Goal: Task Accomplishment & Management: Manage account settings

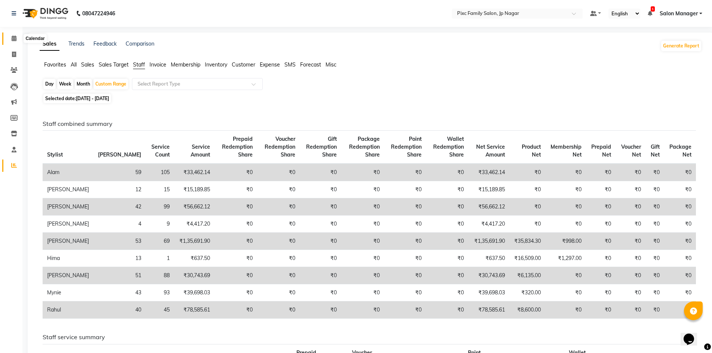
click at [15, 37] on icon at bounding box center [14, 39] width 5 height 6
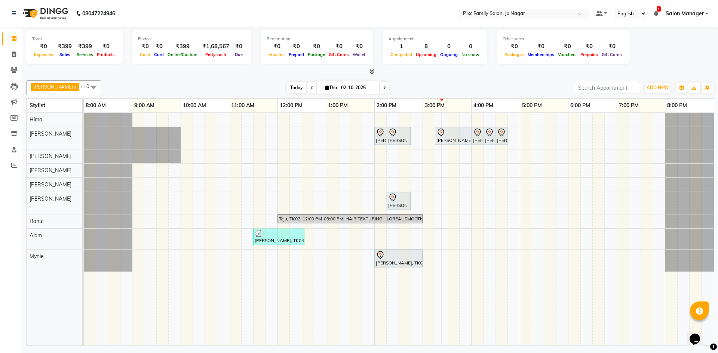
click at [287, 85] on span "Today" at bounding box center [296, 88] width 19 height 12
click at [323, 89] on span "Thu" at bounding box center [331, 88] width 16 height 6
select select "10"
select select "2025"
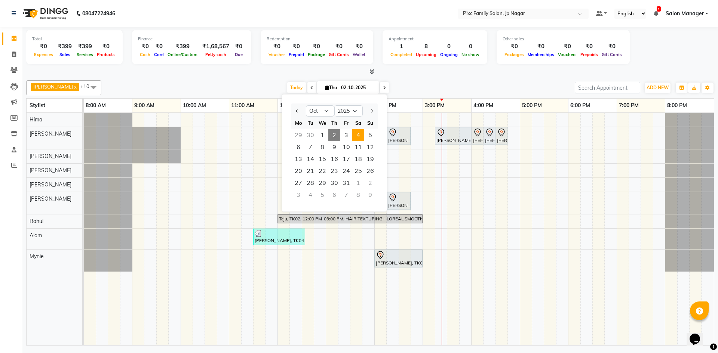
click at [364, 136] on span "4" at bounding box center [358, 135] width 12 height 12
type input "04-10-2025"
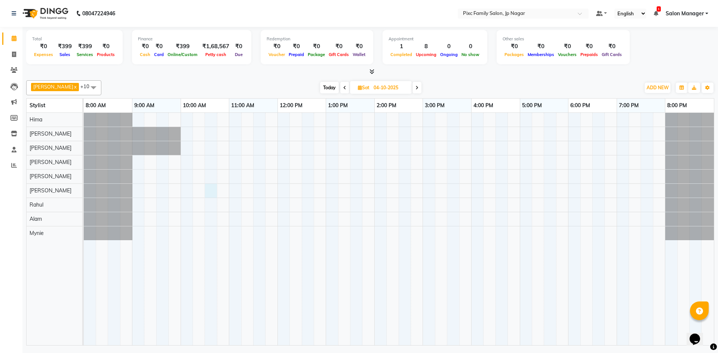
click at [205, 188] on div at bounding box center [399, 229] width 630 height 233
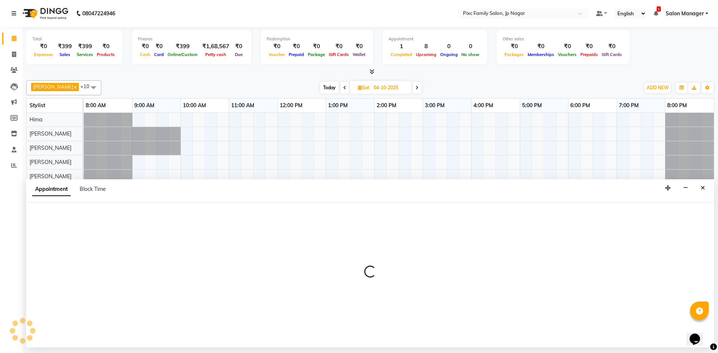
select select "84043"
select select "630"
select select "tentative"
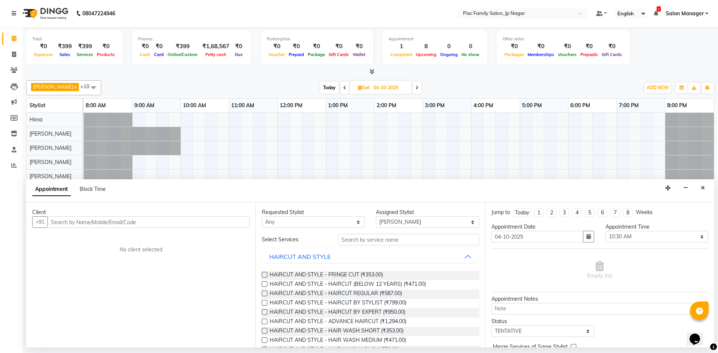
click at [97, 224] on input "text" at bounding box center [148, 222] width 202 height 12
click at [67, 221] on input "8073 539 563" at bounding box center [132, 222] width 171 height 12
click at [76, 221] on input "8073539 563" at bounding box center [132, 222] width 171 height 12
click at [90, 223] on input "8073539563" at bounding box center [132, 222] width 171 height 12
type input "8073539563"
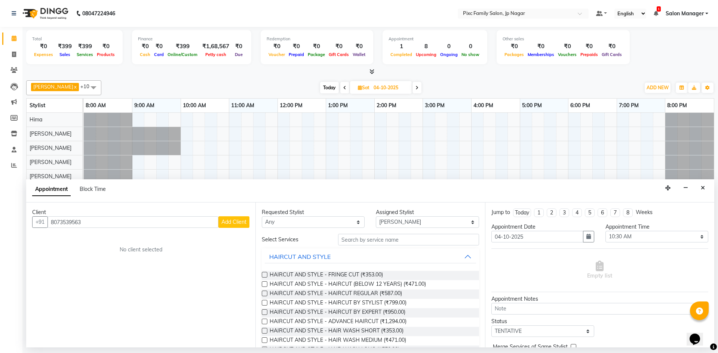
click at [243, 222] on span "Add Client" at bounding box center [233, 222] width 25 height 7
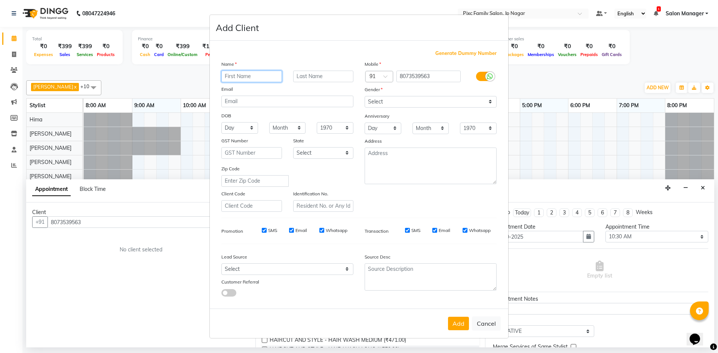
type input "h"
drag, startPoint x: 231, startPoint y: 74, endPoint x: 218, endPoint y: 73, distance: 13.5
click at [218, 73] on div "h" at bounding box center [252, 77] width 72 height 12
click at [267, 77] on input "text" at bounding box center [251, 77] width 61 height 12
type input "H"
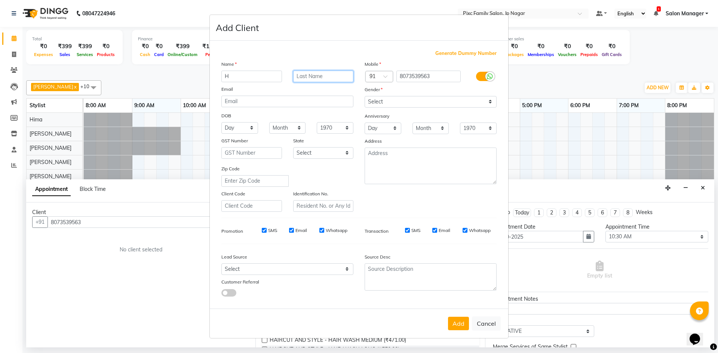
click at [321, 78] on input "text" at bounding box center [323, 77] width 61 height 12
type input "R"
click at [382, 100] on select "Select [DEMOGRAPHIC_DATA] [DEMOGRAPHIC_DATA] Other Prefer Not To Say" at bounding box center [430, 102] width 132 height 12
select select "[DEMOGRAPHIC_DATA]"
click at [364, 96] on select "Select [DEMOGRAPHIC_DATA] [DEMOGRAPHIC_DATA] Other Prefer Not To Say" at bounding box center [430, 102] width 132 height 12
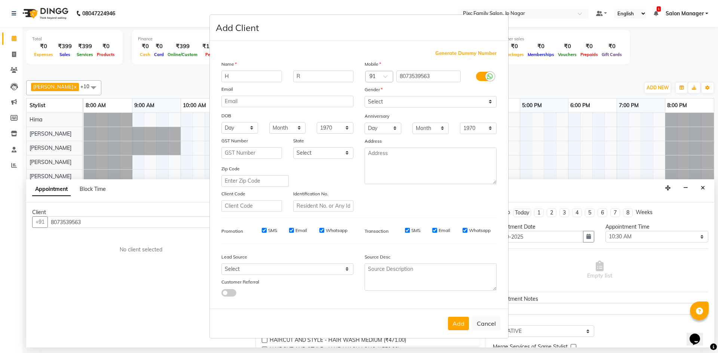
click at [461, 326] on button "Add" at bounding box center [458, 323] width 21 height 13
select select
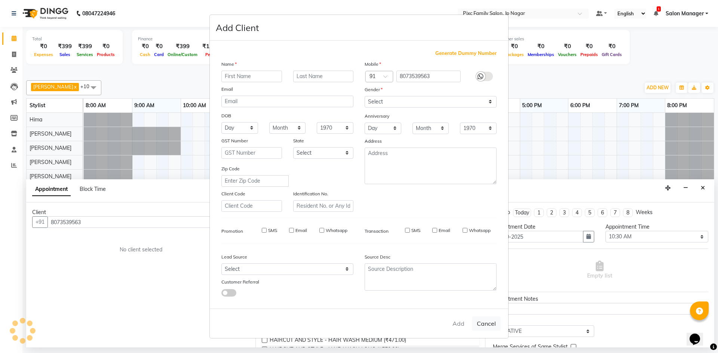
select select
checkbox input "false"
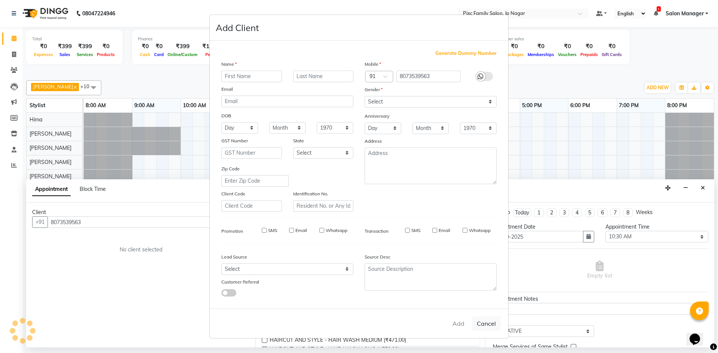
checkbox input "false"
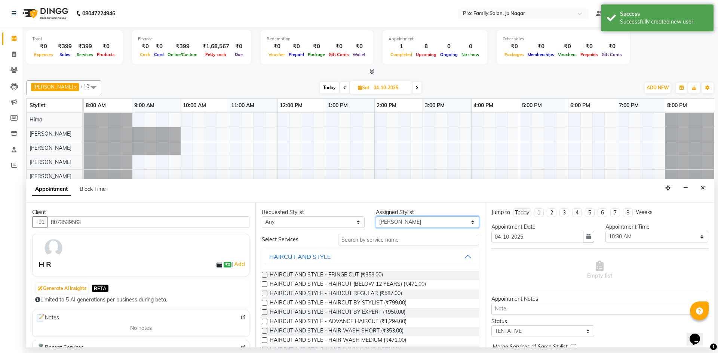
click at [411, 226] on select "Select Alam ANISH BISWAKARAM Anjali Tamang BHUVANA Elisha Rai Hima Maruthi Myni…" at bounding box center [427, 222] width 103 height 12
select select "82406"
click at [376, 216] on select "Select Alam ANISH BISWAKARAM Anjali Tamang BHUVANA Elisha Rai Hima Maruthi Myni…" at bounding box center [427, 222] width 103 height 12
click at [397, 241] on input "text" at bounding box center [408, 240] width 141 height 12
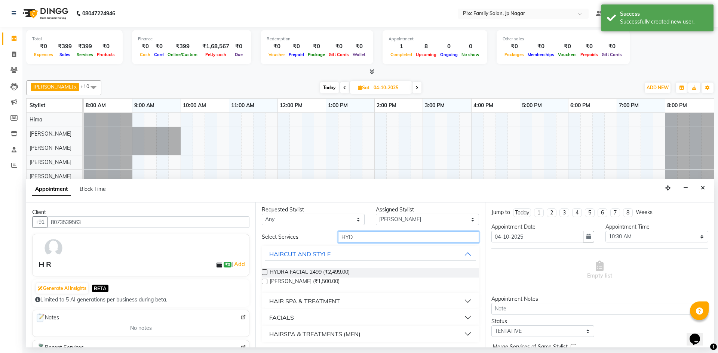
scroll to position [3, 0]
type input "HYD"
click at [333, 318] on button "FACIALS" at bounding box center [370, 316] width 211 height 13
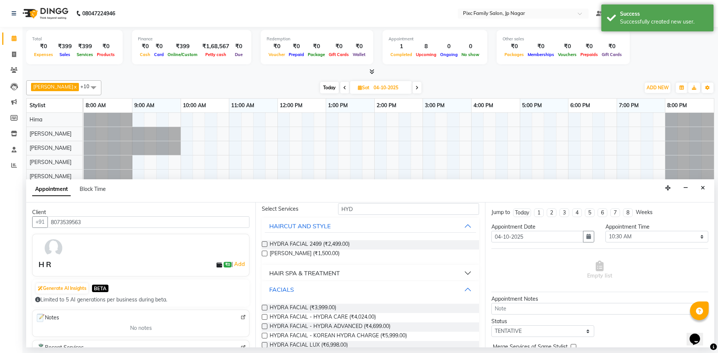
scroll to position [62, 0]
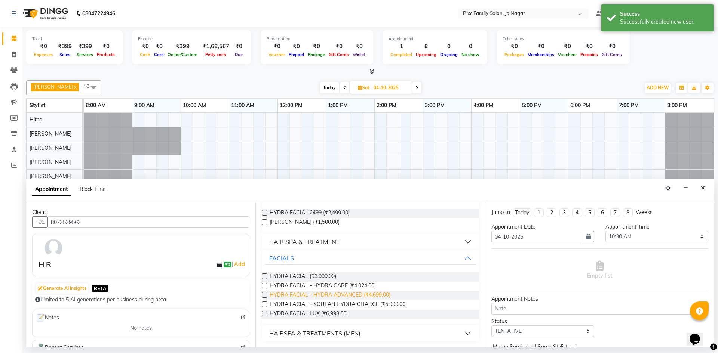
click at [369, 297] on span "HYDRA FACIAL - HYDRA ADVANCED (₹4,699.00)" at bounding box center [330, 295] width 121 height 9
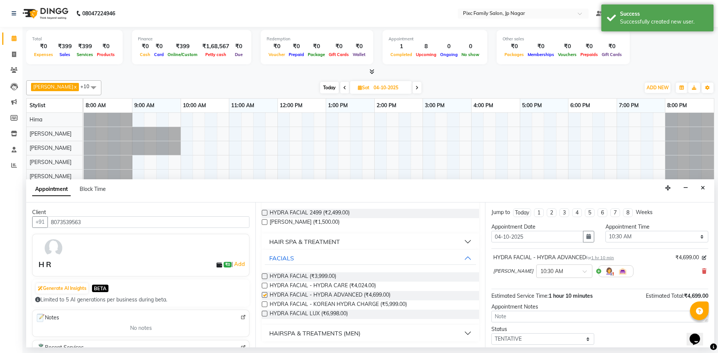
checkbox input "false"
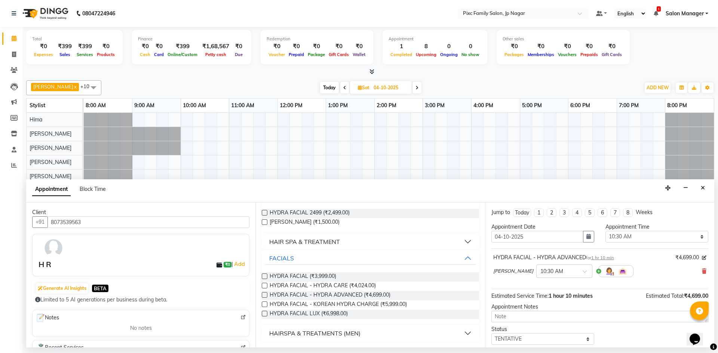
scroll to position [44, 0]
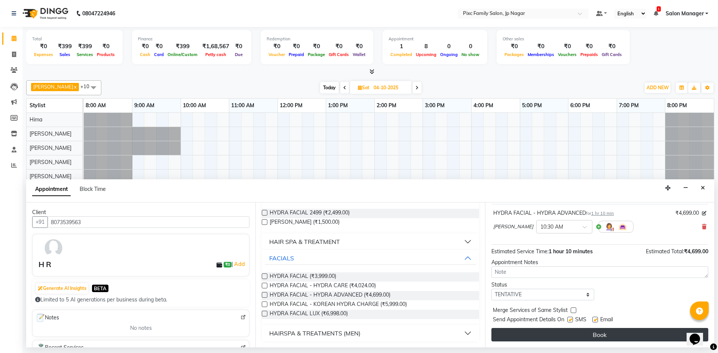
click at [580, 335] on button "Book" at bounding box center [599, 334] width 217 height 13
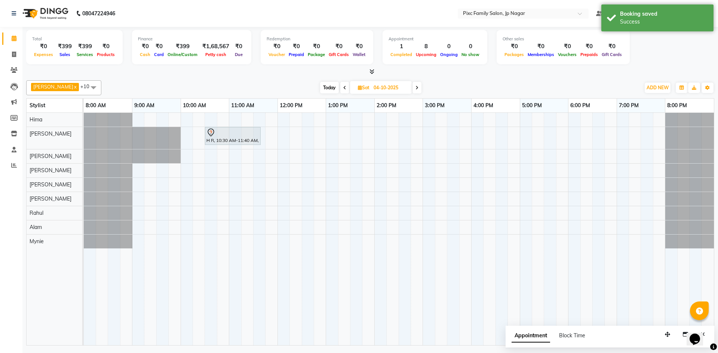
click at [527, 337] on span "Appointment" at bounding box center [530, 335] width 39 height 13
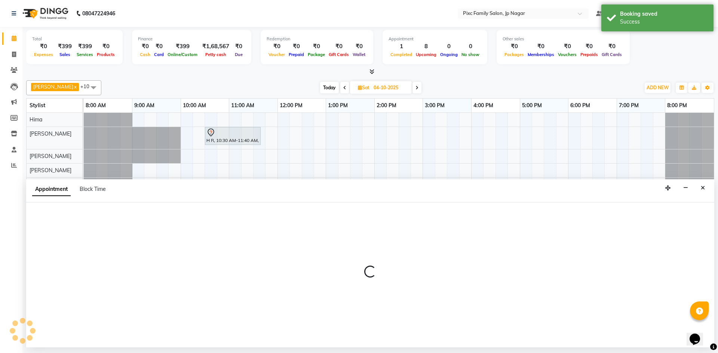
select select "tentative"
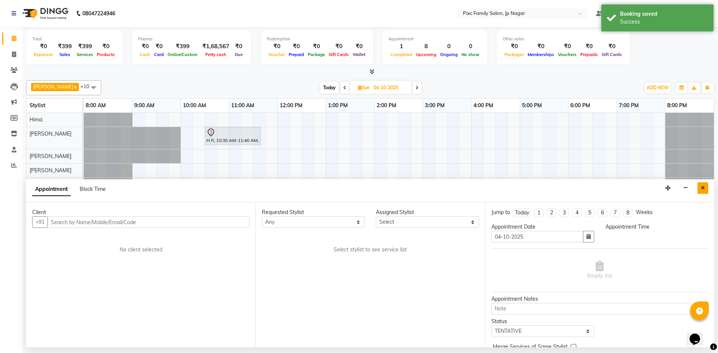
click at [702, 191] on button "Close" at bounding box center [702, 188] width 11 height 12
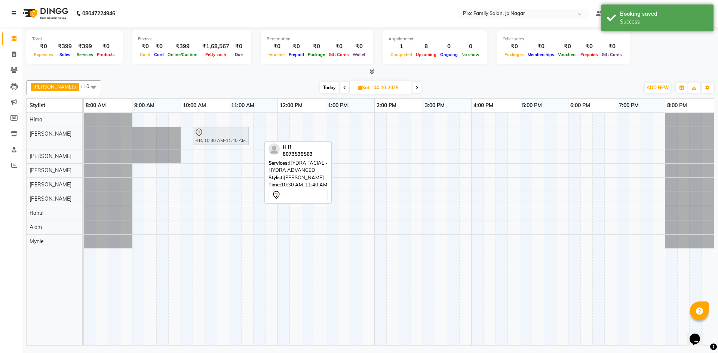
drag, startPoint x: 235, startPoint y: 136, endPoint x: 226, endPoint y: 136, distance: 9.3
click at [84, 136] on div "H R, 10:30 AM-11:40 AM, HYDRA FACIAL - HYDRA ADVANCED H R, 10:30 AM-11:40 AM, H…" at bounding box center [84, 138] width 0 height 22
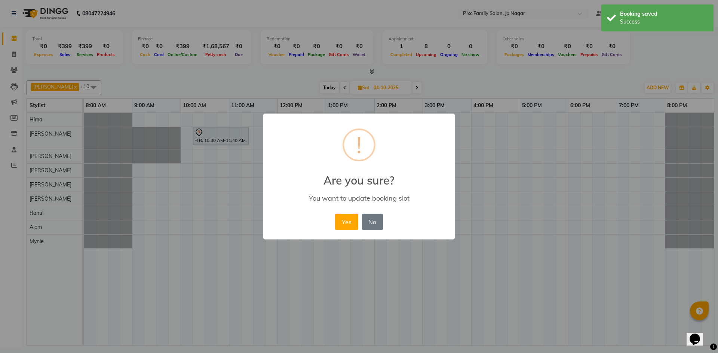
click at [351, 228] on button "Yes" at bounding box center [346, 222] width 23 height 16
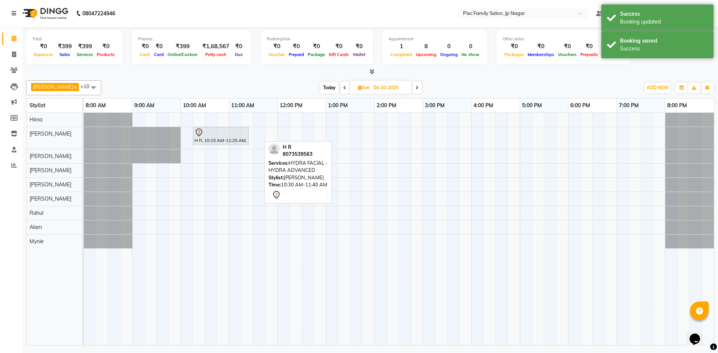
click at [322, 86] on span "Today" at bounding box center [329, 88] width 19 height 12
type input "02-10-2025"
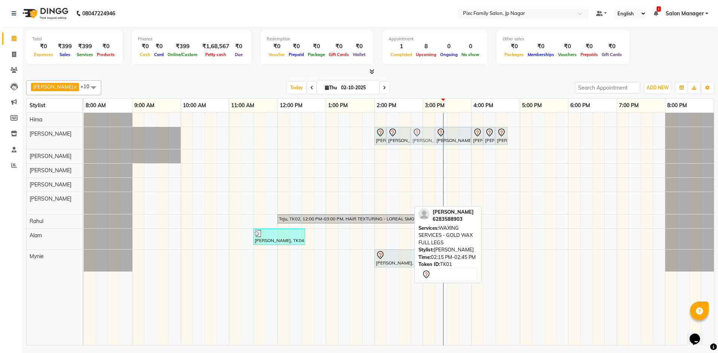
drag, startPoint x: 397, startPoint y: 203, endPoint x: 424, endPoint y: 137, distance: 70.9
click at [424, 137] on tbody "Vatsala, TK01, 02:00 PM-02:15 PM, BODY DETAN - DE-TAN/BLEACH FULL FACE & NECK G…" at bounding box center [399, 192] width 630 height 159
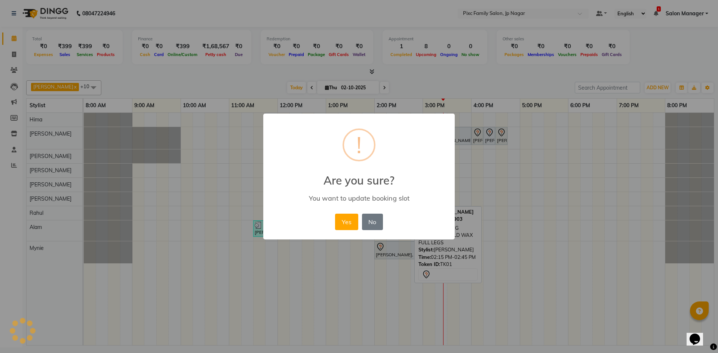
drag, startPoint x: 349, startPoint y: 222, endPoint x: 353, endPoint y: 221, distance: 4.0
click at [351, 221] on button "Yes" at bounding box center [346, 222] width 23 height 16
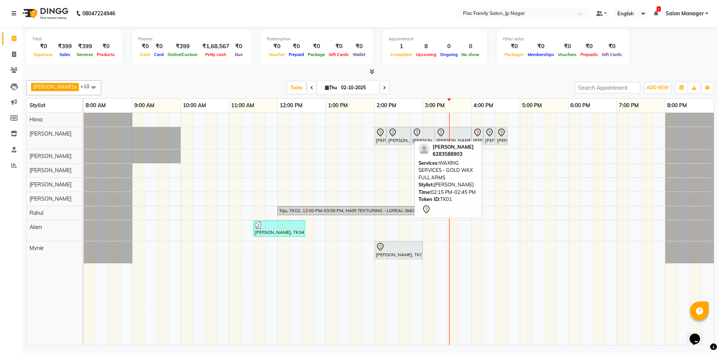
click at [401, 132] on div at bounding box center [398, 132] width 21 height 9
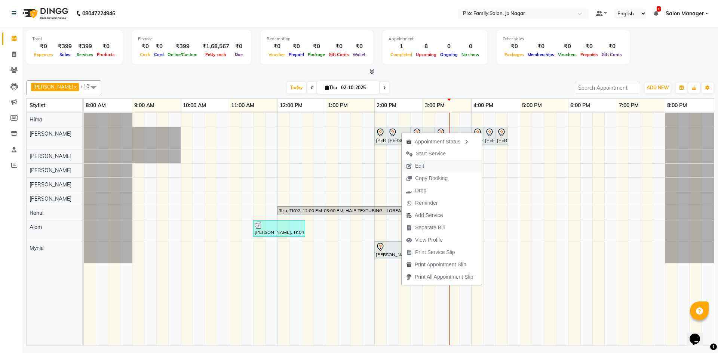
click at [429, 169] on button "Edit" at bounding box center [441, 166] width 80 height 12
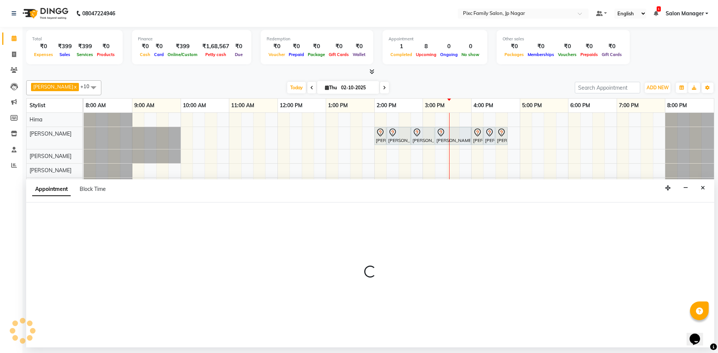
select select "tentative"
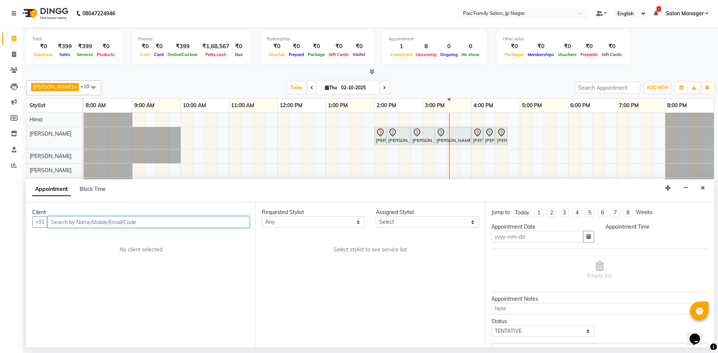
type input "02-10-2025"
select select "82406"
select select "840"
select select "4220"
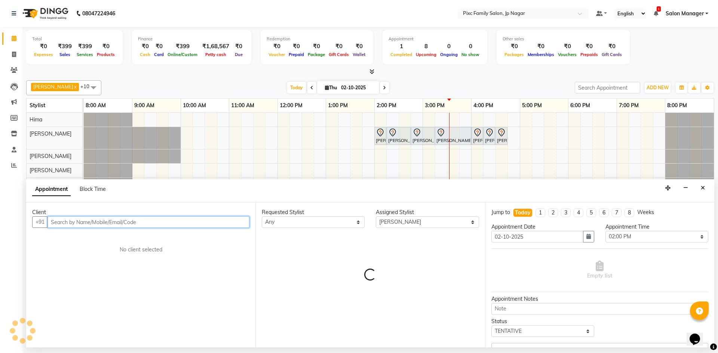
select select "4220"
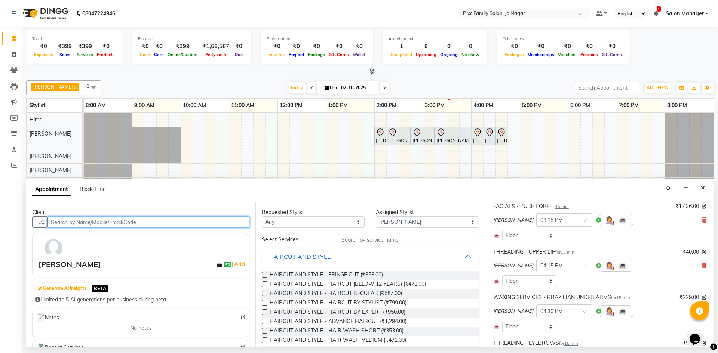
scroll to position [308, 0]
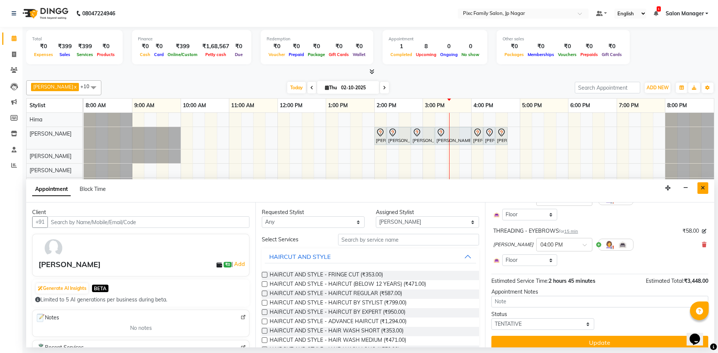
click at [701, 191] on button "Close" at bounding box center [702, 188] width 11 height 12
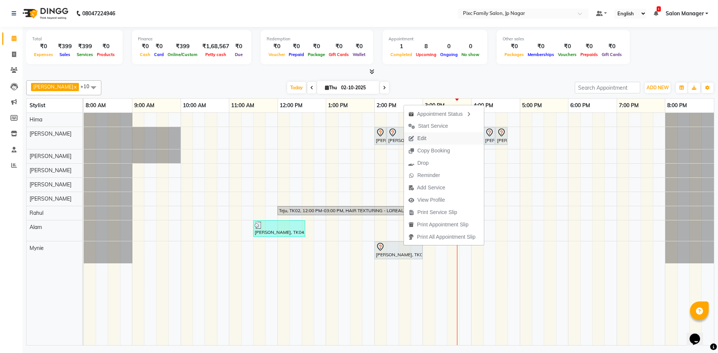
click at [434, 138] on button "Edit" at bounding box center [444, 138] width 80 height 12
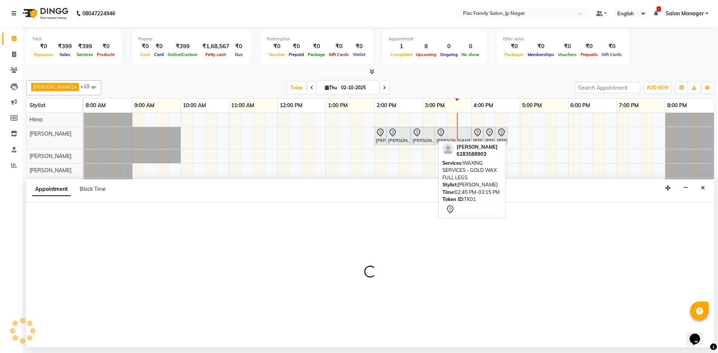
select select "tentative"
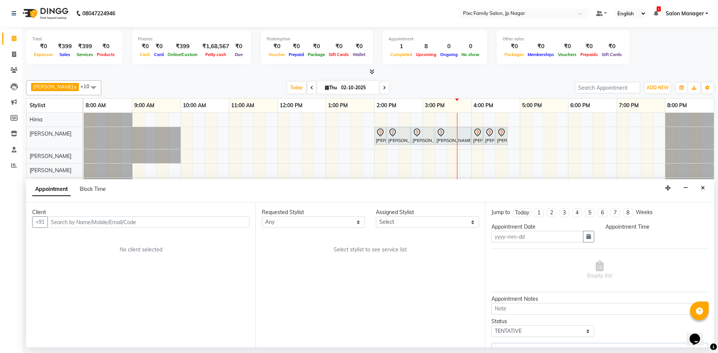
type input "02-10-2025"
select select "840"
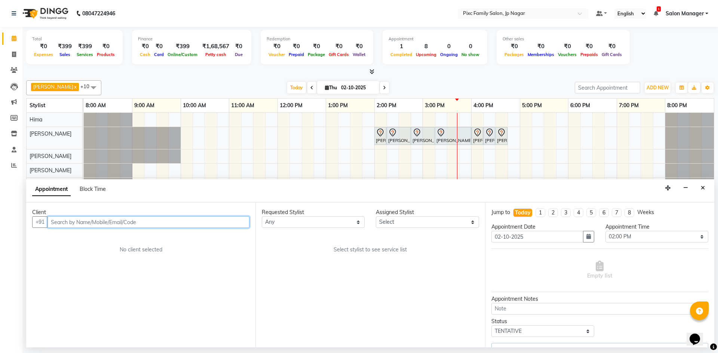
select select "89738"
select select "4220"
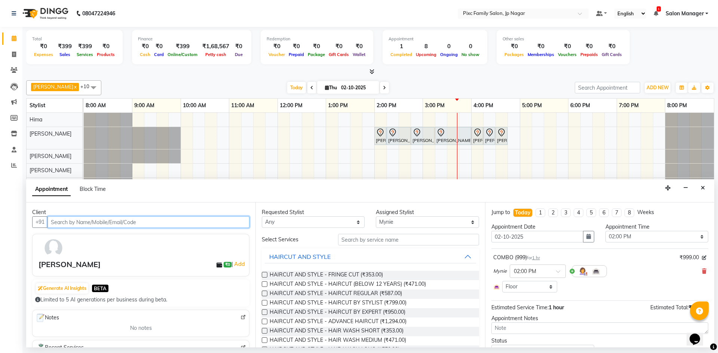
scroll to position [34, 0]
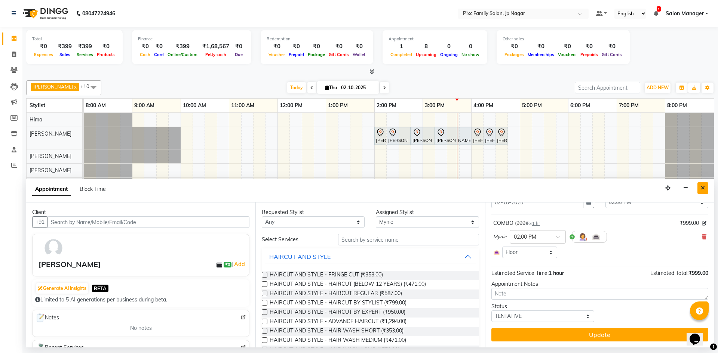
click at [701, 186] on icon "Close" at bounding box center [703, 187] width 4 height 5
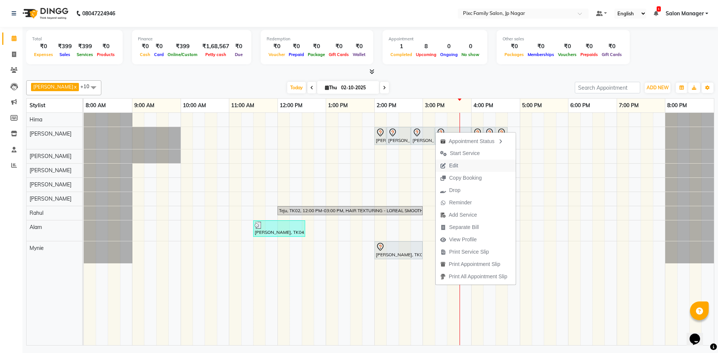
click at [452, 161] on span "Edit" at bounding box center [449, 166] width 27 height 12
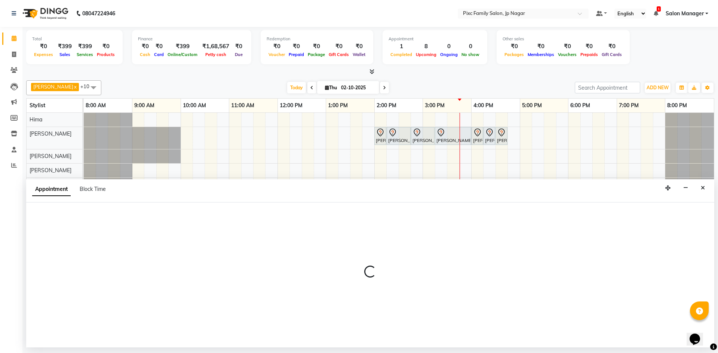
select select "tentative"
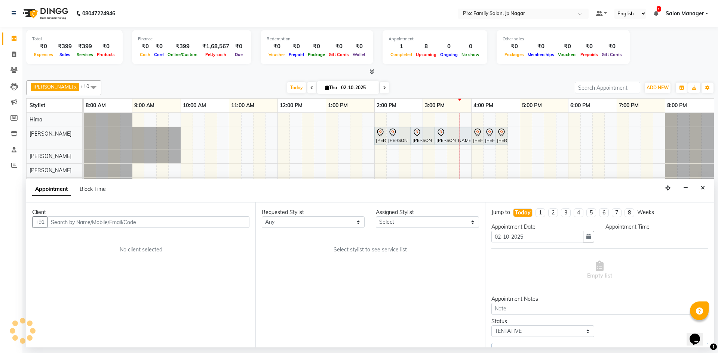
select select "82406"
select select "840"
select select
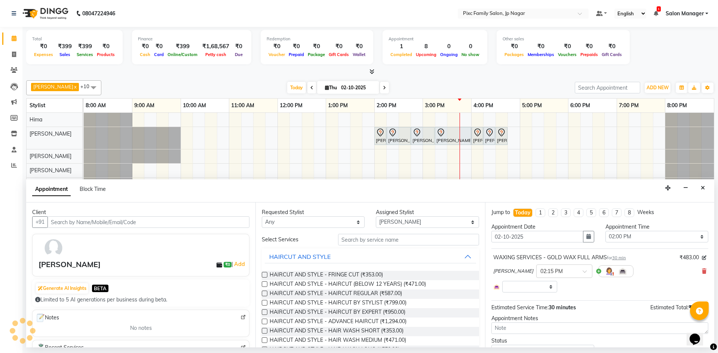
select select
select select "4220"
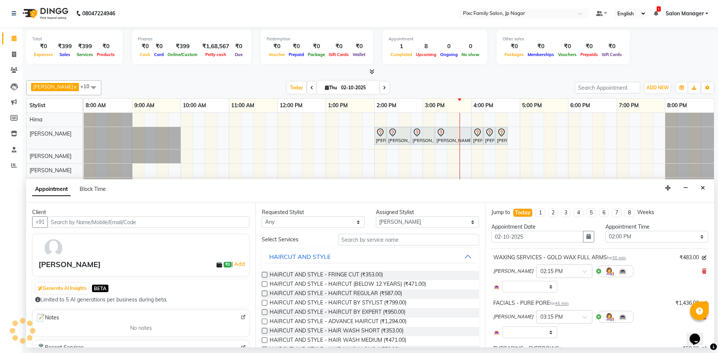
select select "4220"
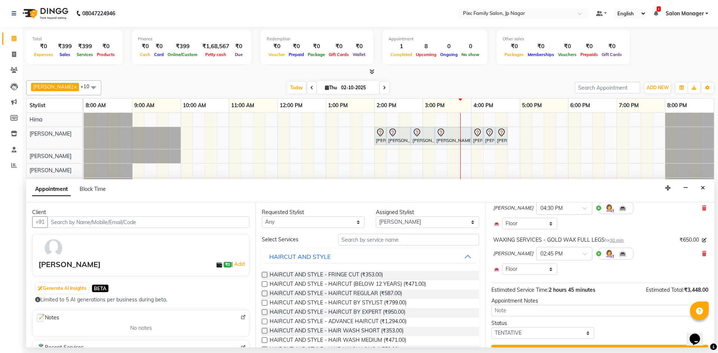
scroll to position [308, 0]
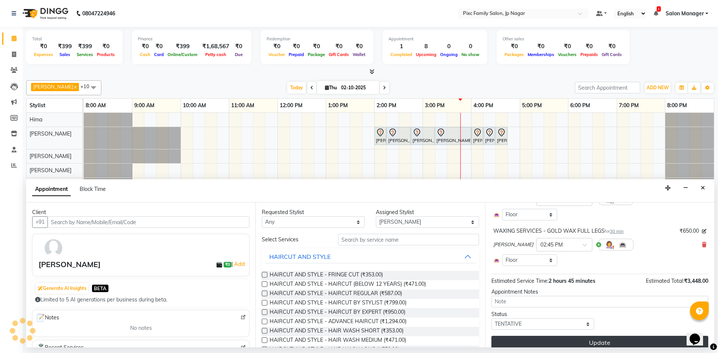
click at [595, 336] on button "Update" at bounding box center [599, 342] width 217 height 13
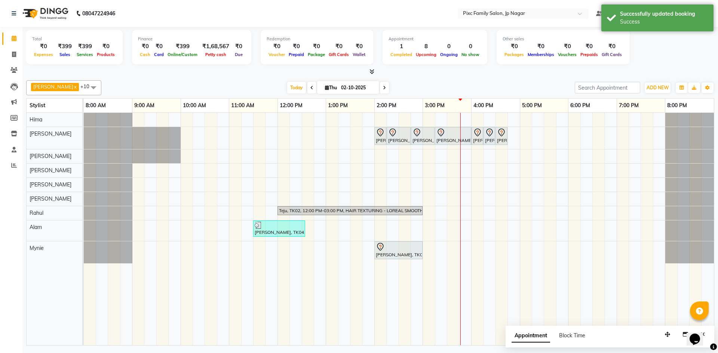
click at [536, 338] on span "Appointment" at bounding box center [530, 335] width 39 height 13
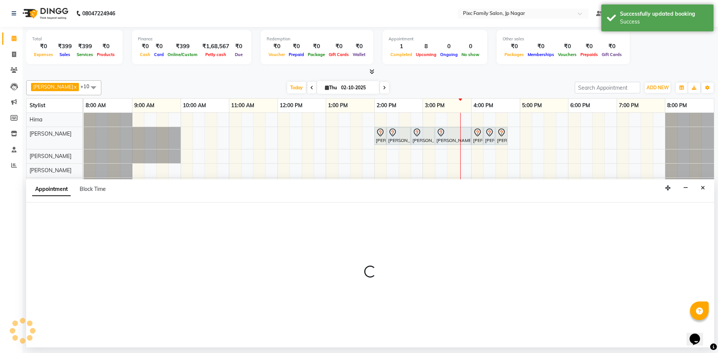
select select "tentative"
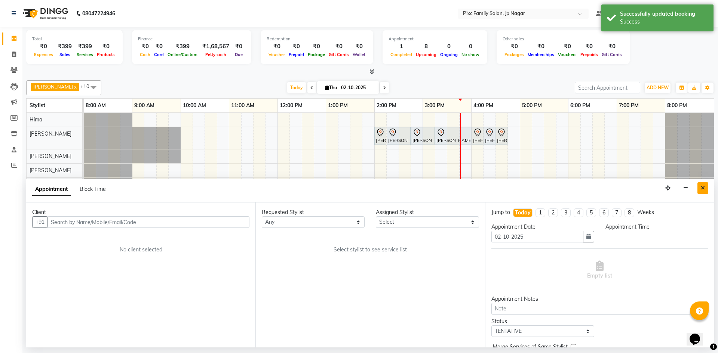
click at [701, 187] on icon "Close" at bounding box center [703, 187] width 4 height 5
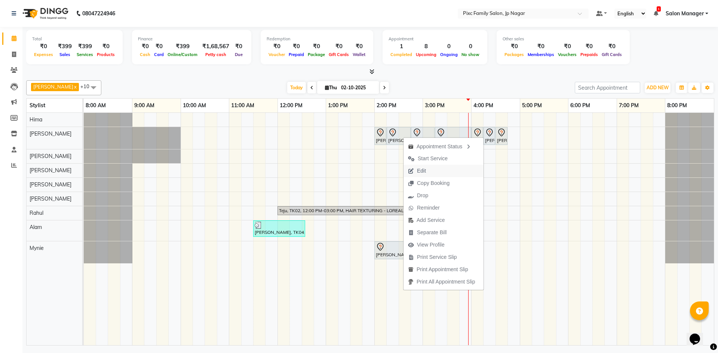
click at [418, 173] on span "Edit" at bounding box center [421, 171] width 9 height 8
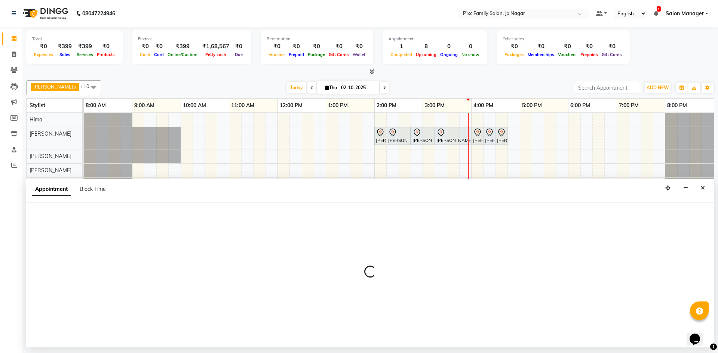
select select "tentative"
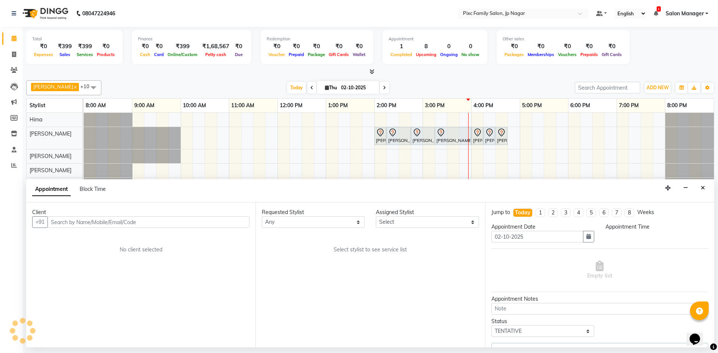
select select "82406"
select select "840"
select select "4220"
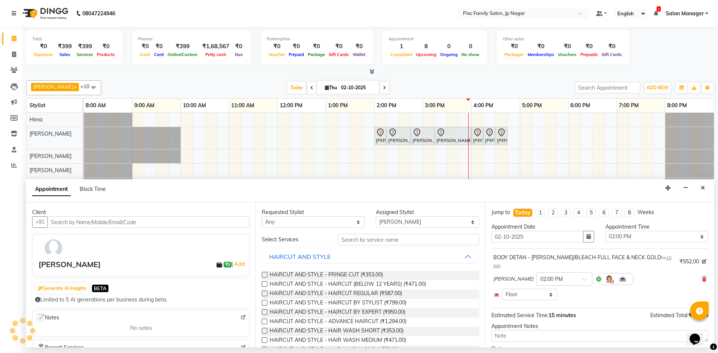
select select "4220"
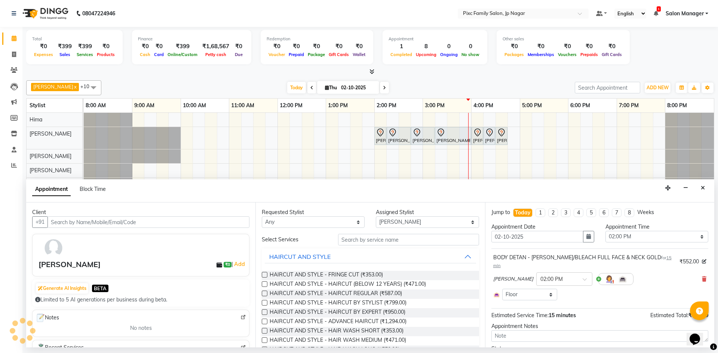
select select "4220"
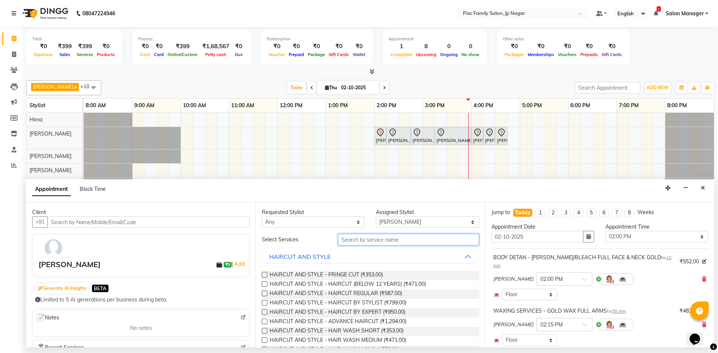
click at [350, 241] on input "text" at bounding box center [408, 240] width 141 height 12
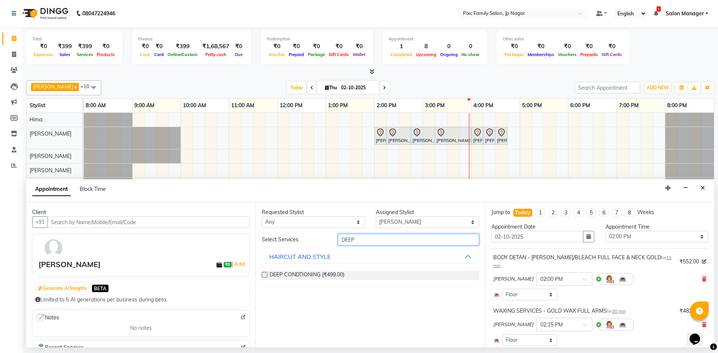
type input "DEEP"
click at [263, 275] on label at bounding box center [265, 275] width 6 height 6
click at [263, 275] on input "checkbox" at bounding box center [264, 275] width 5 height 5
checkbox input "false"
drag, startPoint x: 379, startPoint y: 235, endPoint x: 307, endPoint y: 226, distance: 72.0
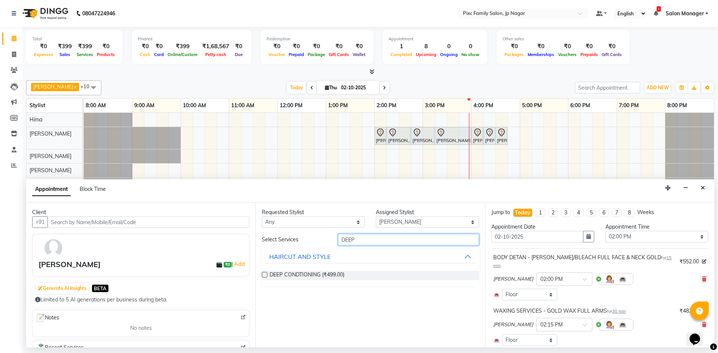
click at [307, 226] on div "Requested Stylist Any Alam ANISH BISWAKARAM Anjali Tamang BHUVANA Elisha Rai Hi…" at bounding box center [369, 275] width 229 height 145
type input "950"
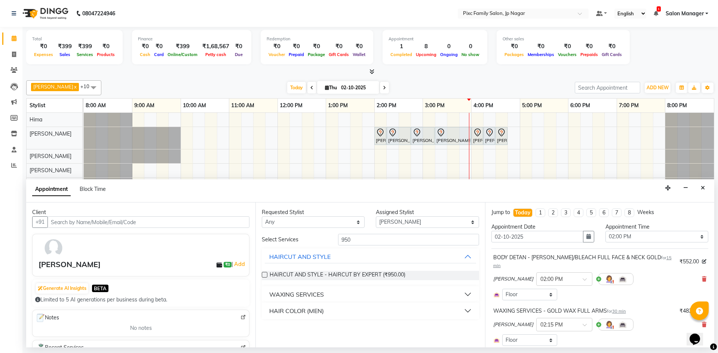
click at [265, 275] on label at bounding box center [265, 275] width 6 height 6
click at [265, 275] on input "checkbox" at bounding box center [264, 275] width 5 height 5
checkbox input "false"
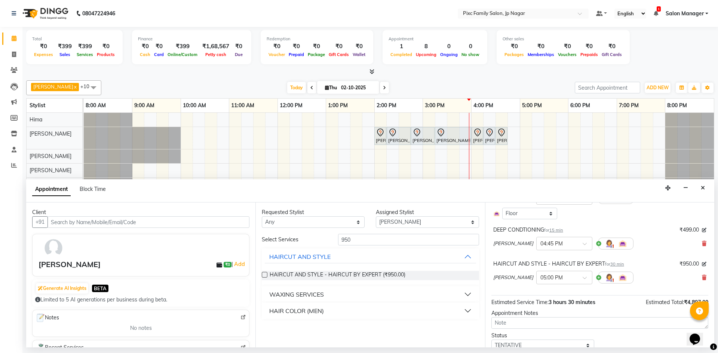
scroll to position [339, 0]
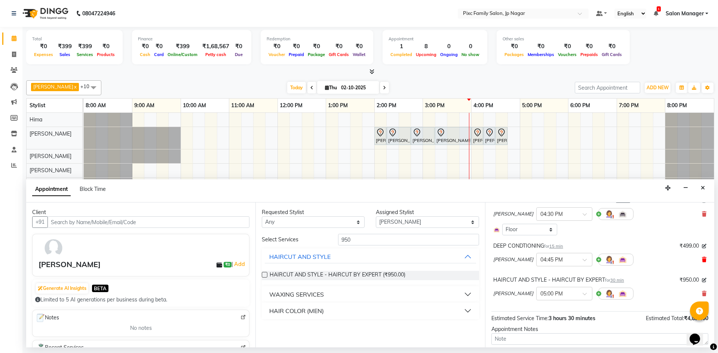
click at [702, 257] on icon at bounding box center [704, 259] width 4 height 5
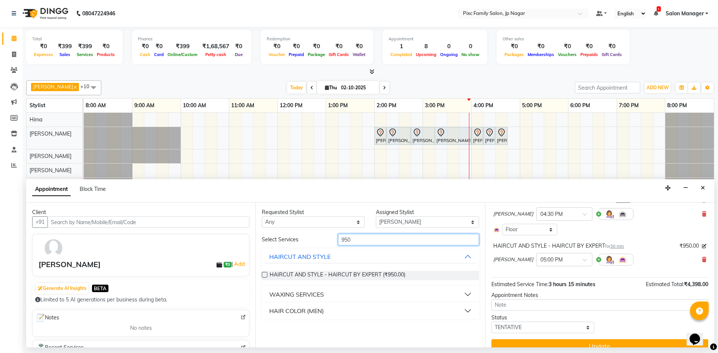
drag, startPoint x: 369, startPoint y: 237, endPoint x: 328, endPoint y: 234, distance: 40.8
click at [329, 234] on div "Select Services 950" at bounding box center [370, 240] width 228 height 12
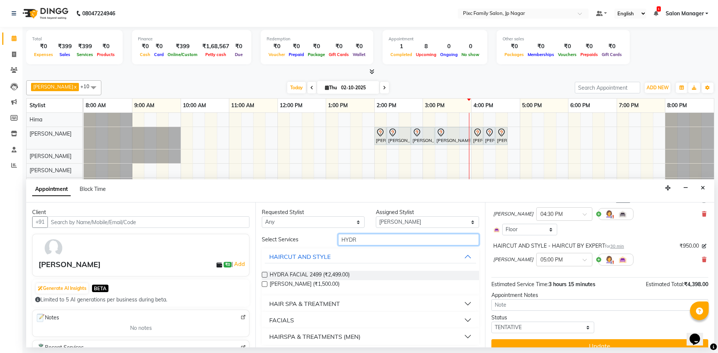
type input "HYDR"
click at [339, 303] on div "HAIR SPA & TREATMENT" at bounding box center [304, 303] width 71 height 9
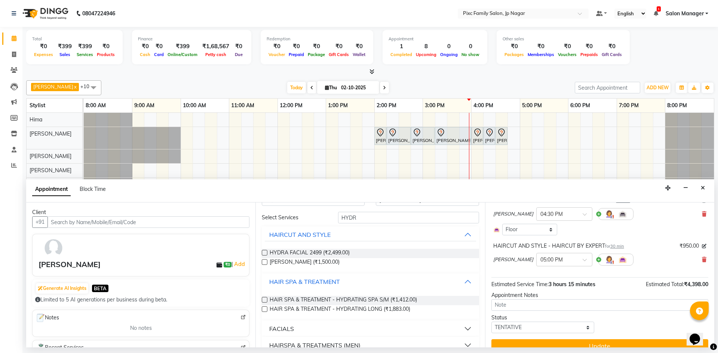
scroll to position [34, 0]
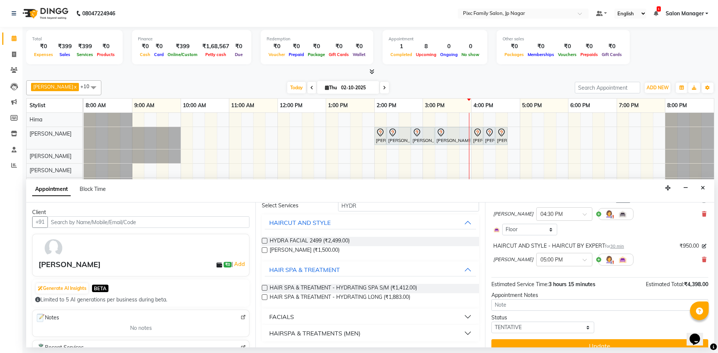
click at [263, 299] on label at bounding box center [265, 298] width 6 height 6
click at [263, 299] on input "checkbox" at bounding box center [264, 298] width 5 height 5
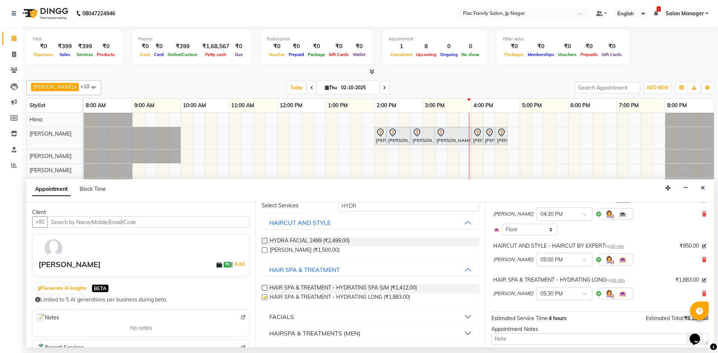
checkbox input "false"
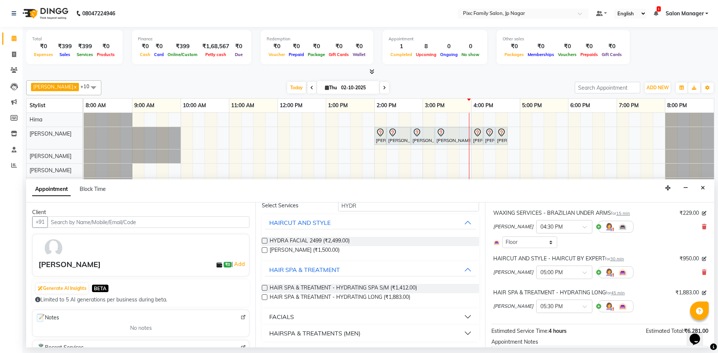
scroll to position [339, 0]
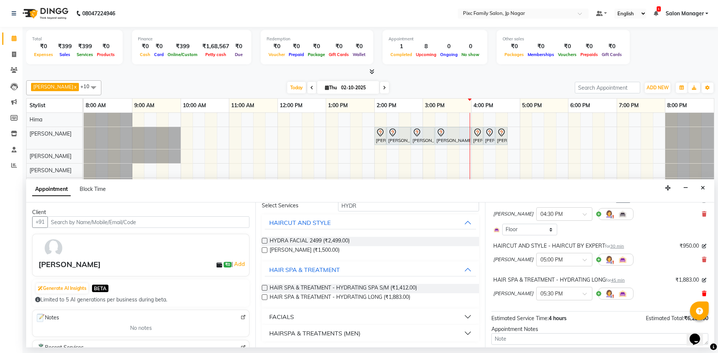
click at [702, 291] on icon at bounding box center [704, 293] width 4 height 5
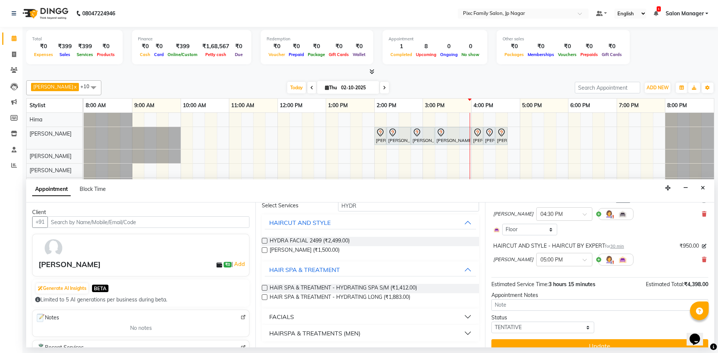
click at [266, 289] on label at bounding box center [265, 288] width 6 height 6
click at [266, 289] on input "checkbox" at bounding box center [264, 288] width 5 height 5
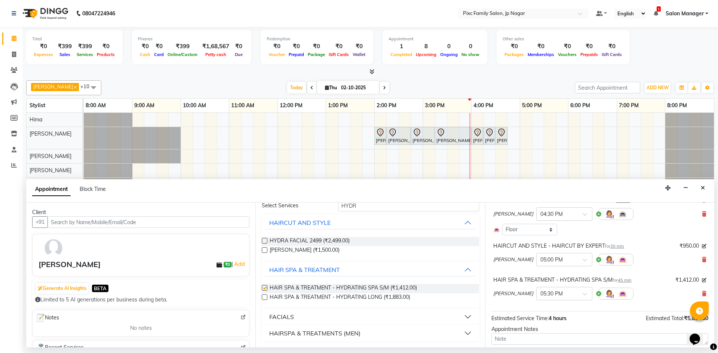
checkbox input "false"
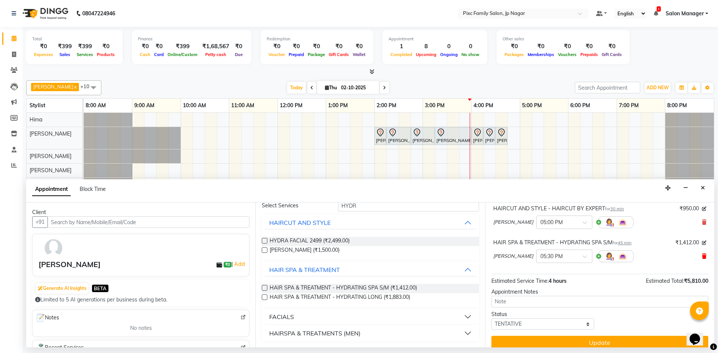
click at [702, 254] on icon at bounding box center [704, 256] width 4 height 5
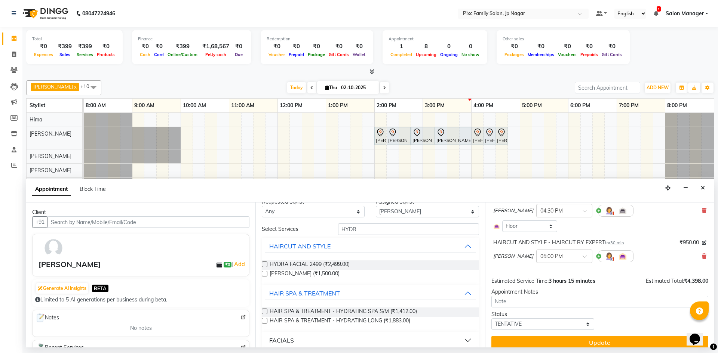
scroll to position [0, 0]
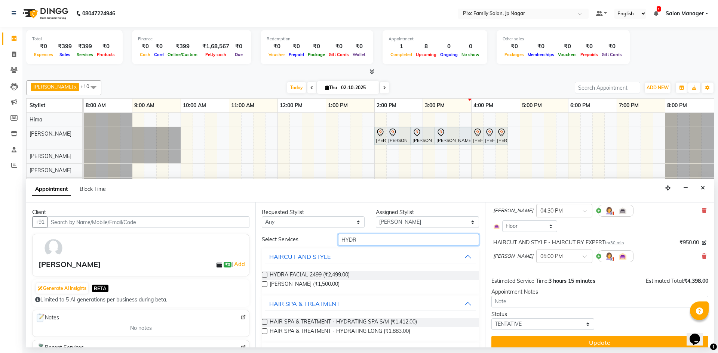
drag, startPoint x: 320, startPoint y: 235, endPoint x: 305, endPoint y: 233, distance: 14.8
click at [305, 233] on div "Requested Stylist Any Alam ANISH BISWAKARAM Anjali Tamang BHUVANA Elisha Rai Hi…" at bounding box center [369, 275] width 229 height 145
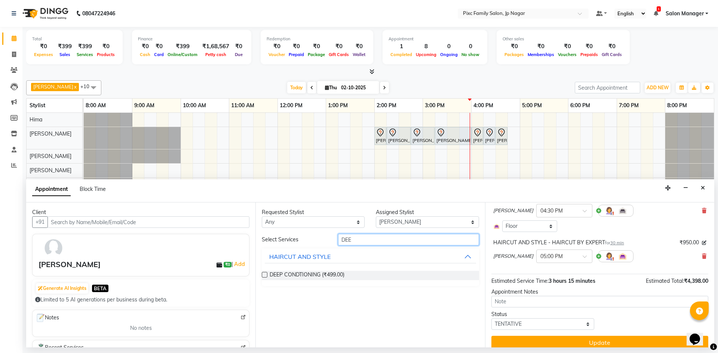
type input "DEEP"
drag, startPoint x: 376, startPoint y: 240, endPoint x: 278, endPoint y: 231, distance: 98.4
click at [280, 234] on div "Requested Stylist Any Alam ANISH BISWAKARAM Anjali Tamang BHUVANA Elisha Rai Hi…" at bounding box center [369, 275] width 229 height 145
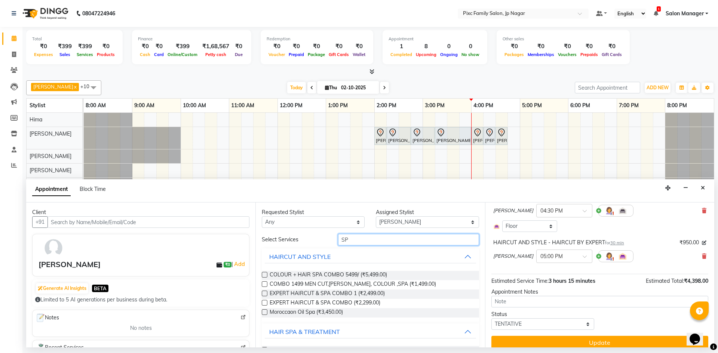
type input "SP"
click at [264, 302] on label at bounding box center [265, 303] width 6 height 6
click at [264, 302] on input "checkbox" at bounding box center [264, 303] width 5 height 5
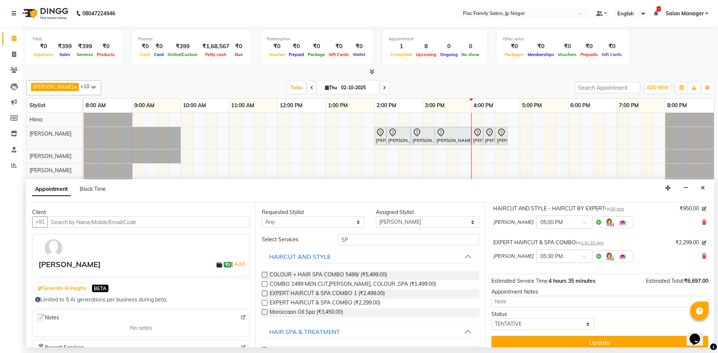
checkbox input "false"
click at [702, 254] on icon at bounding box center [704, 256] width 4 height 5
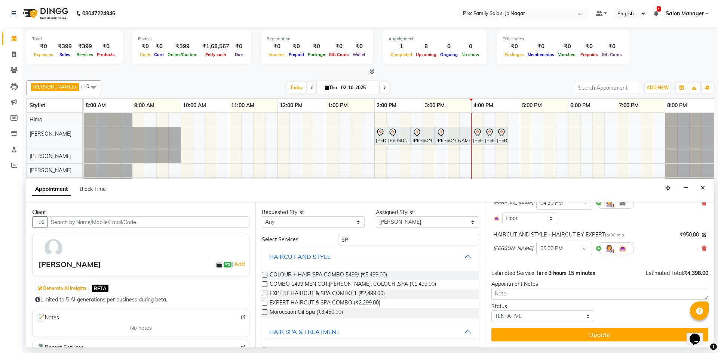
scroll to position [342, 0]
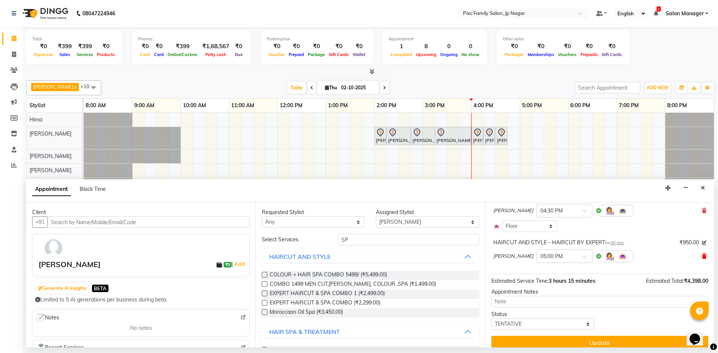
click at [702, 254] on icon at bounding box center [704, 256] width 4 height 5
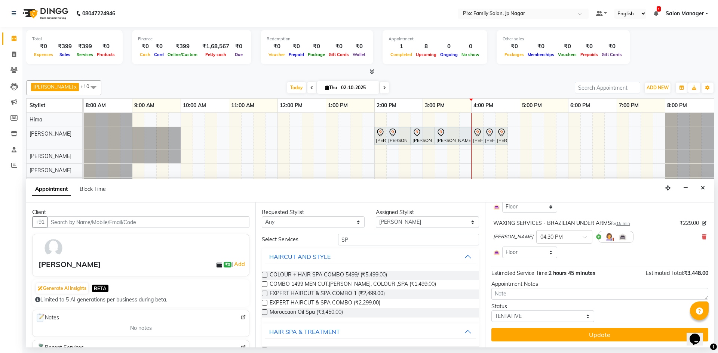
scroll to position [308, 0]
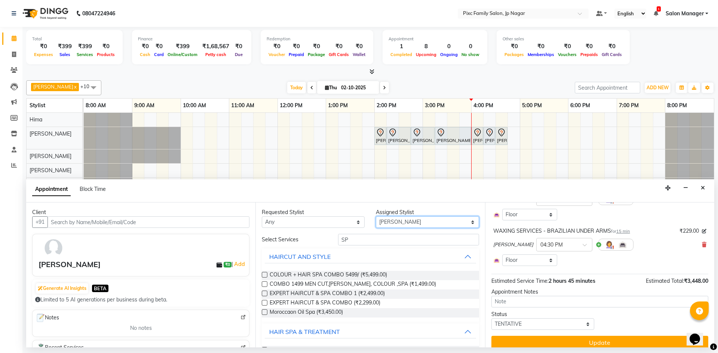
click at [421, 222] on select "Select Alam ANISH BISWAKARAM Anjali Tamang BHUVANA Elisha Rai Hima Maruthi Myni…" at bounding box center [427, 222] width 103 height 12
select select "84043"
click at [376, 216] on select "Select Alam ANISH BISWAKARAM Anjali Tamang BHUVANA Elisha Rai Hima Maruthi Myni…" at bounding box center [427, 222] width 103 height 12
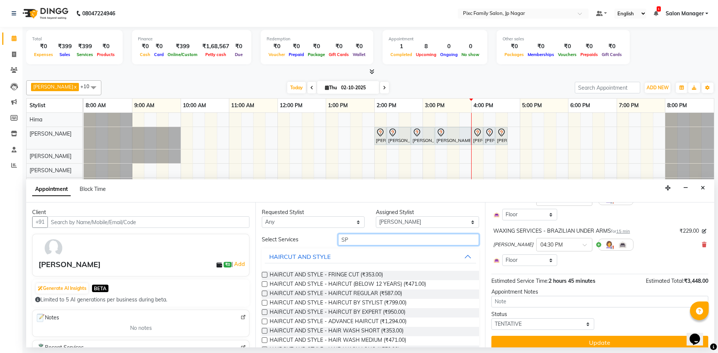
click at [329, 241] on div "Select Services SP" at bounding box center [370, 240] width 228 height 12
type input "SP"
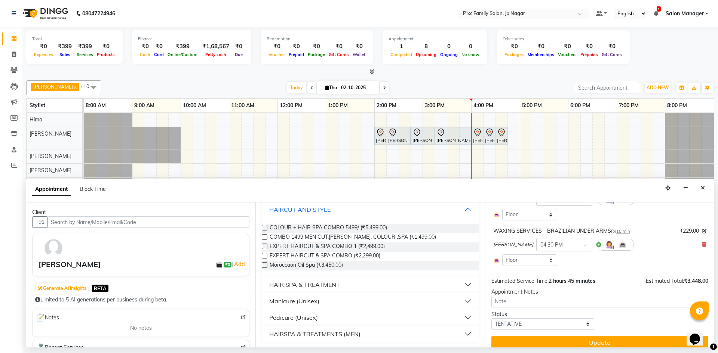
scroll to position [48, 0]
click at [347, 288] on button "HAIR SPA & TREATMENT" at bounding box center [370, 283] width 211 height 13
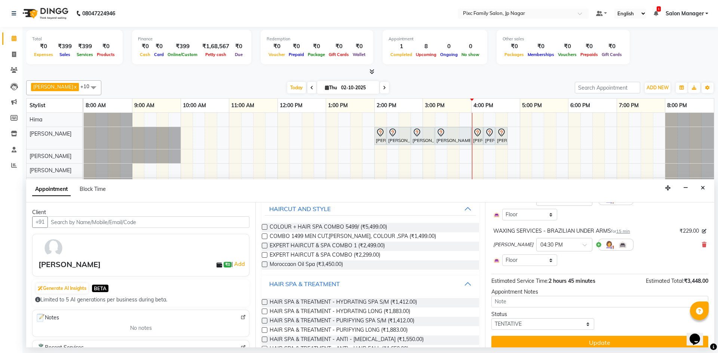
scroll to position [41, 0]
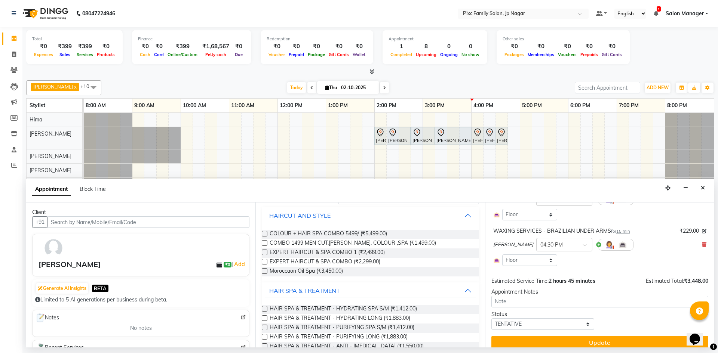
click at [266, 253] on label at bounding box center [265, 253] width 6 height 6
click at [266, 253] on input "checkbox" at bounding box center [264, 253] width 5 height 5
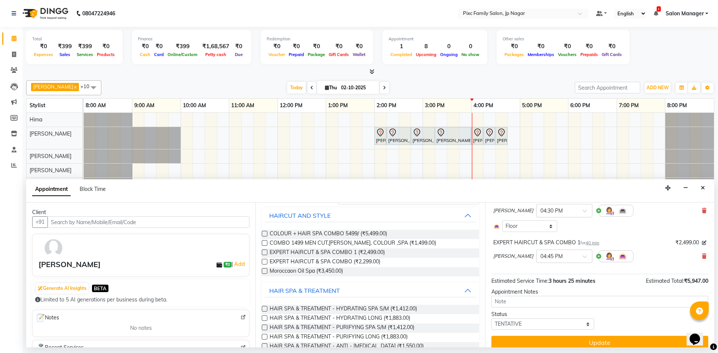
checkbox input "false"
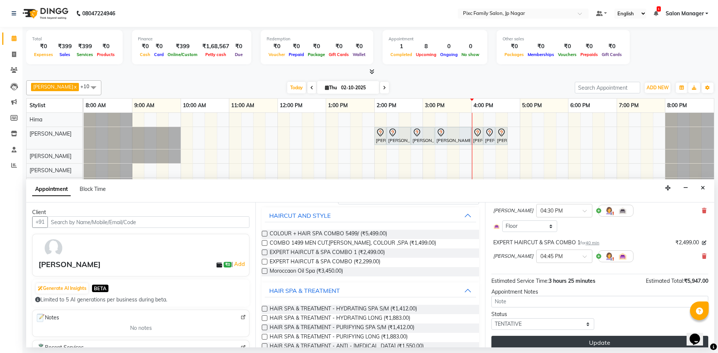
click at [593, 336] on button "Update" at bounding box center [599, 342] width 217 height 13
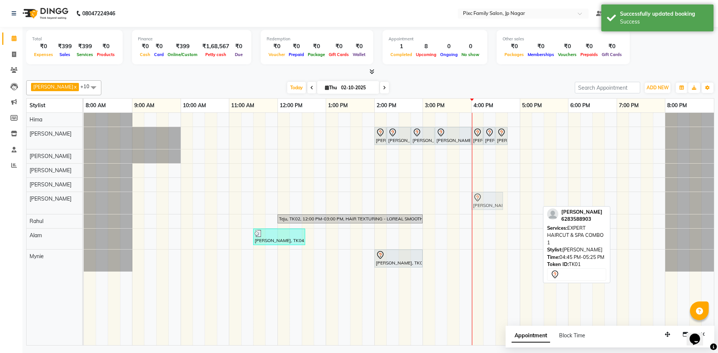
drag, startPoint x: 526, startPoint y: 200, endPoint x: 495, endPoint y: 201, distance: 31.4
click at [84, 201] on div "Vatsala, TK01, 04:45 PM-05:25 PM, EXPERT HAIRCUT & SPA COMBO 1 Vatsala, TK01, 0…" at bounding box center [84, 203] width 0 height 22
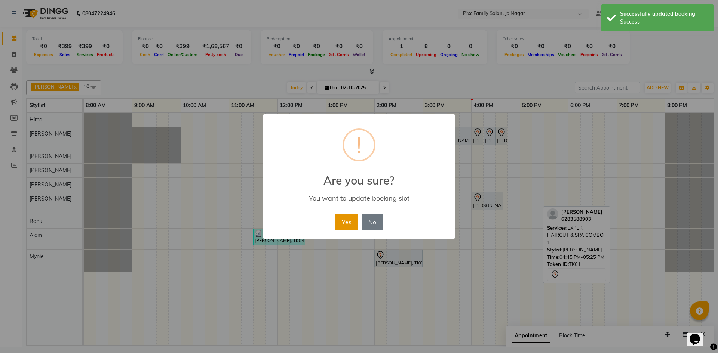
click at [350, 227] on button "Yes" at bounding box center [346, 222] width 23 height 16
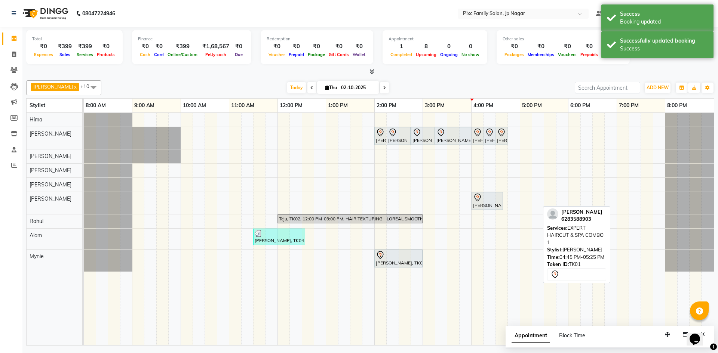
click at [522, 336] on span "Appointment" at bounding box center [530, 335] width 39 height 13
select select "tentative"
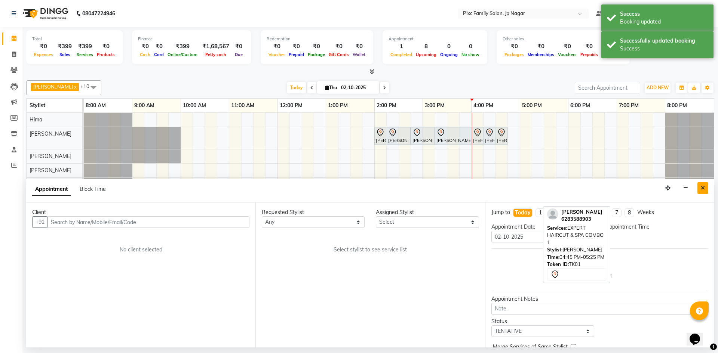
click at [705, 188] on button "Close" at bounding box center [702, 188] width 11 height 12
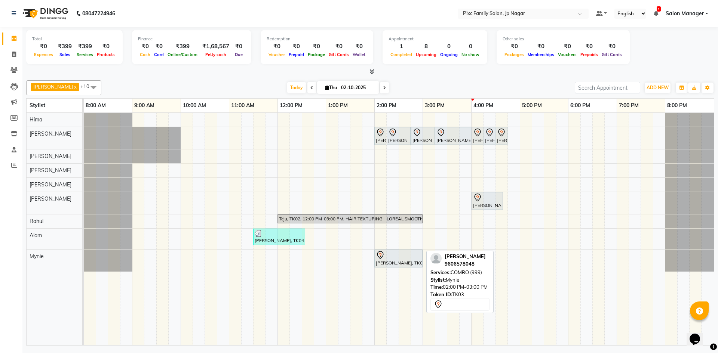
click at [407, 260] on div "Sahana, TK03, 02:00 PM-03:00 PM, COMBO (999)" at bounding box center [398, 259] width 47 height 16
click at [407, 257] on div at bounding box center [398, 255] width 45 height 9
select select "7"
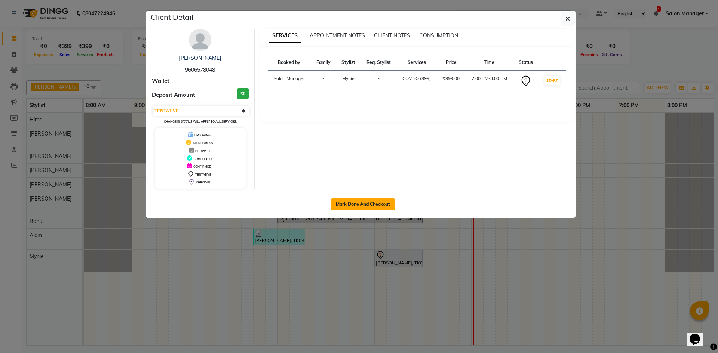
click at [388, 204] on button "Mark Done And Checkout" at bounding box center [363, 205] width 64 height 12
select select "8432"
select select "service"
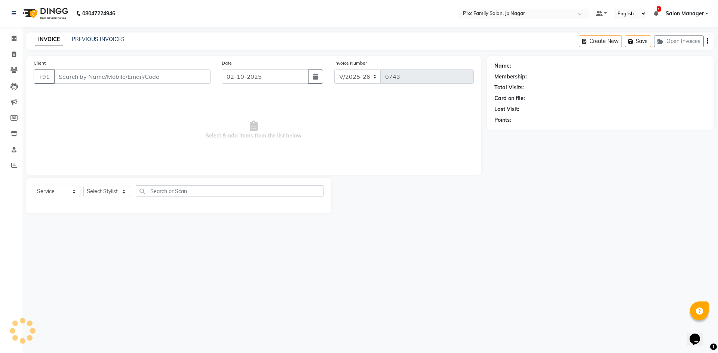
select select "3"
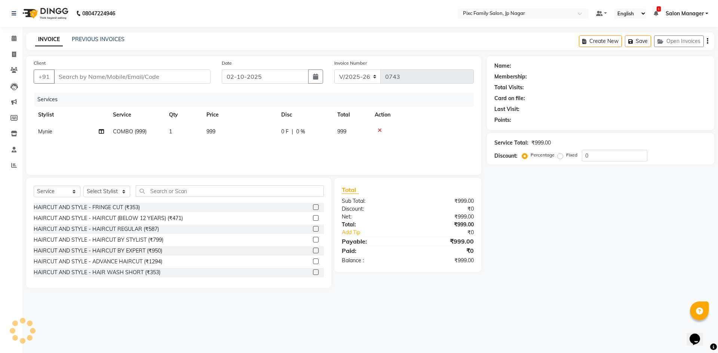
type input "9606578048"
select select "89738"
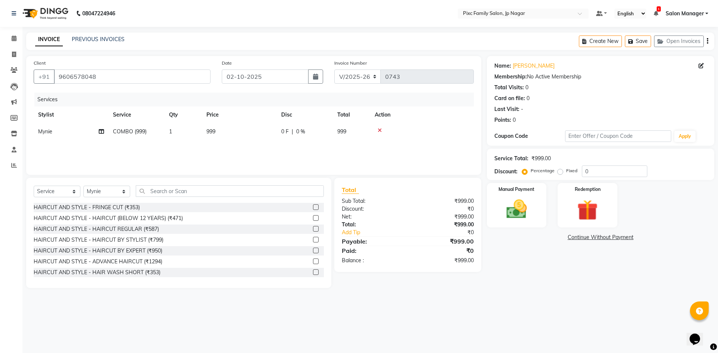
click at [137, 133] on span "COMBO (999)" at bounding box center [130, 131] width 34 height 7
select select "89738"
click at [143, 135] on span "COMBO (999)" at bounding box center [137, 134] width 34 height 7
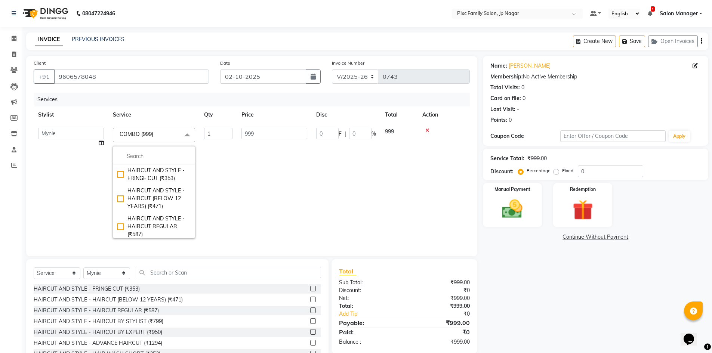
click at [283, 173] on td "999" at bounding box center [274, 183] width 75 height 120
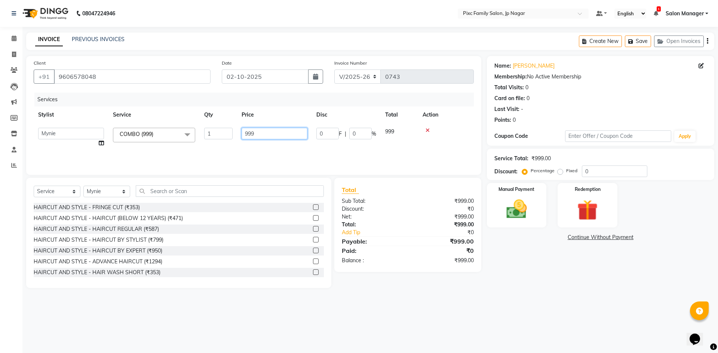
click at [244, 133] on input "999" at bounding box center [274, 134] width 66 height 12
type input "1999"
click at [431, 130] on div at bounding box center [445, 130] width 47 height 5
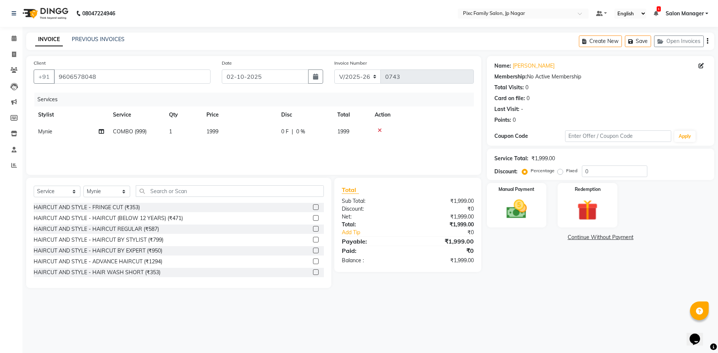
click at [140, 131] on span "COMBO (999)" at bounding box center [130, 131] width 34 height 7
select select "89738"
click at [146, 132] on span "COMBO (999)" at bounding box center [137, 134] width 34 height 7
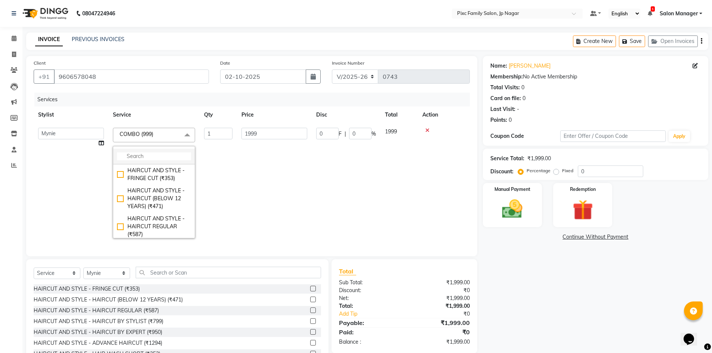
click at [140, 154] on input "multiselect-search" at bounding box center [154, 157] width 74 height 8
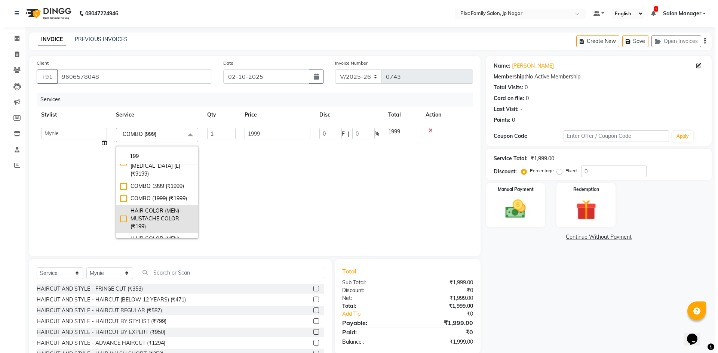
scroll to position [75, 0]
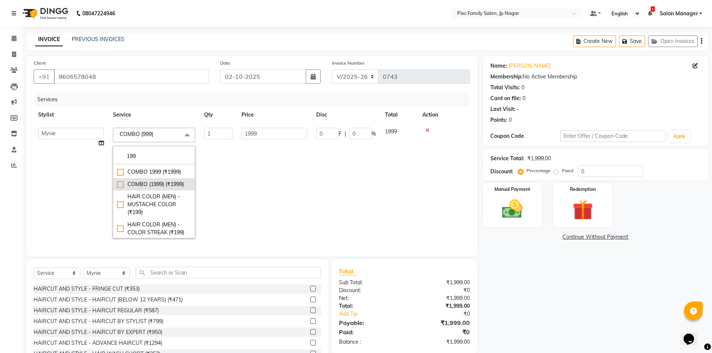
type input "199"
click at [143, 185] on div "COMBO (1999) (₹1999)" at bounding box center [154, 185] width 74 height 8
checkbox input "true"
click at [281, 179] on td "1999" at bounding box center [274, 183] width 75 height 120
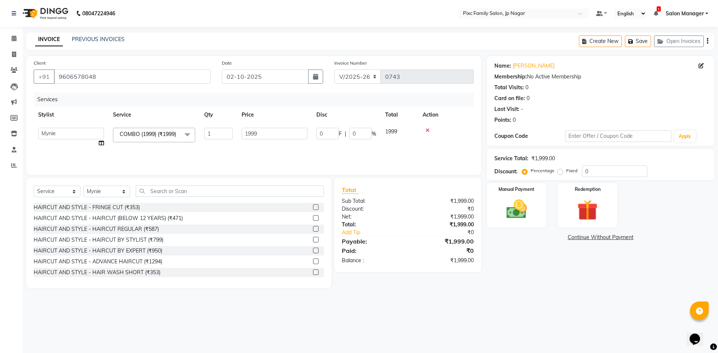
click at [400, 148] on div "Services Stylist Service Qty Price Disc Total Action Alam ANISH BISWAKARAM Anja…" at bounding box center [254, 130] width 440 height 75
click at [137, 135] on span "COMBO (1999) (₹1999)" at bounding box center [136, 135] width 46 height 15
select select "89738"
click at [158, 133] on span "COMBO (1999) (₹1999)" at bounding box center [148, 134] width 56 height 7
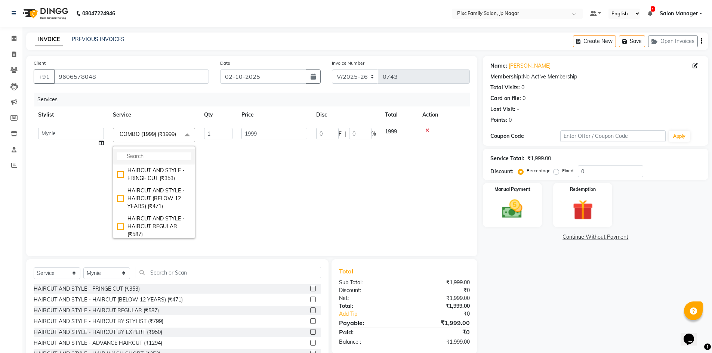
click at [151, 156] on input "multiselect-search" at bounding box center [154, 157] width 74 height 8
type input "9"
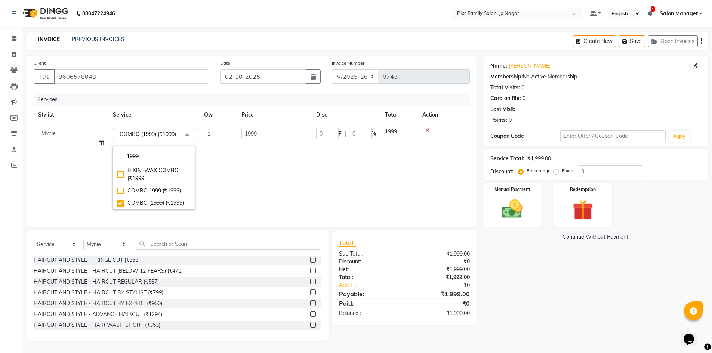
type input "1999"
click at [314, 170] on td "0 F | 0 %" at bounding box center [346, 168] width 69 height 91
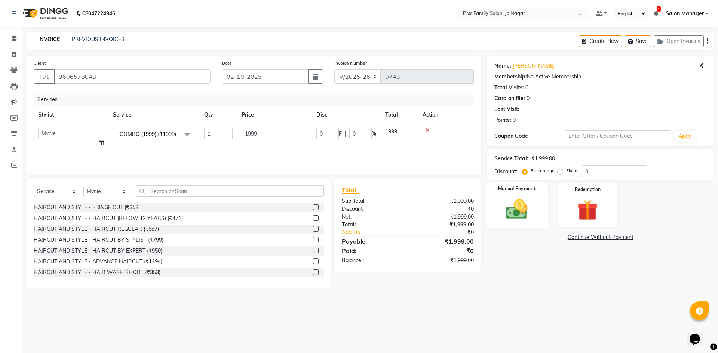
click at [514, 198] on img at bounding box center [516, 209] width 35 height 25
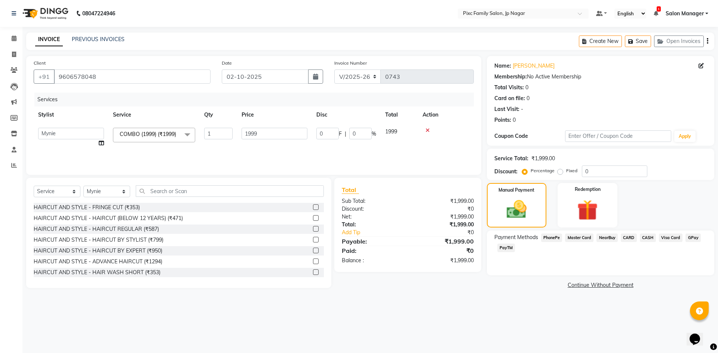
click at [556, 241] on span "PhonePe" at bounding box center [551, 238] width 21 height 9
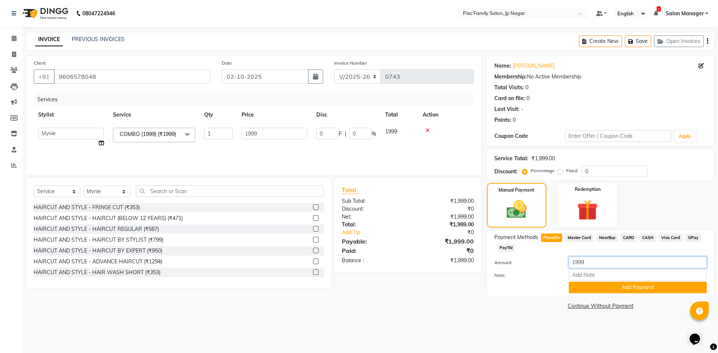
click at [591, 264] on input "1999" at bounding box center [638, 263] width 138 height 12
click at [614, 288] on button "Add Payment" at bounding box center [638, 288] width 138 height 12
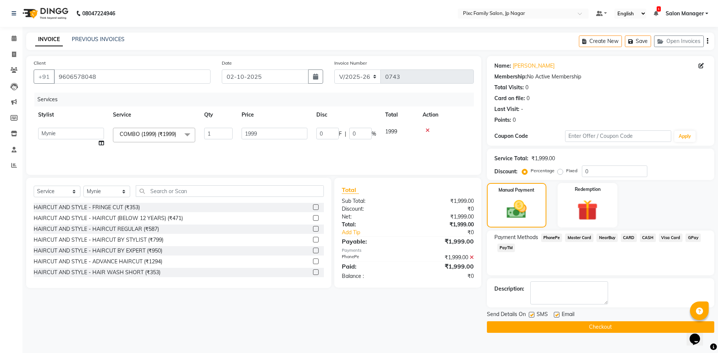
click at [572, 324] on button "Checkout" at bounding box center [600, 327] width 227 height 12
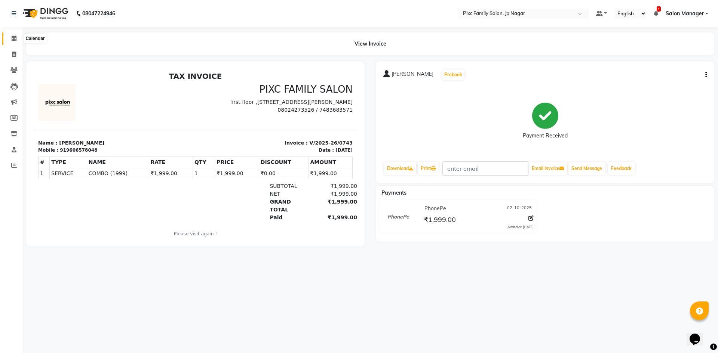
click at [13, 41] on icon at bounding box center [14, 39] width 5 height 6
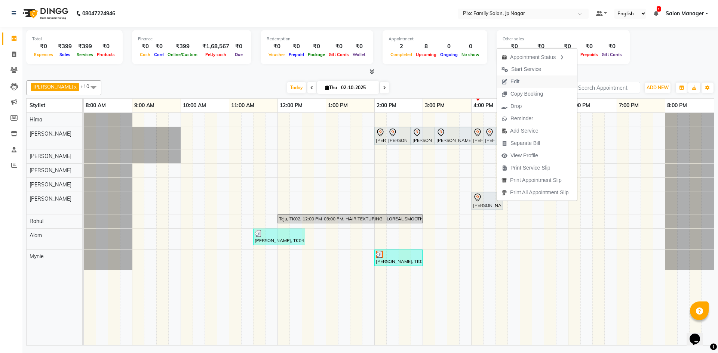
click at [523, 82] on span "Edit" at bounding box center [510, 82] width 27 height 12
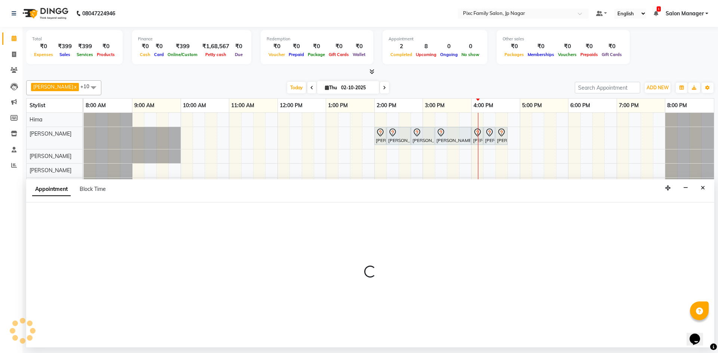
select select "tentative"
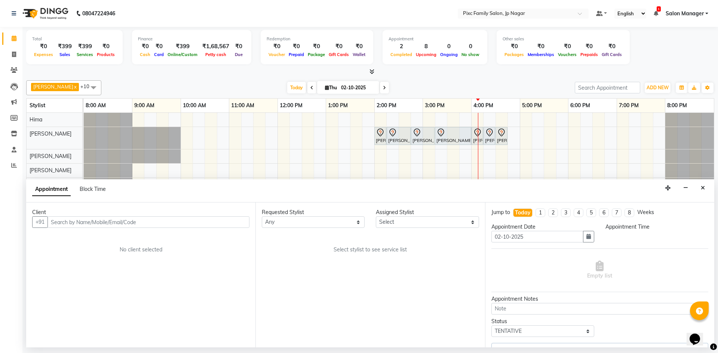
select select "840"
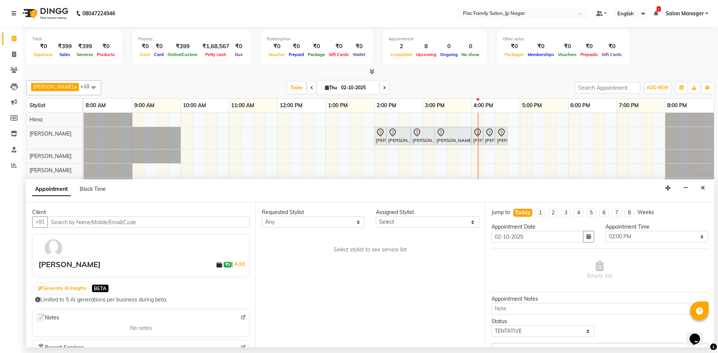
select select "82406"
select select "4220"
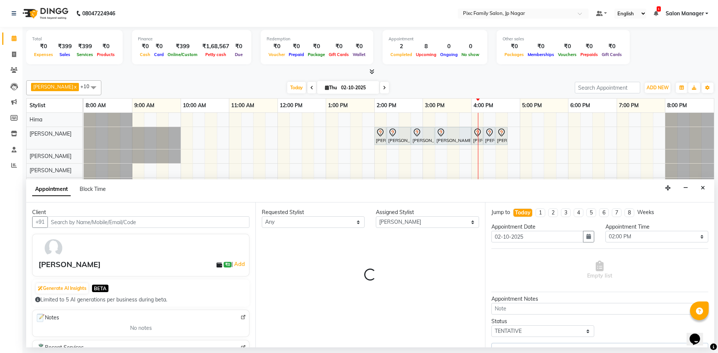
select select "4220"
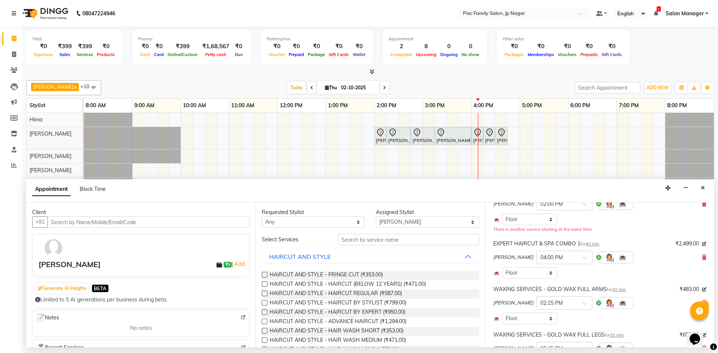
scroll to position [62, 0]
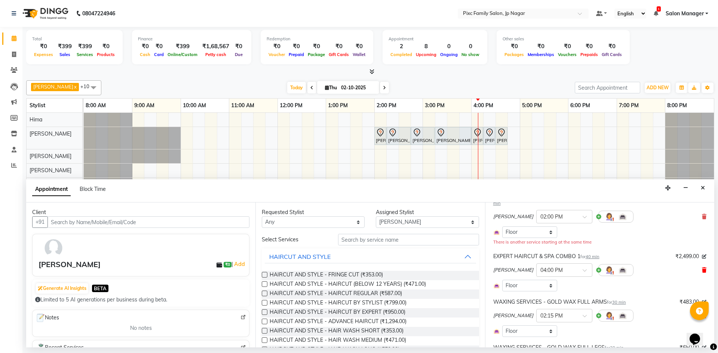
click at [702, 268] on icon at bounding box center [704, 270] width 4 height 5
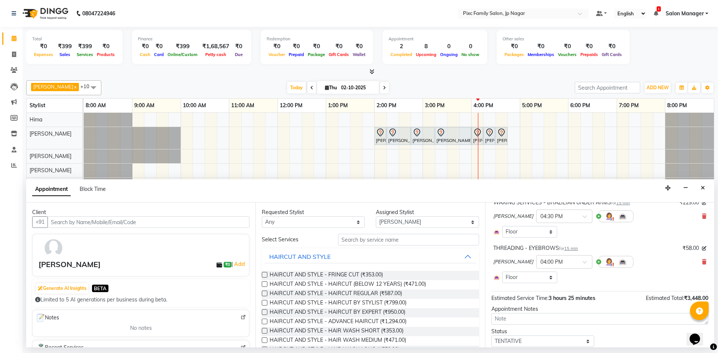
scroll to position [323, 0]
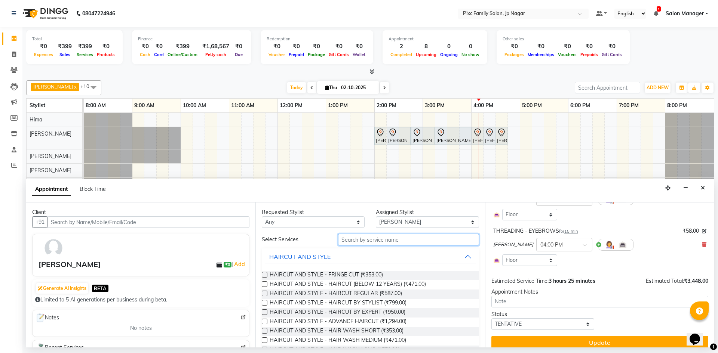
click at [397, 243] on input "text" at bounding box center [408, 240] width 141 height 12
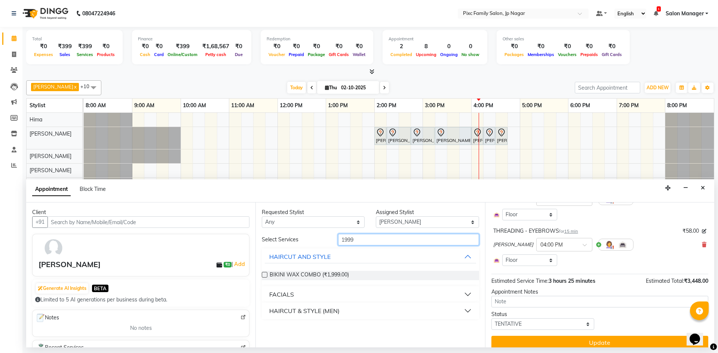
drag, startPoint x: 365, startPoint y: 238, endPoint x: 284, endPoint y: 235, distance: 81.5
click at [284, 235] on div "Select Services 1999" at bounding box center [370, 240] width 228 height 12
type input "1999"
click at [305, 256] on div "HAIRCUT AND STYLE" at bounding box center [299, 256] width 61 height 9
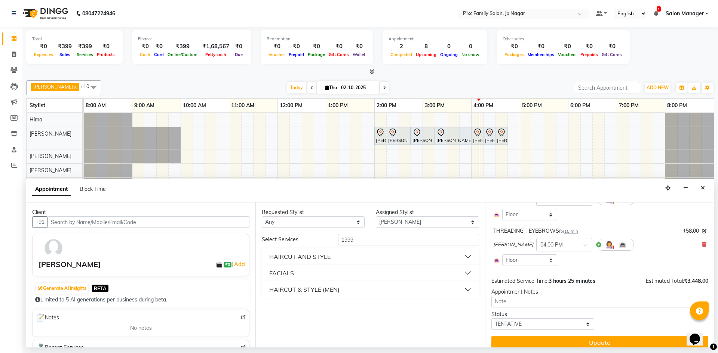
click at [311, 289] on div "HAIRCUT & STYLE (MEN)" at bounding box center [304, 289] width 70 height 9
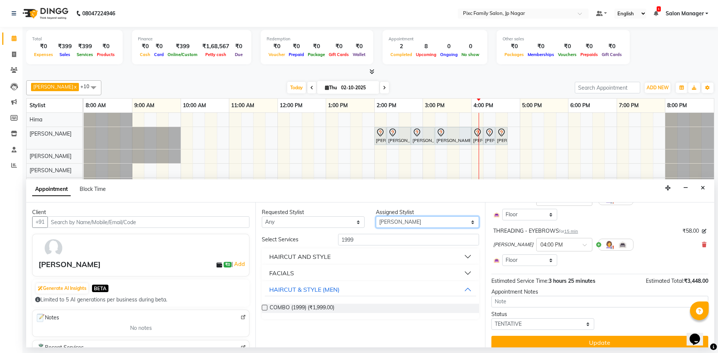
click at [447, 224] on select "Select Alam ANISH BISWAKARAM Anjali Tamang BHUVANA Elisha Rai Hima Maruthi Myni…" at bounding box center [427, 222] width 103 height 12
select select "84043"
click at [376, 216] on select "Select Alam ANISH BISWAKARAM Anjali Tamang BHUVANA Elisha Rai Hima Maruthi Myni…" at bounding box center [427, 222] width 103 height 12
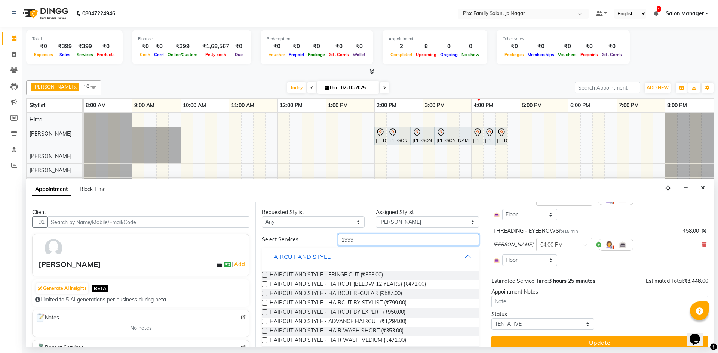
click at [364, 239] on input "1999" at bounding box center [408, 240] width 141 height 12
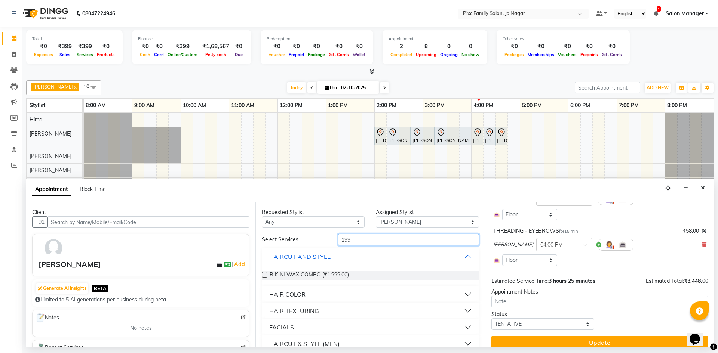
type input "1999"
click at [309, 308] on div "HAIRCUT & STYLE (MEN)" at bounding box center [304, 311] width 70 height 9
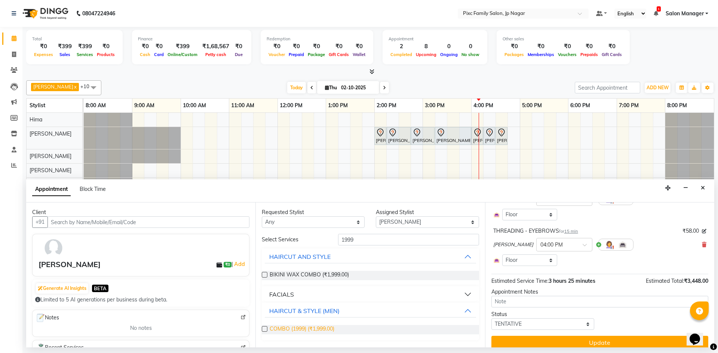
click at [285, 329] on span "COMBO (1999) (₹1,999.00)" at bounding box center [302, 329] width 65 height 9
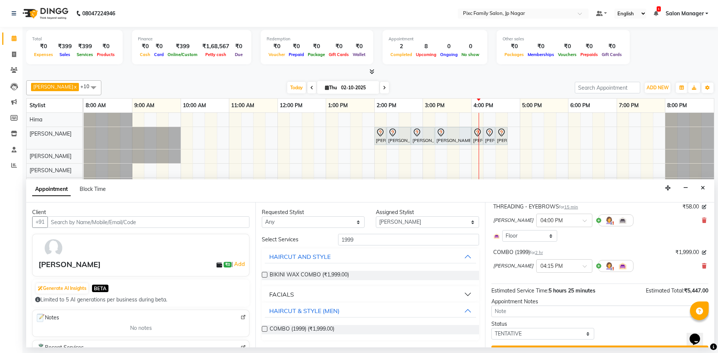
scroll to position [357, 0]
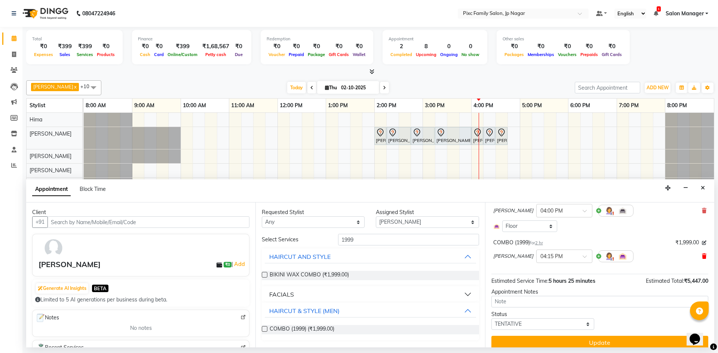
click at [702, 253] on span at bounding box center [704, 257] width 4 height 8
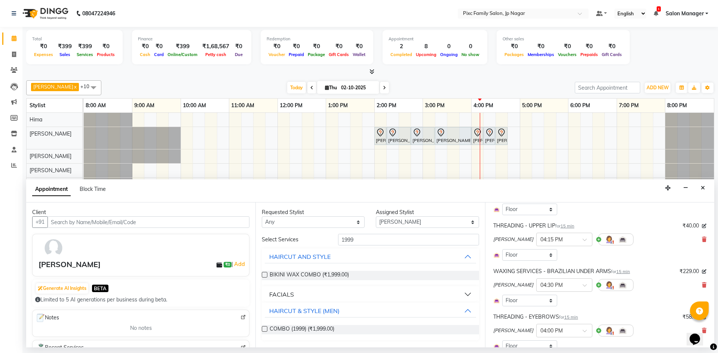
scroll to position [323, 0]
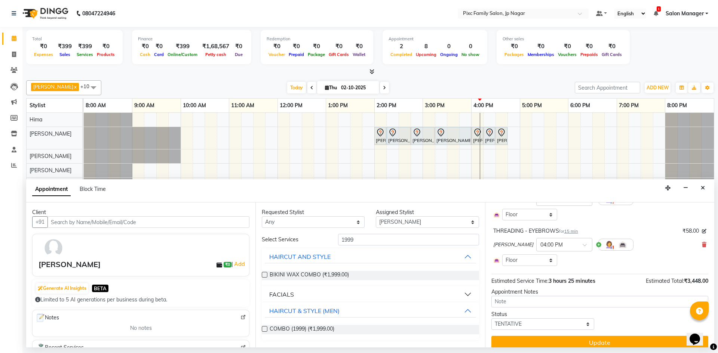
click at [264, 329] on label at bounding box center [265, 329] width 6 height 6
click at [264, 329] on input "checkbox" at bounding box center [264, 329] width 5 height 5
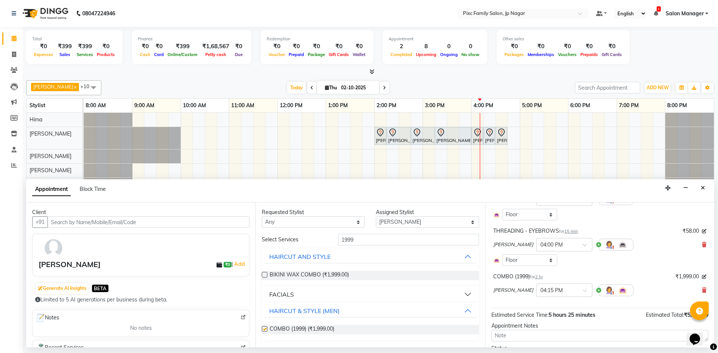
checkbox input "false"
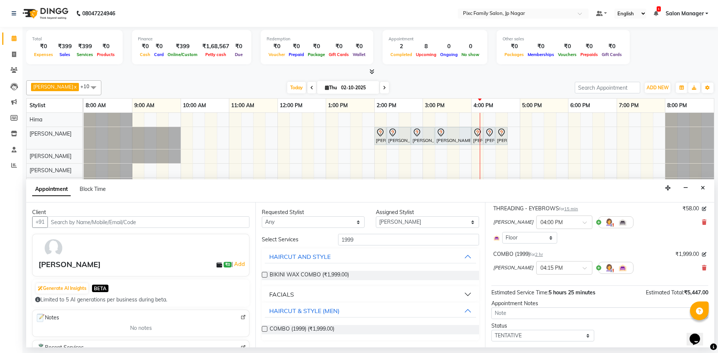
scroll to position [357, 0]
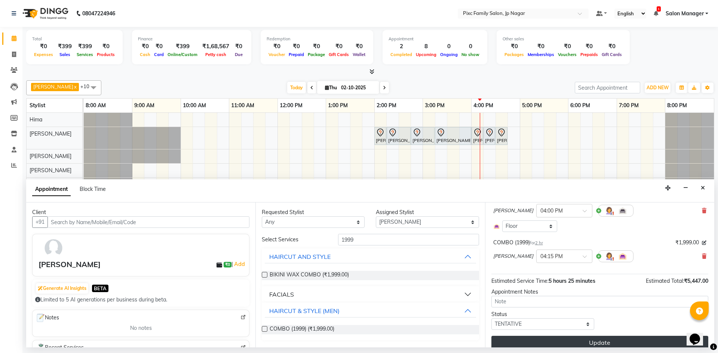
click at [631, 336] on button "Update" at bounding box center [599, 342] width 217 height 13
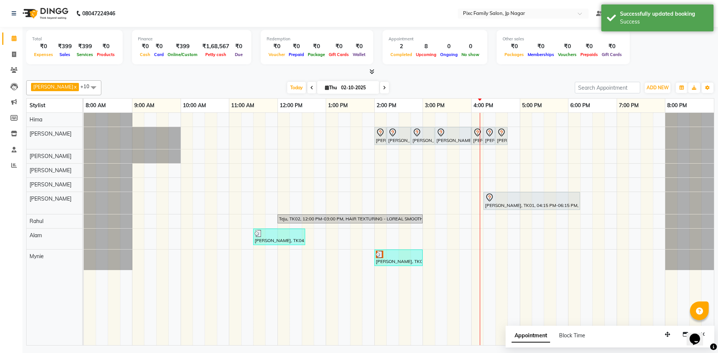
click at [537, 338] on span "Appointment" at bounding box center [530, 335] width 39 height 13
select select "tentative"
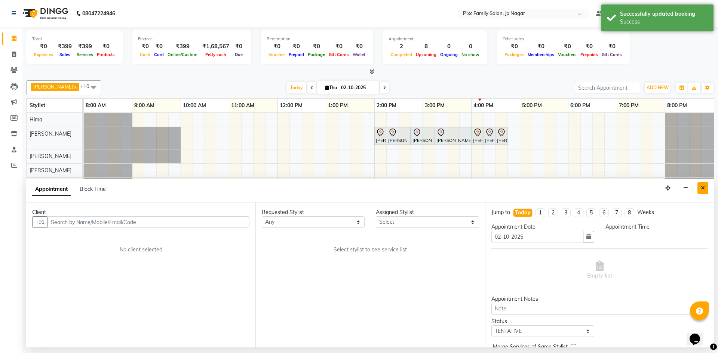
click at [705, 190] on button "Close" at bounding box center [702, 188] width 11 height 12
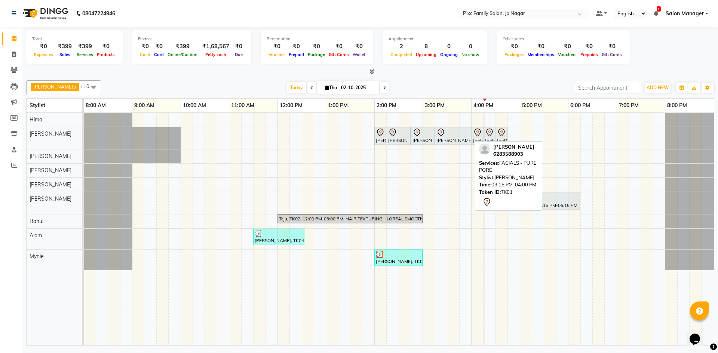
click at [458, 138] on div "[PERSON_NAME], TK01, 03:15 PM-04:00 PM, FACIALS - PURE PORE" at bounding box center [453, 136] width 35 height 16
select select "7"
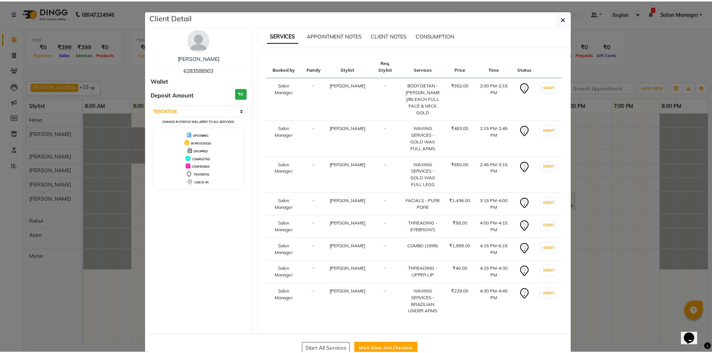
scroll to position [20, 0]
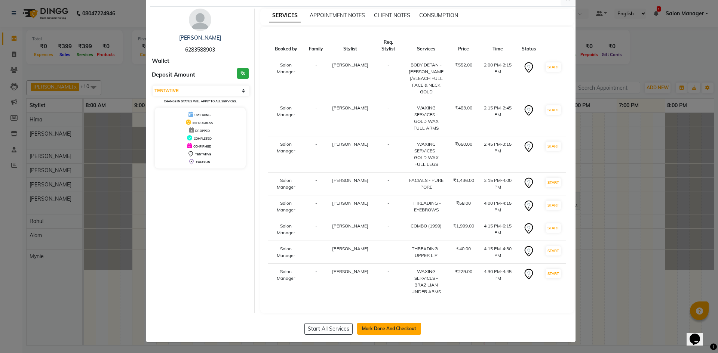
click at [405, 327] on button "Mark Done And Checkout" at bounding box center [389, 329] width 64 height 12
select select "8432"
select select "service"
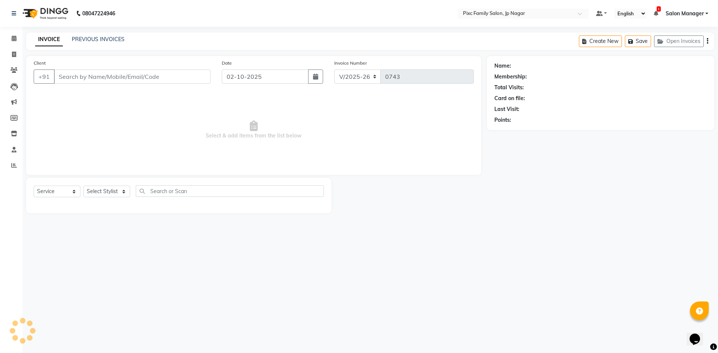
type input "6283588903"
select select "84043"
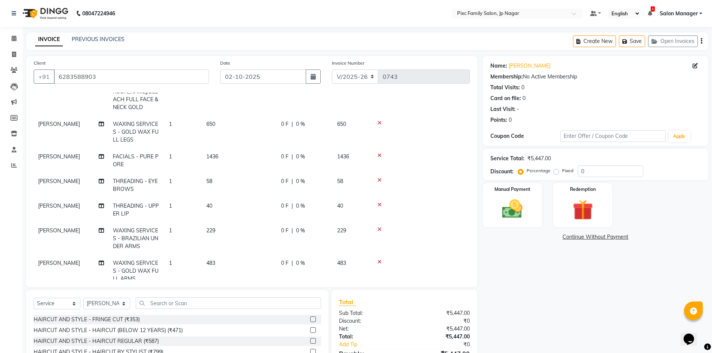
scroll to position [84, 0]
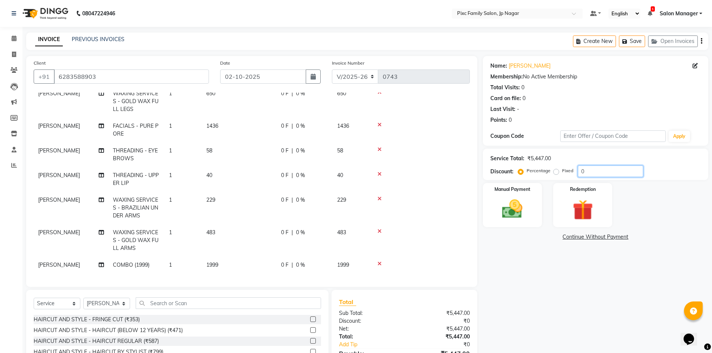
drag, startPoint x: 586, startPoint y: 170, endPoint x: 573, endPoint y: 172, distance: 12.8
click at [576, 173] on div "Percentage Fixed 0" at bounding box center [582, 172] width 124 height 12
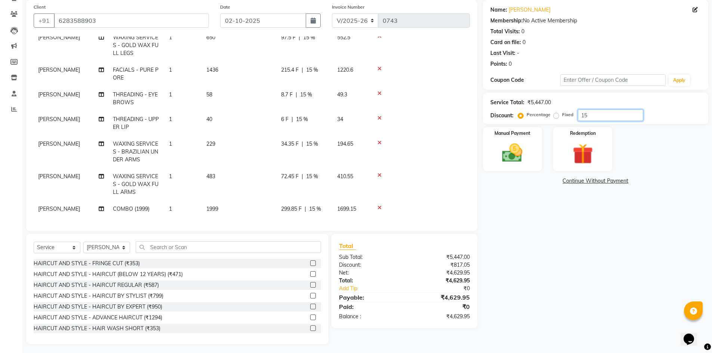
scroll to position [58, 0]
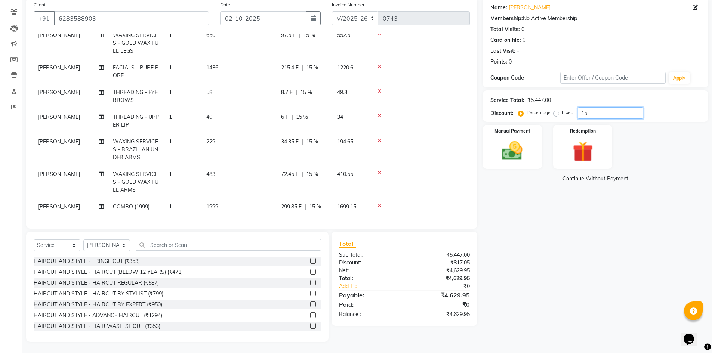
type input "15"
click at [316, 203] on span "15 %" at bounding box center [315, 207] width 12 height 8
select select "84043"
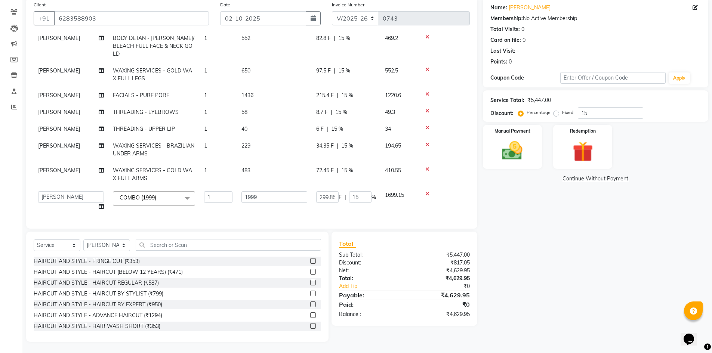
scroll to position [33, 0]
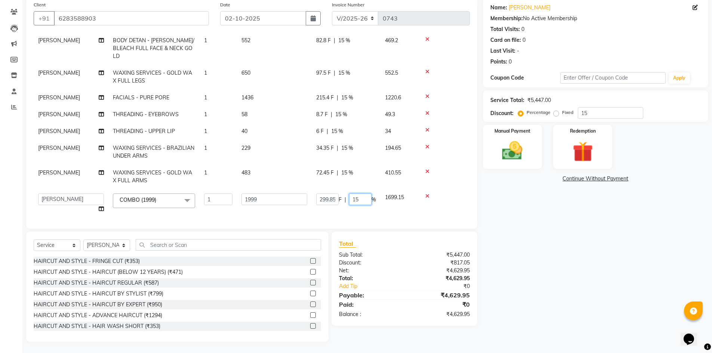
click at [351, 194] on input "15" at bounding box center [360, 200] width 22 height 12
type input "0"
click at [554, 303] on div "Name: Vatsala Membership: No Active Membership Total Visits: 0 Card on file: 0 …" at bounding box center [598, 170] width 231 height 344
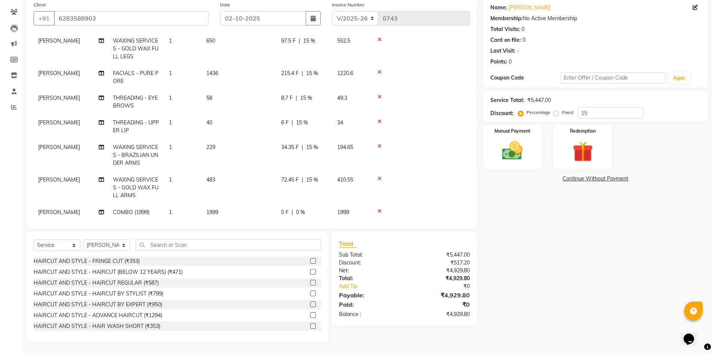
scroll to position [84, 0]
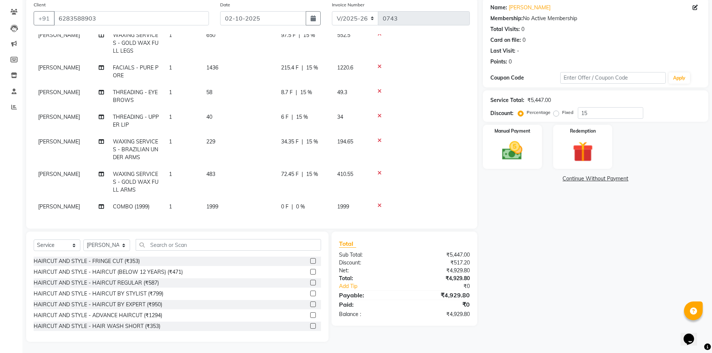
click at [216, 203] on span "1999" at bounding box center [212, 206] width 12 height 7
select select "84043"
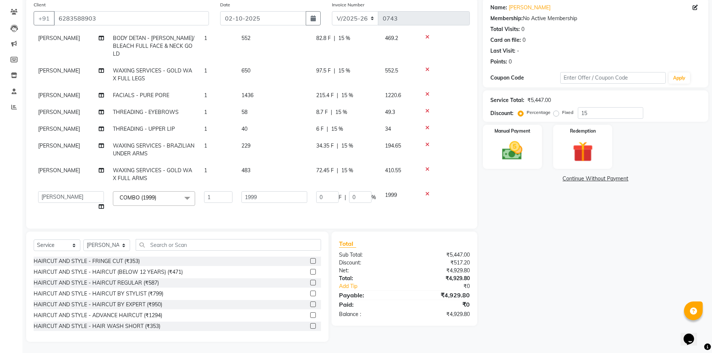
scroll to position [33, 0]
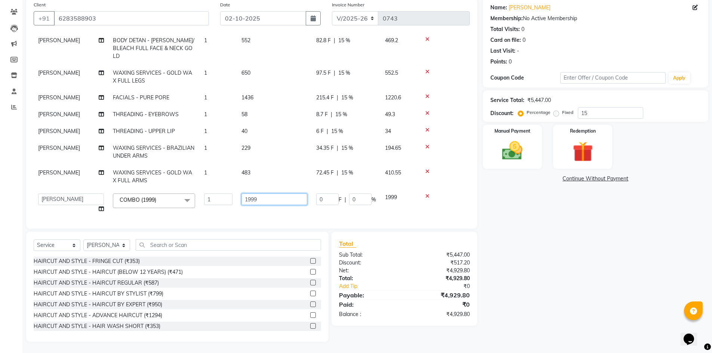
drag, startPoint x: 266, startPoint y: 193, endPoint x: 215, endPoint y: 190, distance: 50.6
click at [222, 190] on tr "Alam ANISH BISWAKARAM Anjali Tamang BHUVANA Elisha Rai Hima Maruthi Mynie Rahul…" at bounding box center [252, 203] width 436 height 28
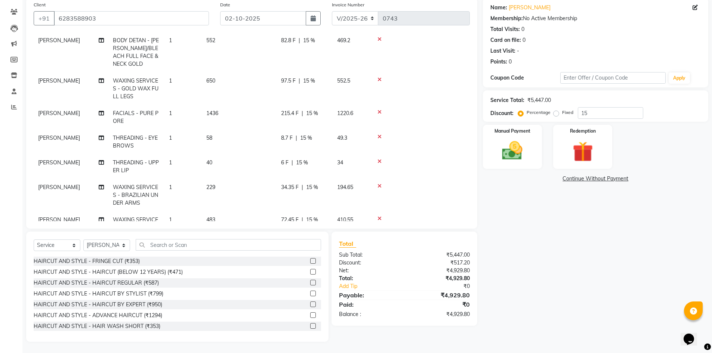
click at [601, 247] on div "Name: Vatsala Membership: No Active Membership Total Visits: 0 Card on file: 0 …" at bounding box center [598, 170] width 231 height 344
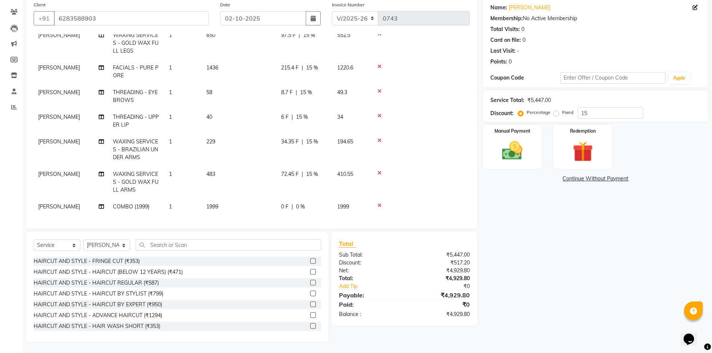
click at [213, 203] on span "1999" at bounding box center [212, 206] width 12 height 7
select select "84043"
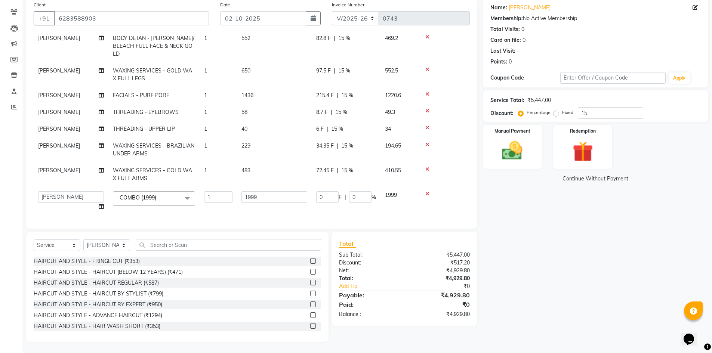
scroll to position [33, 0]
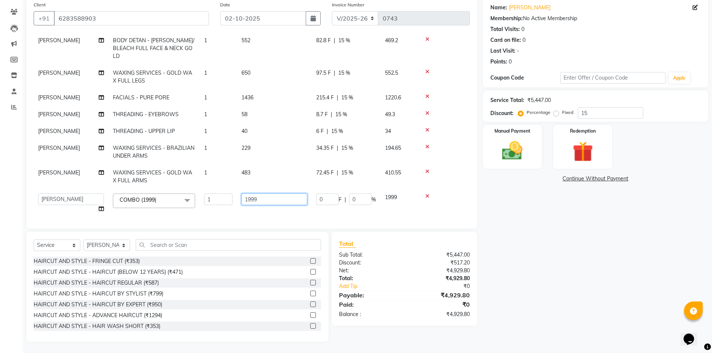
drag, startPoint x: 271, startPoint y: 193, endPoint x: 226, endPoint y: 182, distance: 46.5
click at [226, 189] on tr "Alam ANISH BISWAKARAM Anjali Tamang BHUVANA Elisha Rai Hima Maruthi Mynie Rahul…" at bounding box center [252, 203] width 436 height 28
type input "2199"
click at [557, 289] on div "Name: Vatsala Membership: No Active Membership Total Visits: 0 Card on file: 0 …" at bounding box center [598, 170] width 231 height 344
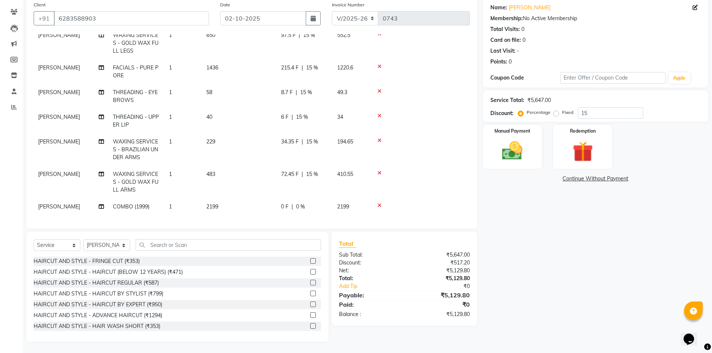
scroll to position [84, 0]
click at [299, 203] on span "0 %" at bounding box center [300, 207] width 9 height 8
select select "84043"
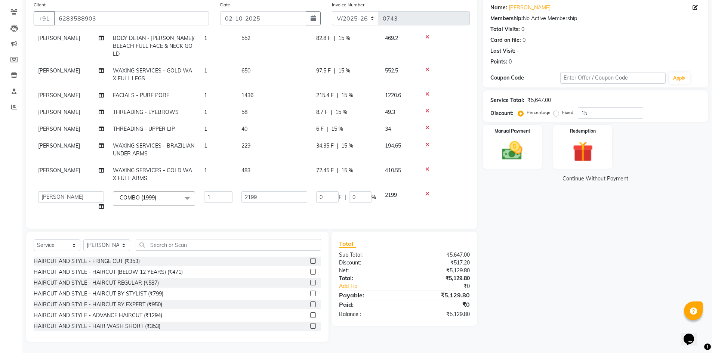
scroll to position [33, 0]
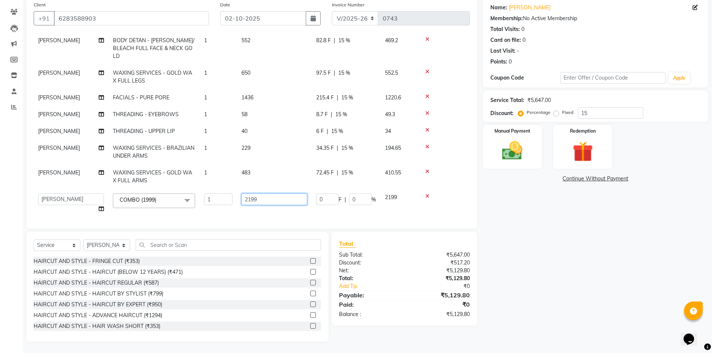
click at [249, 194] on input "2199" at bounding box center [274, 200] width 66 height 12
type input "2099"
click at [499, 254] on div "Name: Vatsala Membership: No Active Membership Total Visits: 0 Card on file: 0 …" at bounding box center [598, 170] width 231 height 344
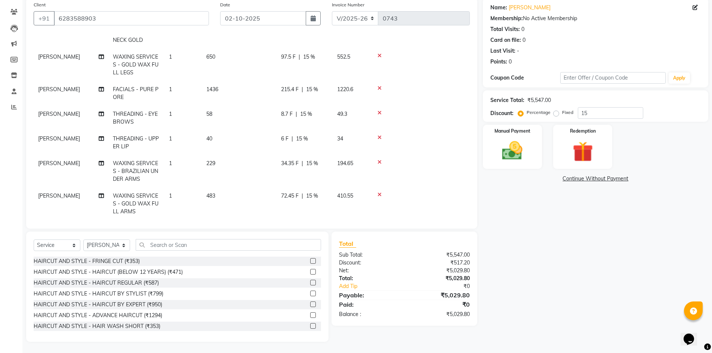
scroll to position [84, 0]
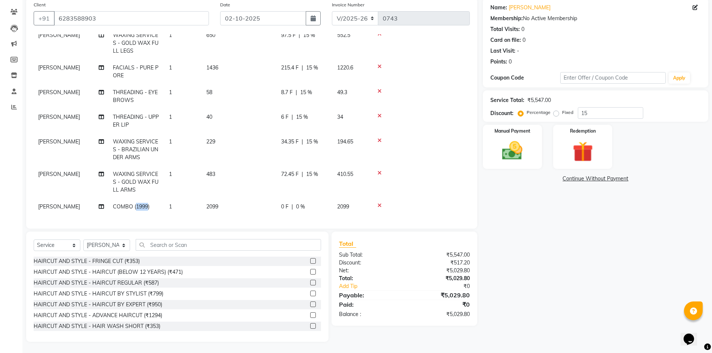
drag, startPoint x: 147, startPoint y: 201, endPoint x: 136, endPoint y: 203, distance: 11.0
click at [136, 203] on span "COMBO (1999)" at bounding box center [131, 206] width 37 height 7
select select "84043"
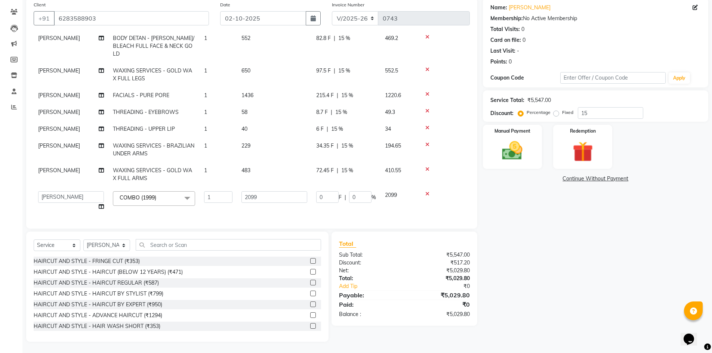
scroll to position [33, 0]
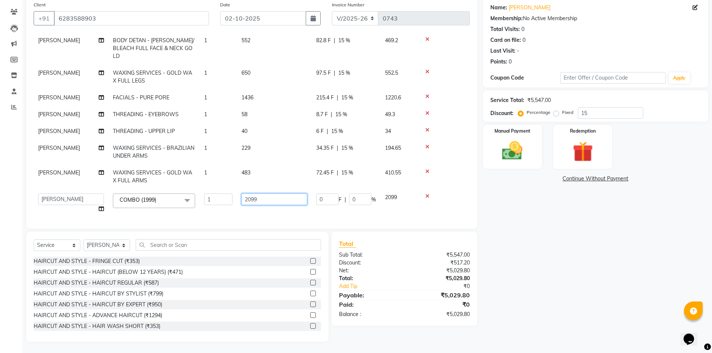
drag, startPoint x: 265, startPoint y: 193, endPoint x: 219, endPoint y: 189, distance: 46.5
click at [219, 189] on tr "Alam ANISH BISWAKARAM Anjali Tamang BHUVANA Elisha Rai Hima Maruthi Mynie Rahul…" at bounding box center [252, 203] width 436 height 28
type input "1999"
click at [571, 271] on div "Name: Vatsala Membership: No Active Membership Total Visits: 0 Card on file: 0 …" at bounding box center [598, 170] width 231 height 344
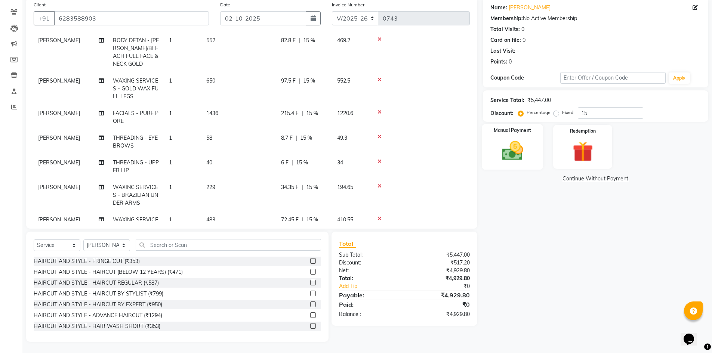
click at [525, 147] on img at bounding box center [512, 151] width 34 height 24
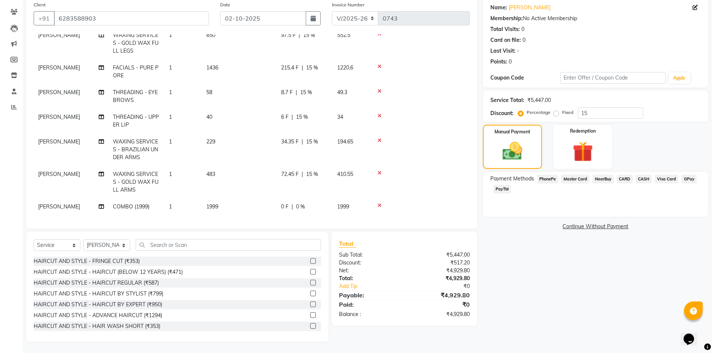
scroll to position [84, 0]
click at [301, 113] on span "15 %" at bounding box center [302, 117] width 12 height 8
select select "82406"
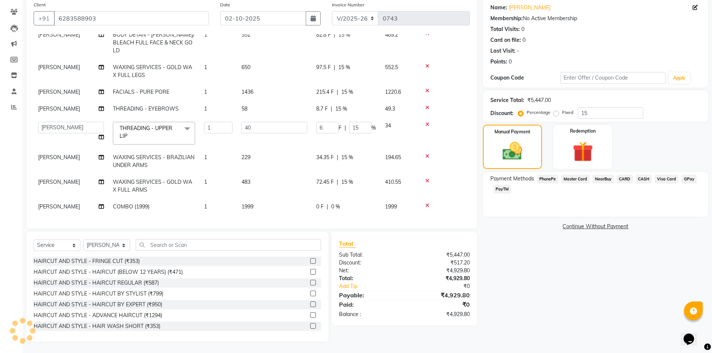
scroll to position [36, 0]
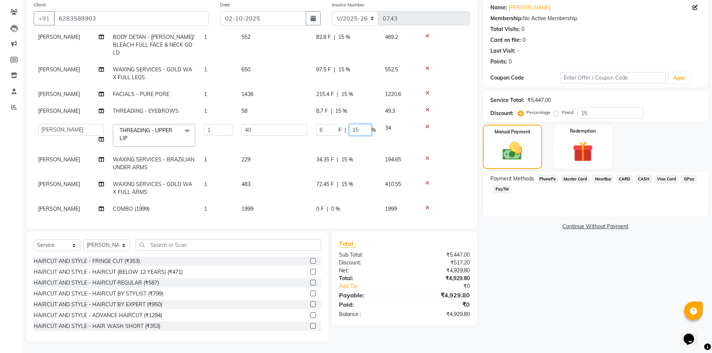
drag, startPoint x: 363, startPoint y: 125, endPoint x: 345, endPoint y: 127, distance: 18.1
click at [350, 127] on input "15" at bounding box center [360, 130] width 22 height 12
type input "0"
click at [539, 274] on div "Name: Vatsala Membership: No Active Membership Total Visits: 0 Card on file: 0 …" at bounding box center [598, 170] width 231 height 344
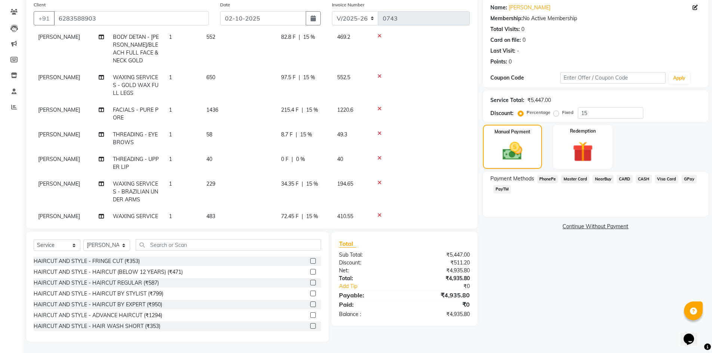
click at [306, 136] on span "15 %" at bounding box center [306, 135] width 12 height 8
select select "82406"
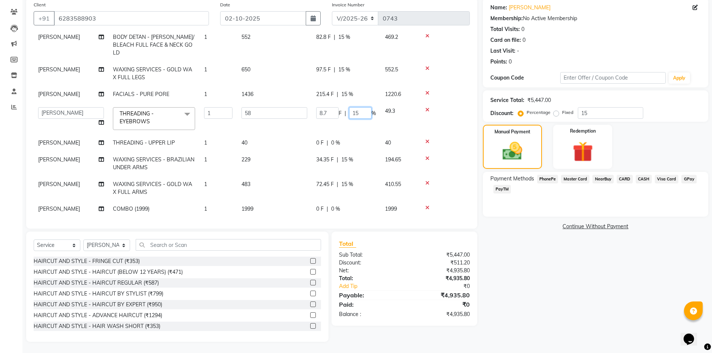
drag, startPoint x: 351, startPoint y: 103, endPoint x: 345, endPoint y: 101, distance: 5.9
click at [350, 107] on input "15" at bounding box center [360, 113] width 22 height 12
type input "0"
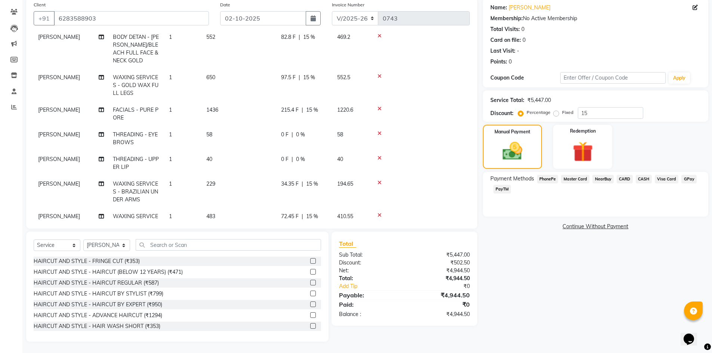
click at [541, 280] on div "Name: Vatsala Membership: No Active Membership Total Visits: 0 Card on file: 0 …" at bounding box center [598, 170] width 231 height 344
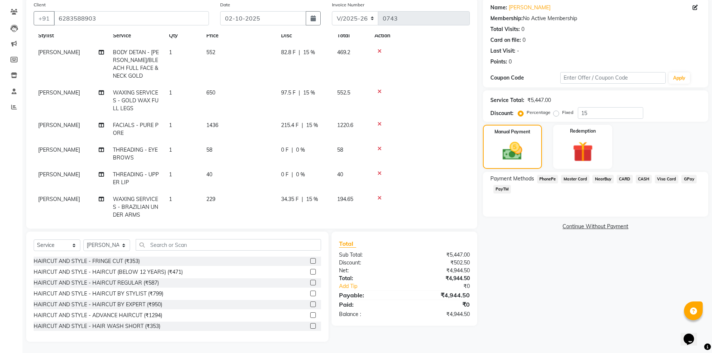
scroll to position [37, 0]
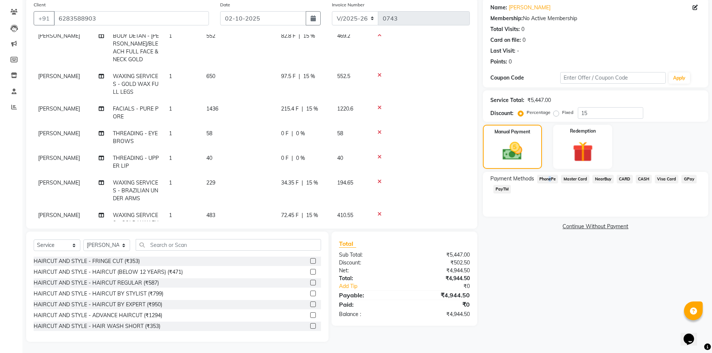
click at [549, 180] on span "PhonePe" at bounding box center [547, 179] width 21 height 9
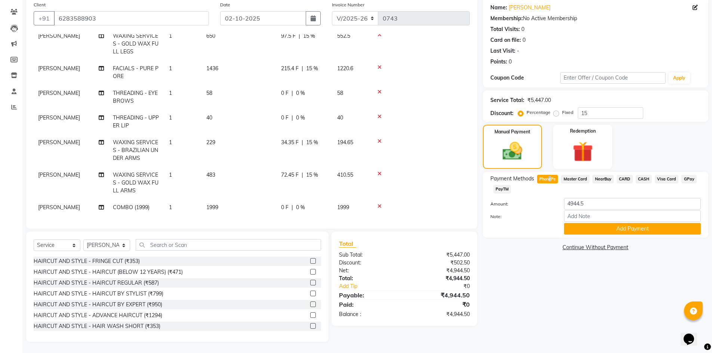
scroll to position [84, 0]
click at [156, 246] on input "text" at bounding box center [228, 245] width 185 height 12
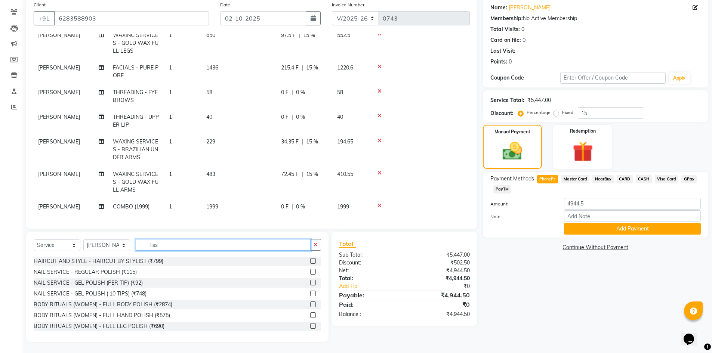
scroll to position [42, 0]
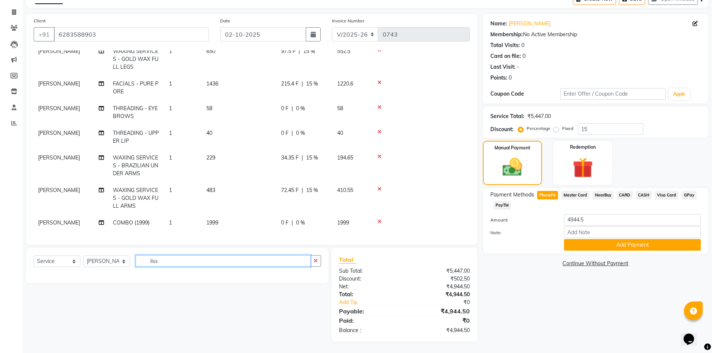
type input "liss"
click at [55, 260] on select "Select Service Product Membership Package Voucher Prepaid Gift Card" at bounding box center [57, 262] width 47 height 12
select select "product"
click at [34, 256] on select "Select Service Product Membership Package Voucher Prepaid Gift Card" at bounding box center [57, 262] width 47 height 12
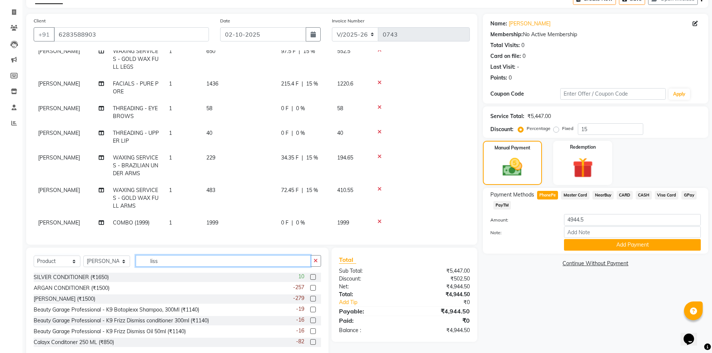
drag, startPoint x: 179, startPoint y: 262, endPoint x: 128, endPoint y: 255, distance: 51.0
click at [132, 255] on div "Select Service Product Membership Package Voucher Prepaid Gift Card Select Styl…" at bounding box center [177, 264] width 287 height 18
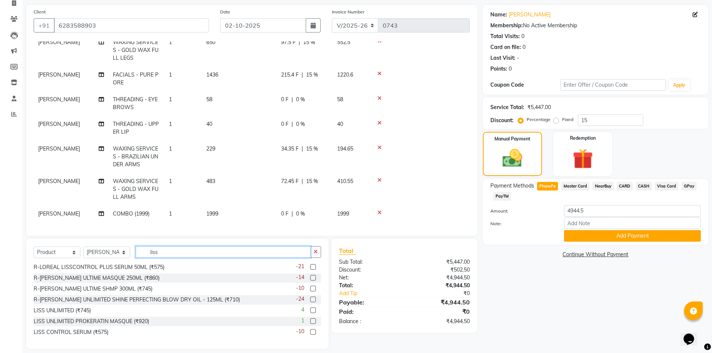
scroll to position [58, 0]
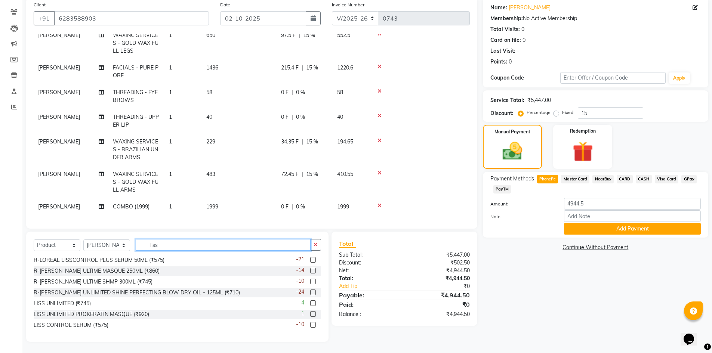
drag, startPoint x: 177, startPoint y: 249, endPoint x: 135, endPoint y: 241, distance: 43.0
click at [135, 241] on div "Select Service Product Membership Package Voucher Prepaid Gift Card Select Styl…" at bounding box center [177, 248] width 287 height 18
type input "v"
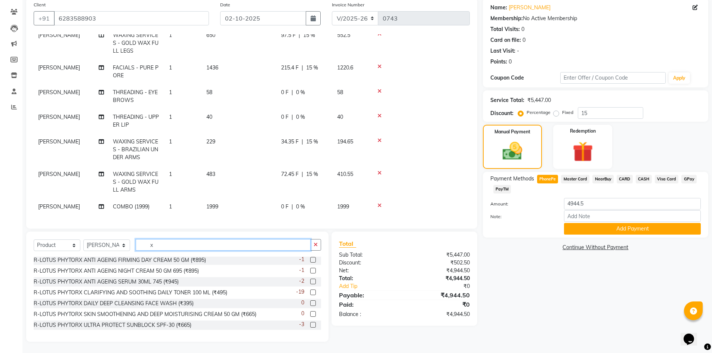
scroll to position [1, 0]
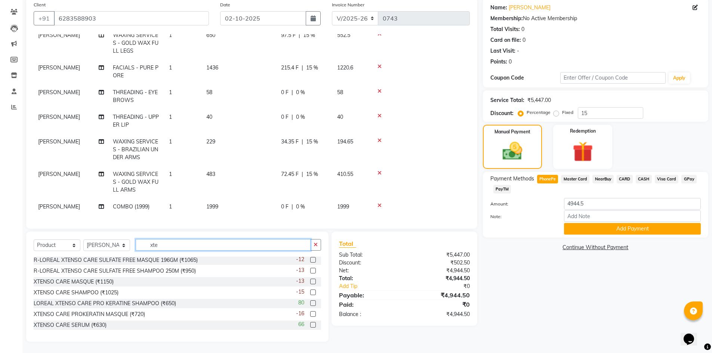
type input "xte"
click at [310, 324] on label at bounding box center [313, 325] width 6 height 6
click at [310, 324] on input "checkbox" at bounding box center [312, 325] width 5 height 5
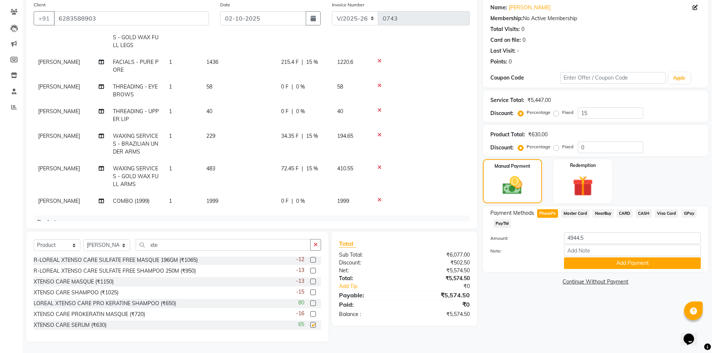
checkbox input "false"
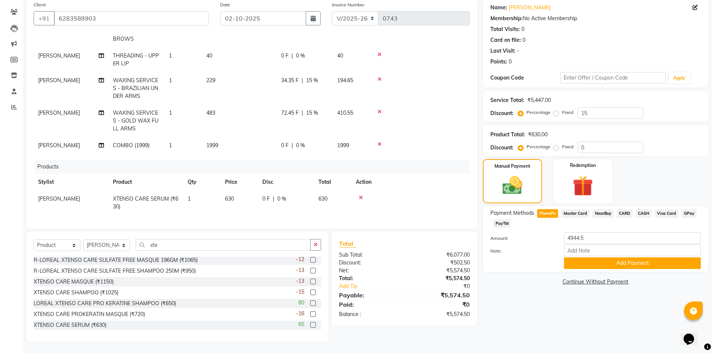
scroll to position [145, 0]
click at [233, 196] on span "630" at bounding box center [229, 199] width 9 height 7
select select "84043"
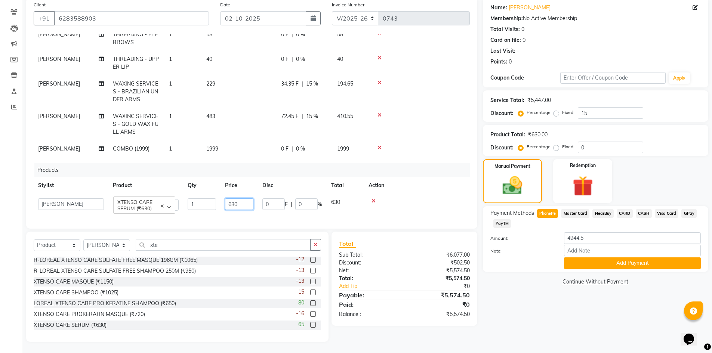
drag, startPoint x: 239, startPoint y: 199, endPoint x: 207, endPoint y: 196, distance: 31.5
click at [207, 196] on tr "Alam ANISH BISWAKARAM Anjali Tamang BHUVANA Elisha Rai Hima Maruthi Mynie Rahul…" at bounding box center [252, 204] width 436 height 21
type input "720"
click at [528, 319] on div "Name: Vatsala Membership: No Active Membership Total Visits: 0 Card on file: 0 …" at bounding box center [598, 170] width 231 height 344
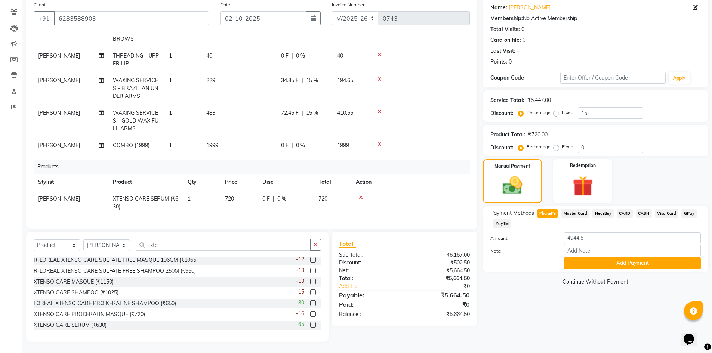
scroll to position [145, 0]
click at [573, 210] on span "Master Card" at bounding box center [575, 213] width 28 height 9
type input "5664.5"
click at [550, 214] on span "PhonePe" at bounding box center [547, 213] width 21 height 9
click at [645, 213] on span "CASH" at bounding box center [644, 213] width 16 height 9
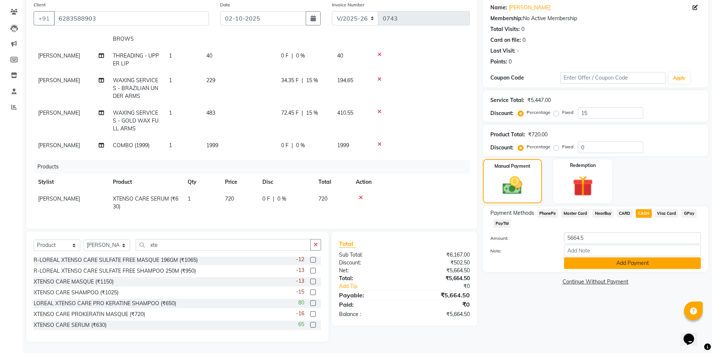
click at [609, 264] on button "Add Payment" at bounding box center [632, 264] width 137 height 12
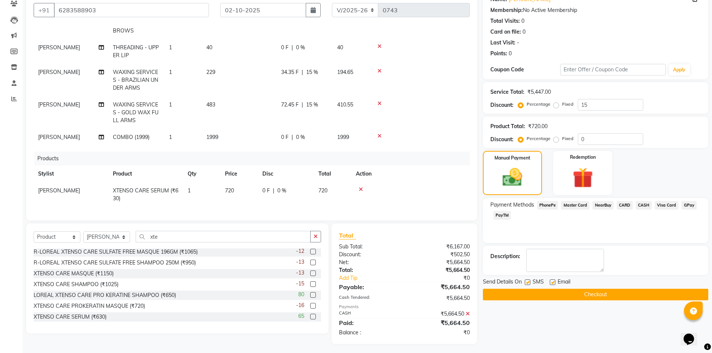
scroll to position [69, 0]
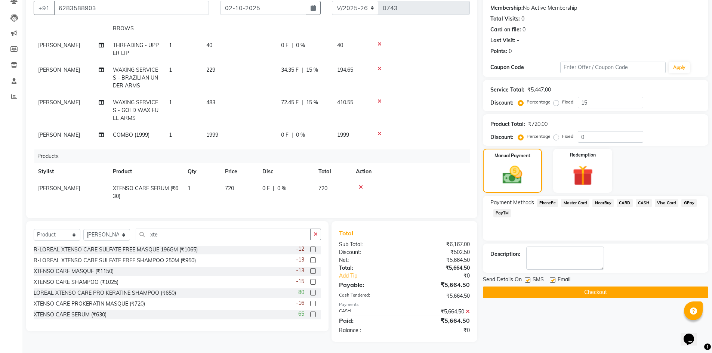
click at [593, 293] on button "Checkout" at bounding box center [595, 293] width 225 height 12
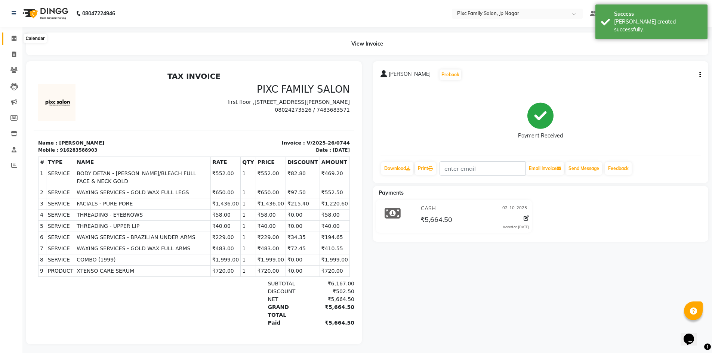
click at [12, 41] on icon at bounding box center [14, 39] width 5 height 6
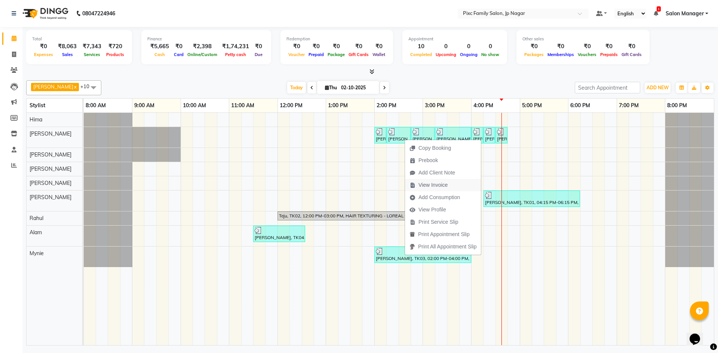
click at [448, 184] on span "View Invoice" at bounding box center [428, 185] width 47 height 12
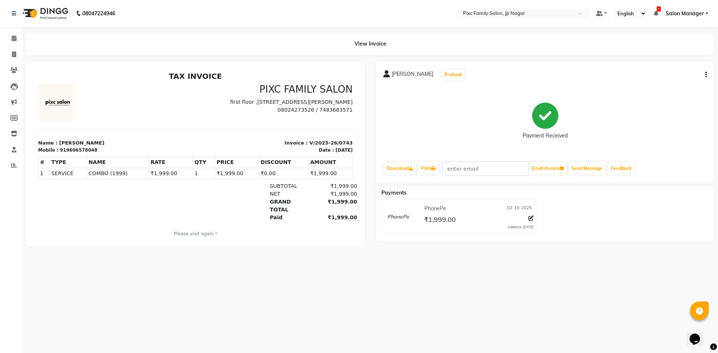
click at [705, 75] on icon "button" at bounding box center [705, 75] width 1 height 0
click at [668, 71] on div "Split Service Amount" at bounding box center [668, 69] width 51 height 9
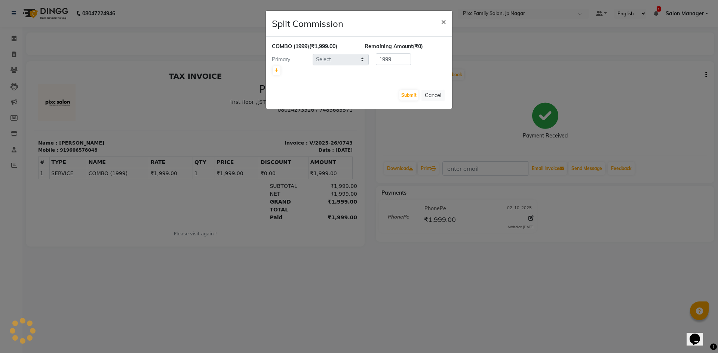
select select "89738"
click at [277, 71] on icon at bounding box center [276, 70] width 4 height 4
type input "999.5"
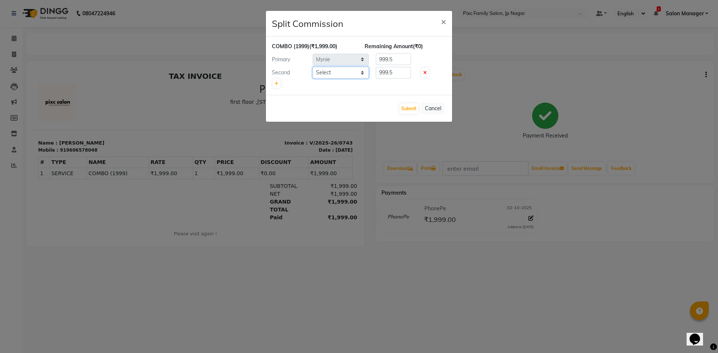
click at [327, 75] on select "Select [PERSON_NAME] BISWAKARAM [PERSON_NAME] [PERSON_NAME] [PERSON_NAME] [PERS…" at bounding box center [341, 73] width 56 height 12
select select "83063"
click at [313, 67] on select "Select [PERSON_NAME] BISWAKARAM [PERSON_NAME] [PERSON_NAME] [PERSON_NAME] [PERS…" at bounding box center [341, 73] width 56 height 12
click at [397, 73] on input "999.5" at bounding box center [393, 73] width 35 height 12
drag, startPoint x: 398, startPoint y: 75, endPoint x: 317, endPoint y: 74, distance: 80.8
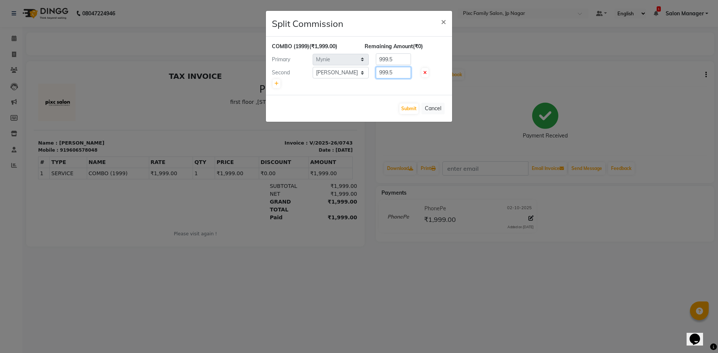
click at [312, 70] on div "Second Select [PERSON_NAME] BISWAKARAM [PERSON_NAME] [PERSON_NAME] [PERSON_NAME…" at bounding box center [358, 73] width 185 height 12
type input "500"
click at [323, 53] on div "Primary Select [PERSON_NAME] [PERSON_NAME] [PERSON_NAME] [PERSON_NAME] [PERSON_…" at bounding box center [358, 59] width 185 height 12
type input "1499"
click at [412, 110] on button "Submit" at bounding box center [408, 109] width 19 height 10
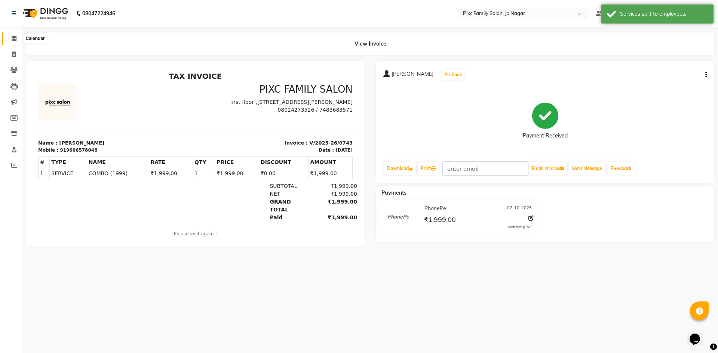
click at [16, 40] on icon at bounding box center [14, 39] width 5 height 6
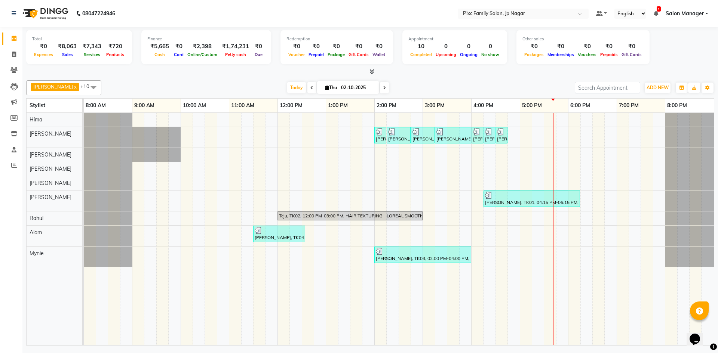
click at [326, 87] on span "Thu" at bounding box center [331, 88] width 16 height 6
select select "10"
select select "2025"
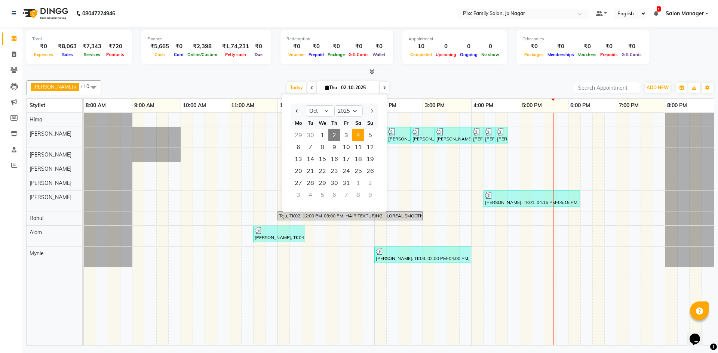
click at [355, 136] on span "4" at bounding box center [358, 135] width 12 height 12
type input "04-10-2025"
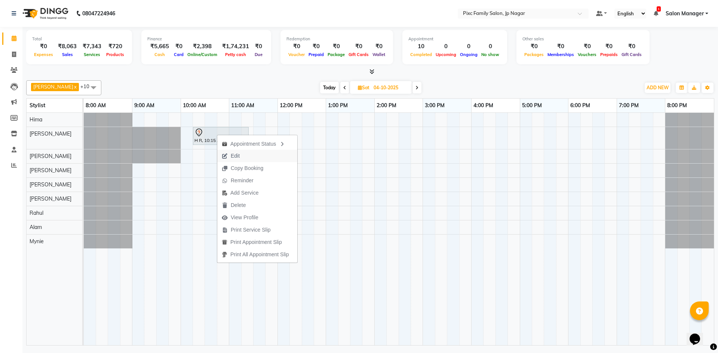
click at [237, 154] on span "Edit" at bounding box center [235, 156] width 9 height 8
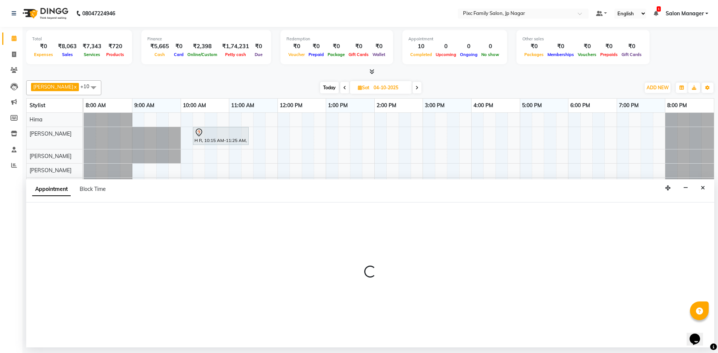
select select "615"
select select "tentative"
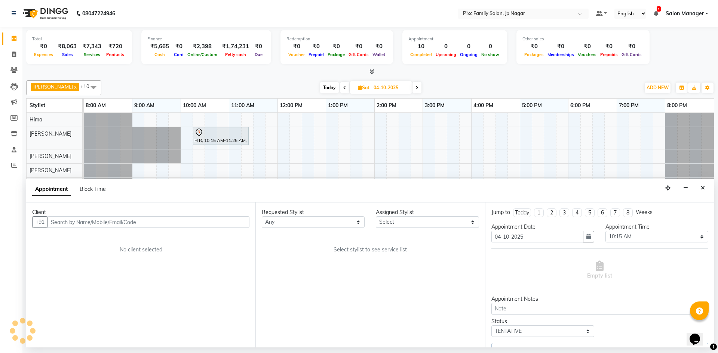
select select "82406"
select select "4220"
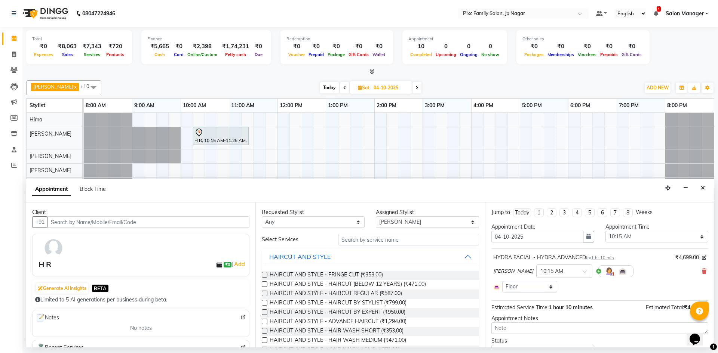
click at [47, 264] on div "H R" at bounding box center [45, 264] width 13 height 11
click at [235, 262] on link "Add" at bounding box center [239, 264] width 13 height 9
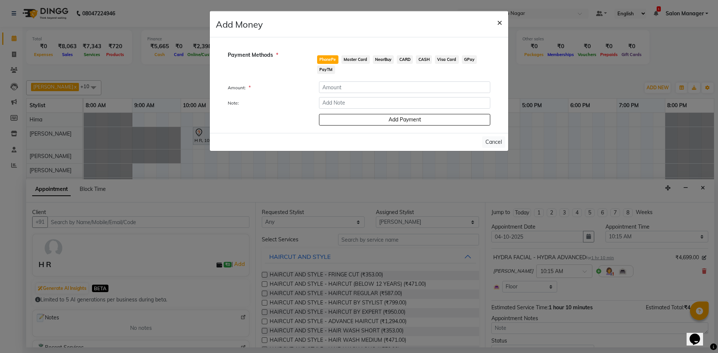
click at [501, 21] on span "×" at bounding box center [499, 21] width 5 height 11
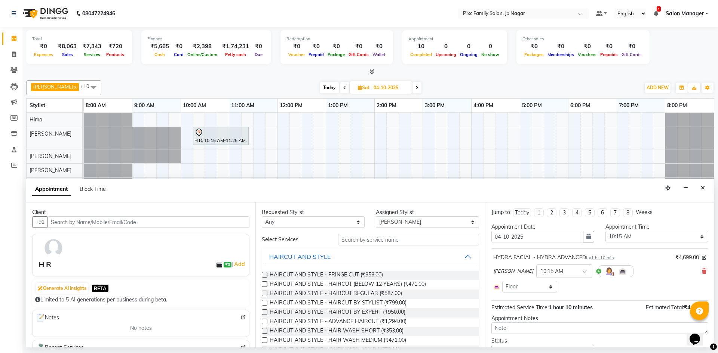
click at [701, 189] on icon "Close" at bounding box center [703, 187] width 4 height 5
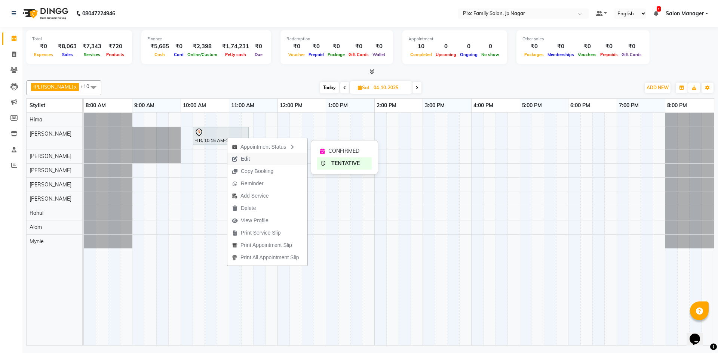
click at [245, 156] on span "Edit" at bounding box center [245, 159] width 9 height 8
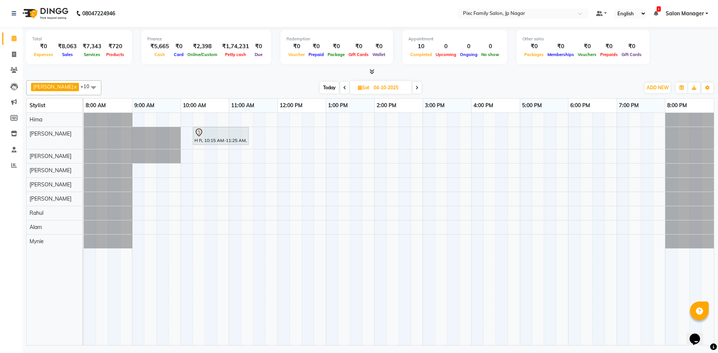
select select "615"
select select "tentative"
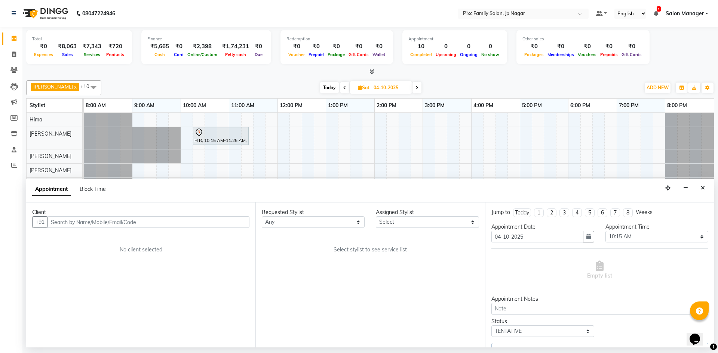
select select "82406"
select select "4220"
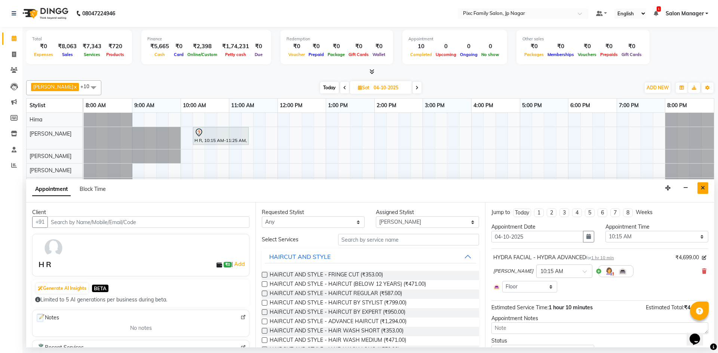
click at [704, 187] on icon "Close" at bounding box center [703, 187] width 4 height 5
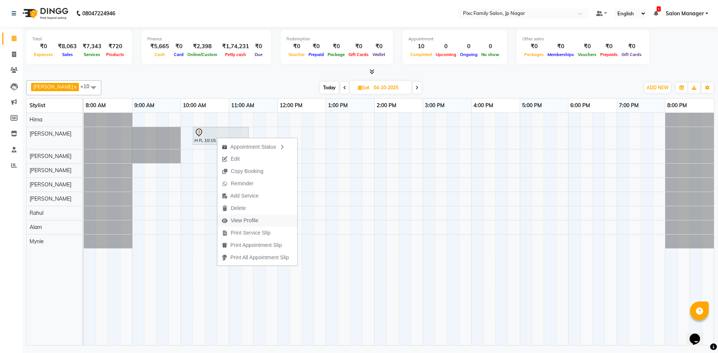
click at [248, 218] on span "View Profile" at bounding box center [245, 221] width 28 height 8
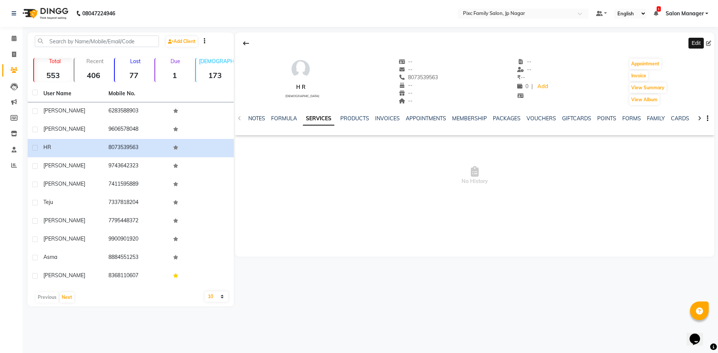
click at [708, 44] on icon at bounding box center [708, 43] width 5 height 5
select select "[DEMOGRAPHIC_DATA]"
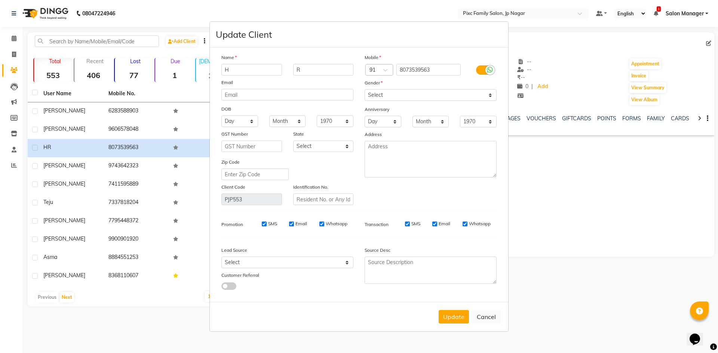
drag, startPoint x: 222, startPoint y: 68, endPoint x: 164, endPoint y: 55, distance: 60.1
click at [164, 55] on ngb-modal-window "Update Client Name H R Email DOB Day 01 02 03 04 05 06 07 08 09 10 11 12 13 14 …" at bounding box center [359, 176] width 718 height 353
type input "[PERSON_NAME]"
drag, startPoint x: 304, startPoint y: 70, endPoint x: 289, endPoint y: 67, distance: 15.2
click at [289, 67] on div "R" at bounding box center [323, 70] width 72 height 12
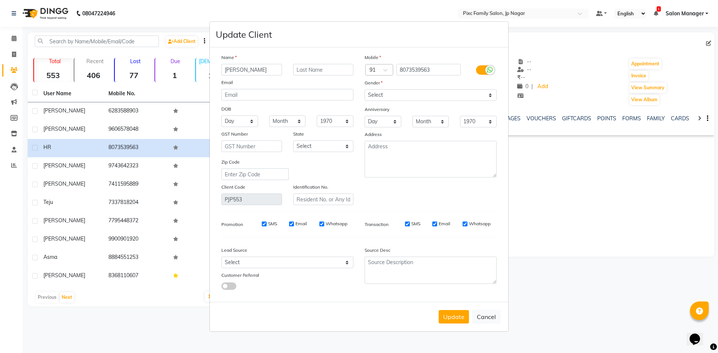
click at [453, 316] on button "Update" at bounding box center [454, 316] width 30 height 13
select select
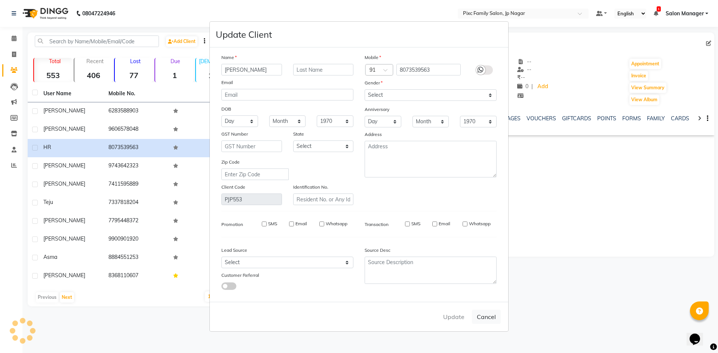
select select
checkbox input "false"
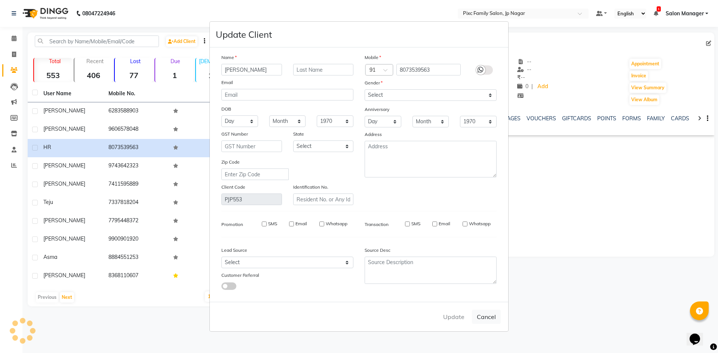
checkbox input "false"
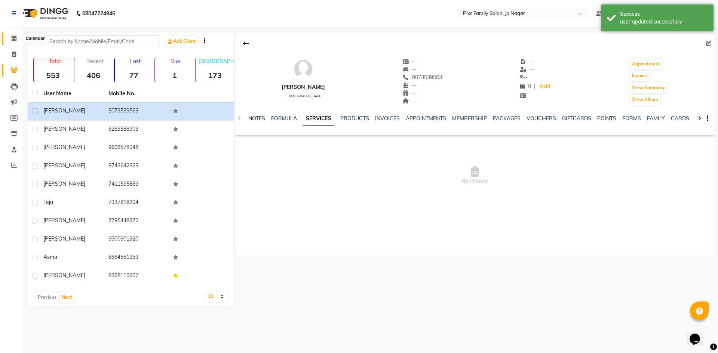
click at [17, 40] on span at bounding box center [13, 38] width 13 height 9
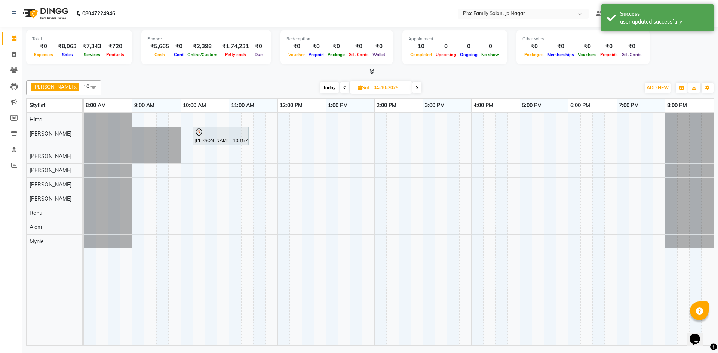
click at [325, 87] on span "Today" at bounding box center [329, 88] width 19 height 12
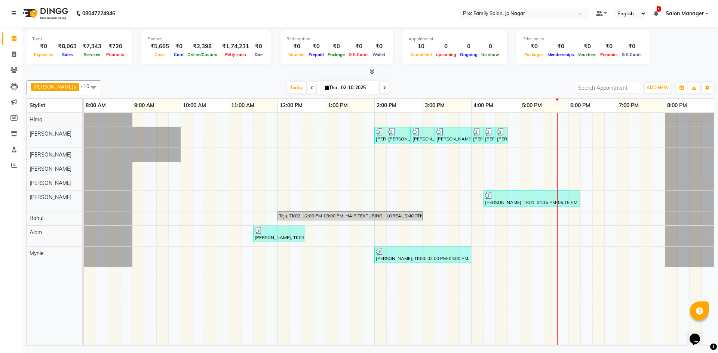
click at [380, 87] on span at bounding box center [384, 88] width 9 height 12
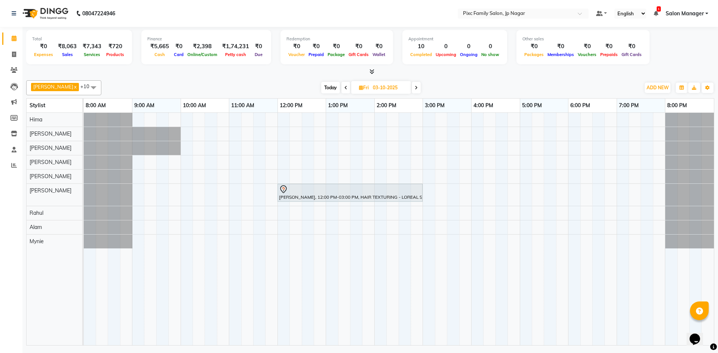
click at [341, 89] on span at bounding box center [345, 88] width 9 height 12
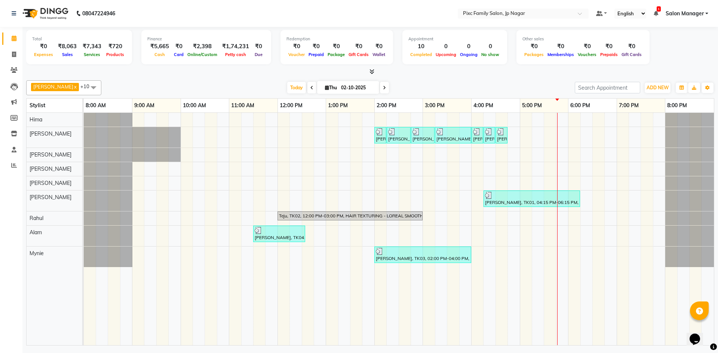
click at [383, 89] on icon at bounding box center [384, 88] width 3 height 4
type input "03-10-2025"
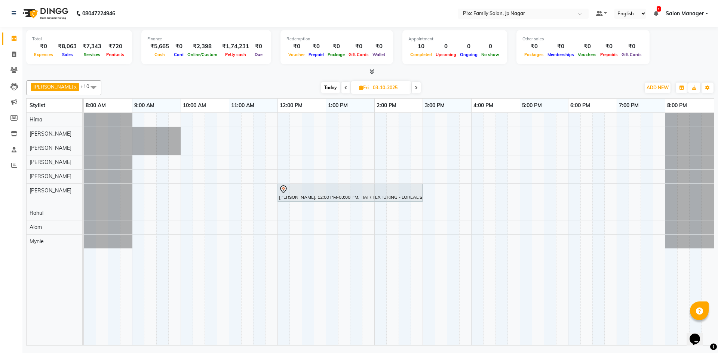
click at [370, 89] on input "03-10-2025" at bounding box center [388, 87] width 37 height 11
select select "10"
select select "2025"
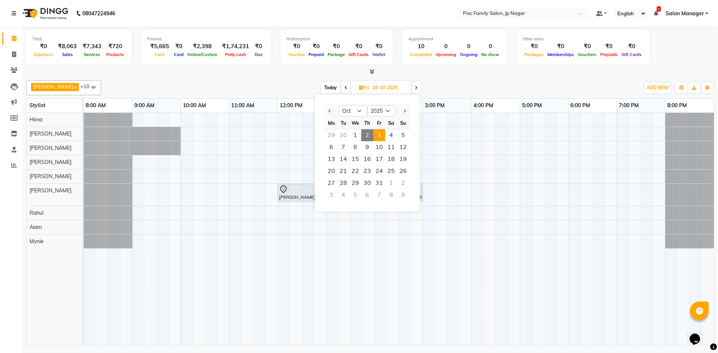
click at [341, 131] on div "30" at bounding box center [343, 135] width 12 height 12
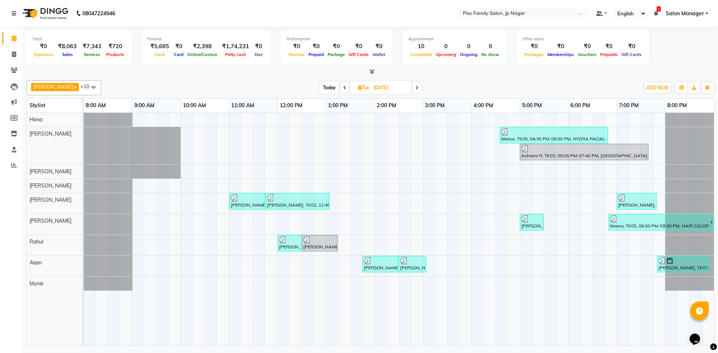
click at [324, 87] on span "Today" at bounding box center [329, 88] width 19 height 12
type input "02-10-2025"
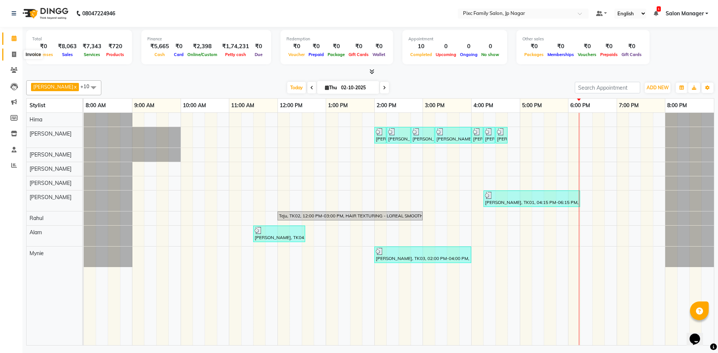
drag, startPoint x: 14, startPoint y: 53, endPoint x: 16, endPoint y: 61, distance: 8.6
click at [14, 53] on icon at bounding box center [14, 55] width 4 height 6
select select "service"
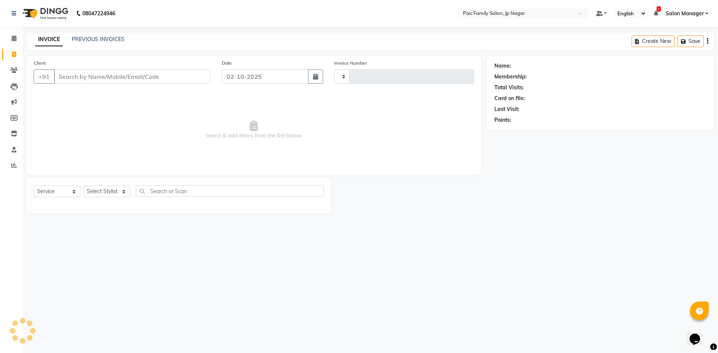
type input "0745"
select select "8432"
click at [107, 83] on input "Client" at bounding box center [132, 77] width 157 height 14
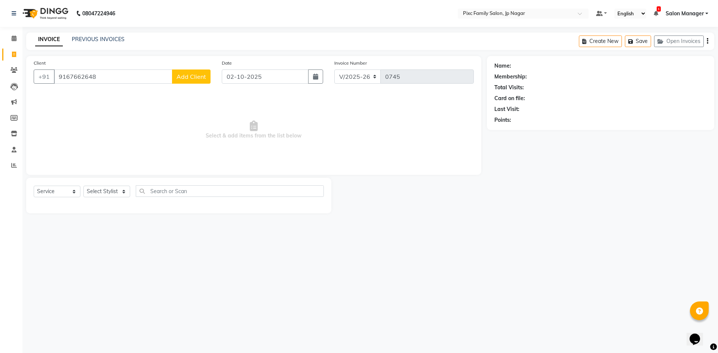
type input "9167662648"
click at [196, 74] on span "Add Client" at bounding box center [191, 76] width 30 height 7
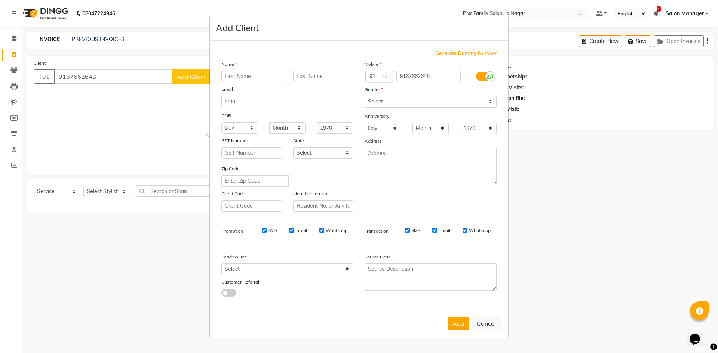
click at [260, 79] on input "text" at bounding box center [251, 77] width 61 height 12
drag, startPoint x: 251, startPoint y: 76, endPoint x: 152, endPoint y: 65, distance: 99.7
click at [152, 65] on ngb-modal-window "Add Client Generate Dummy Number Name [PERSON_NAME] Email DOB Day 01 02 03 04 0…" at bounding box center [359, 176] width 718 height 353
type input "[PERSON_NAME]"
click at [450, 105] on select "Select [DEMOGRAPHIC_DATA] [DEMOGRAPHIC_DATA] Other Prefer Not To Say" at bounding box center [430, 102] width 132 height 12
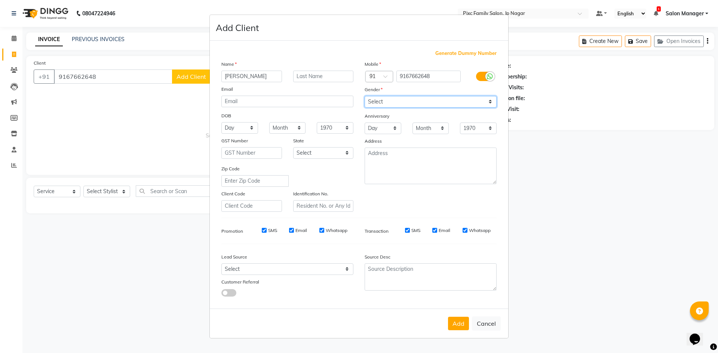
select select "[DEMOGRAPHIC_DATA]"
click at [364, 96] on select "Select [DEMOGRAPHIC_DATA] [DEMOGRAPHIC_DATA] Other Prefer Not To Say" at bounding box center [430, 102] width 132 height 12
click at [455, 325] on button "Add" at bounding box center [458, 323] width 21 height 13
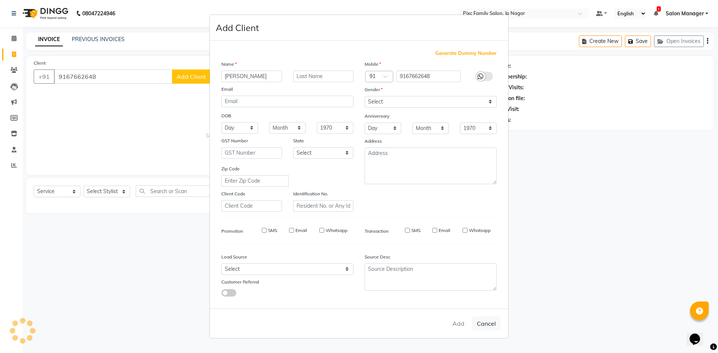
select select
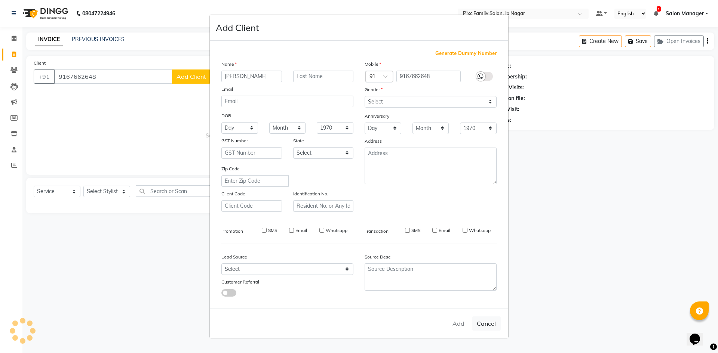
select select
checkbox input "false"
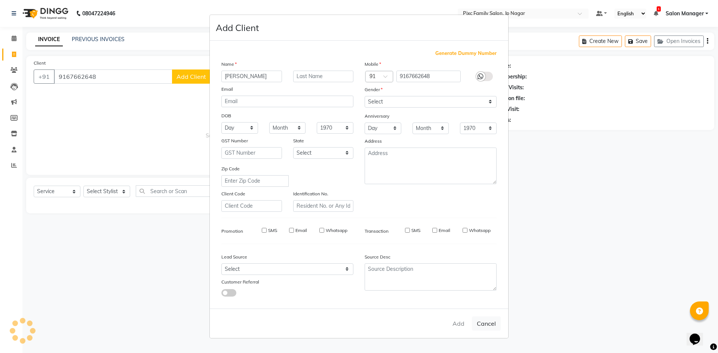
checkbox input "false"
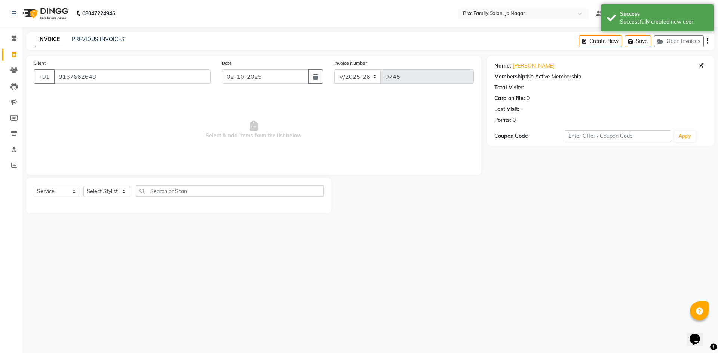
click at [107, 183] on div "Select Service Product Membership Package Voucher Prepaid Gift Card Select Styl…" at bounding box center [178, 196] width 305 height 36
drag, startPoint x: 92, startPoint y: 191, endPoint x: 97, endPoint y: 185, distance: 7.2
click at [94, 188] on select "Select Stylist [PERSON_NAME] BISWAKARAM [PERSON_NAME] [PERSON_NAME] [PERSON_NAM…" at bounding box center [106, 192] width 47 height 12
select select "89737"
click at [83, 186] on select "Select Stylist [PERSON_NAME] BISWAKARAM [PERSON_NAME] [PERSON_NAME] [PERSON_NAM…" at bounding box center [106, 192] width 47 height 12
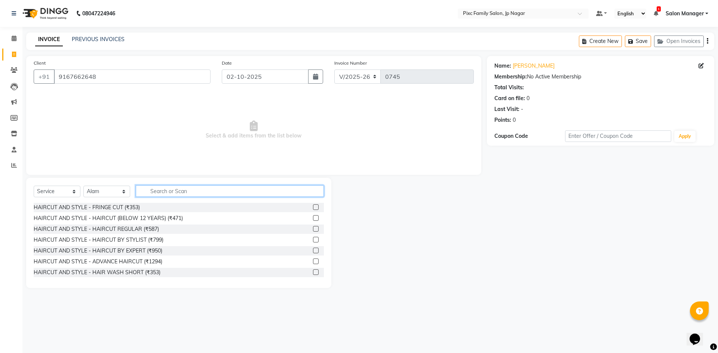
click at [167, 186] on input "text" at bounding box center [230, 191] width 188 height 12
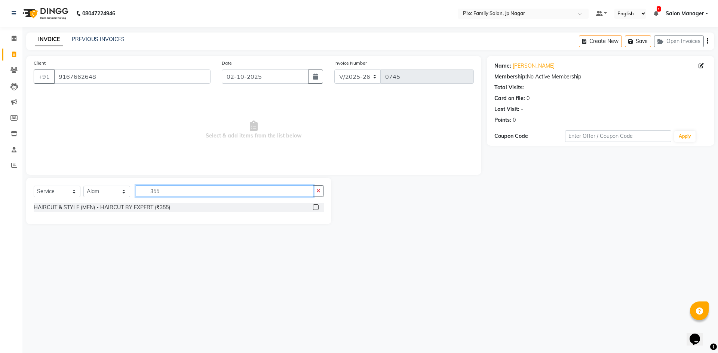
type input "355"
click at [317, 206] on label at bounding box center [316, 207] width 6 height 6
click at [317, 206] on input "checkbox" at bounding box center [315, 207] width 5 height 5
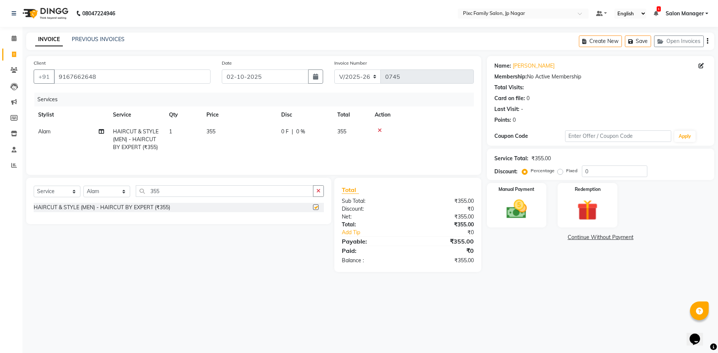
checkbox input "false"
drag, startPoint x: 167, startPoint y: 192, endPoint x: 140, endPoint y: 188, distance: 26.9
click at [142, 188] on input "355" at bounding box center [225, 191] width 178 height 12
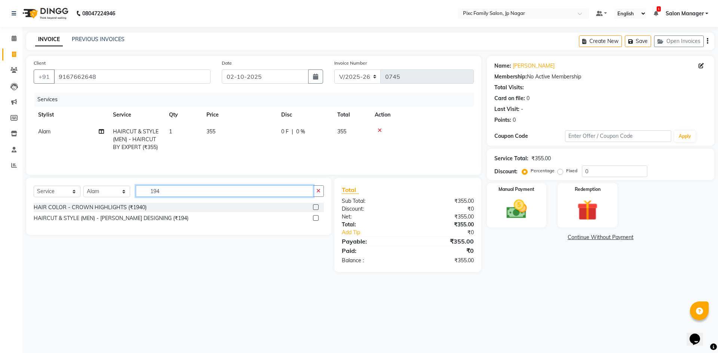
type input "194"
click at [316, 218] on label at bounding box center [316, 218] width 6 height 6
click at [316, 218] on input "checkbox" at bounding box center [315, 218] width 5 height 5
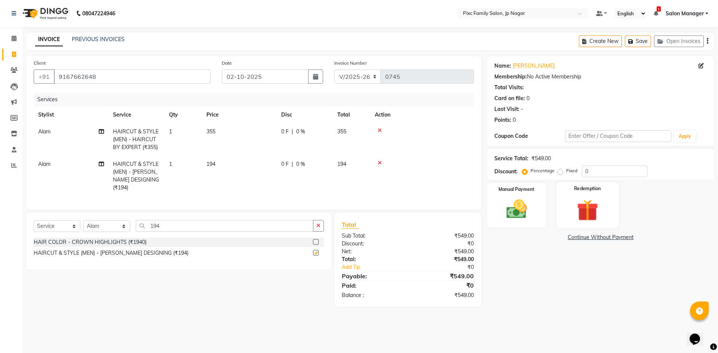
checkbox input "false"
drag, startPoint x: 588, startPoint y: 172, endPoint x: 574, endPoint y: 167, distance: 14.9
click at [574, 167] on div "Percentage Fixed 0" at bounding box center [585, 172] width 124 height 12
type input "100"
click at [566, 172] on label "Fixed" at bounding box center [571, 170] width 11 height 7
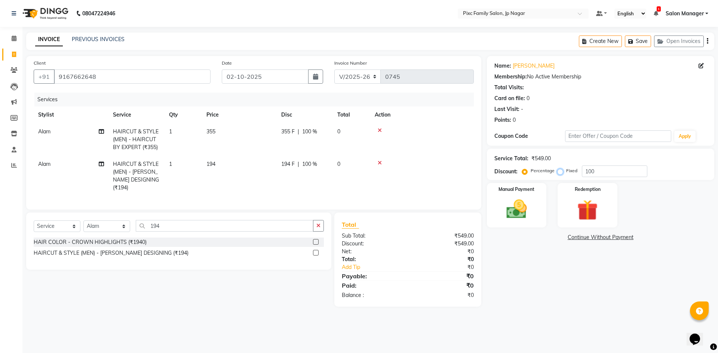
click at [562, 172] on input "Fixed" at bounding box center [561, 170] width 5 height 5
radio input "true"
drag, startPoint x: 579, startPoint y: 172, endPoint x: 575, endPoint y: 172, distance: 4.1
click at [578, 172] on div "Percentage Fixed 100" at bounding box center [585, 172] width 124 height 12
type input "150"
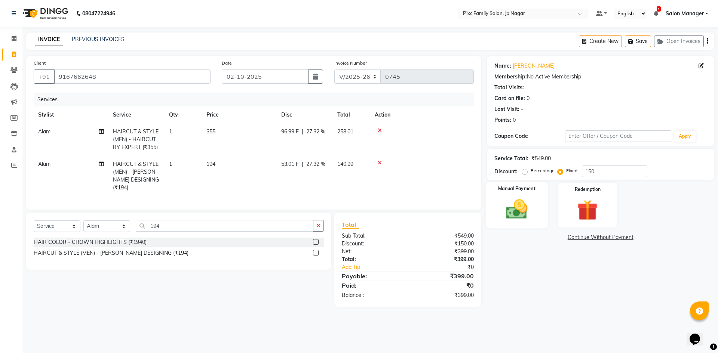
click at [527, 196] on div "Manual Payment" at bounding box center [516, 205] width 62 height 46
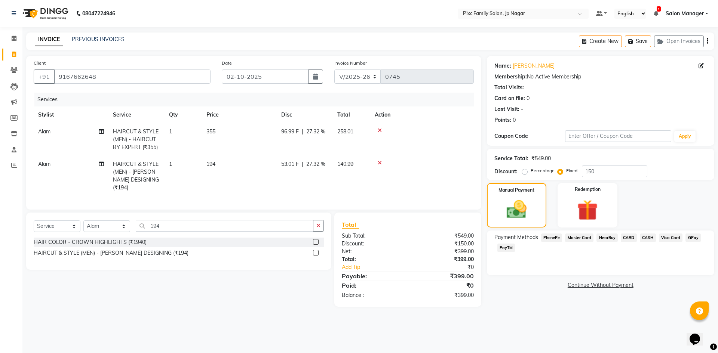
click at [546, 236] on span "PhonePe" at bounding box center [551, 238] width 21 height 9
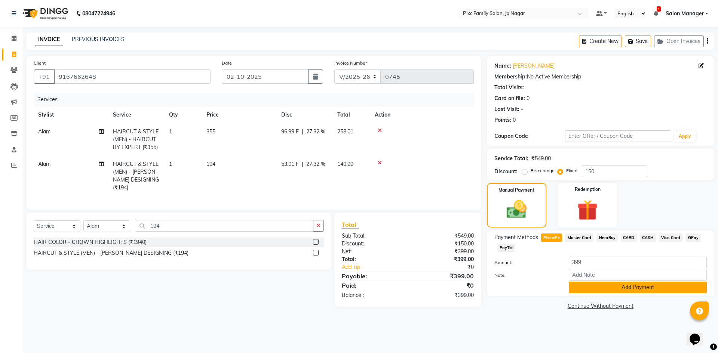
click at [639, 286] on button "Add Payment" at bounding box center [638, 288] width 138 height 12
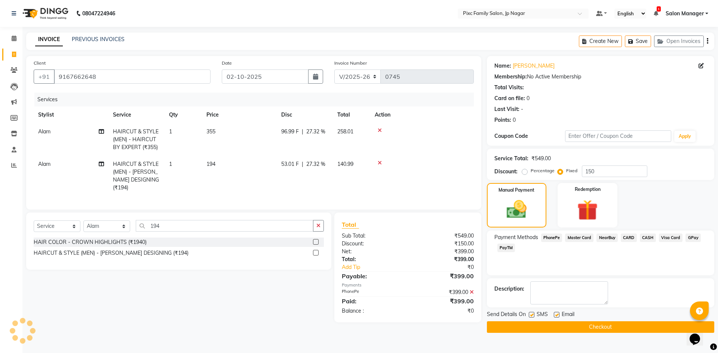
click at [593, 328] on button "Checkout" at bounding box center [600, 327] width 227 height 12
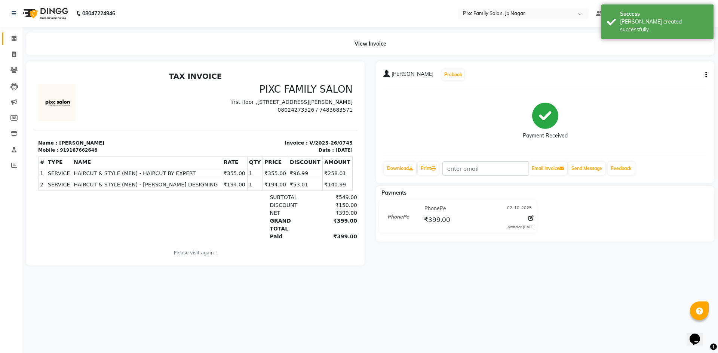
click at [13, 40] on icon at bounding box center [14, 39] width 5 height 6
